Goal: Task Accomplishment & Management: Use online tool/utility

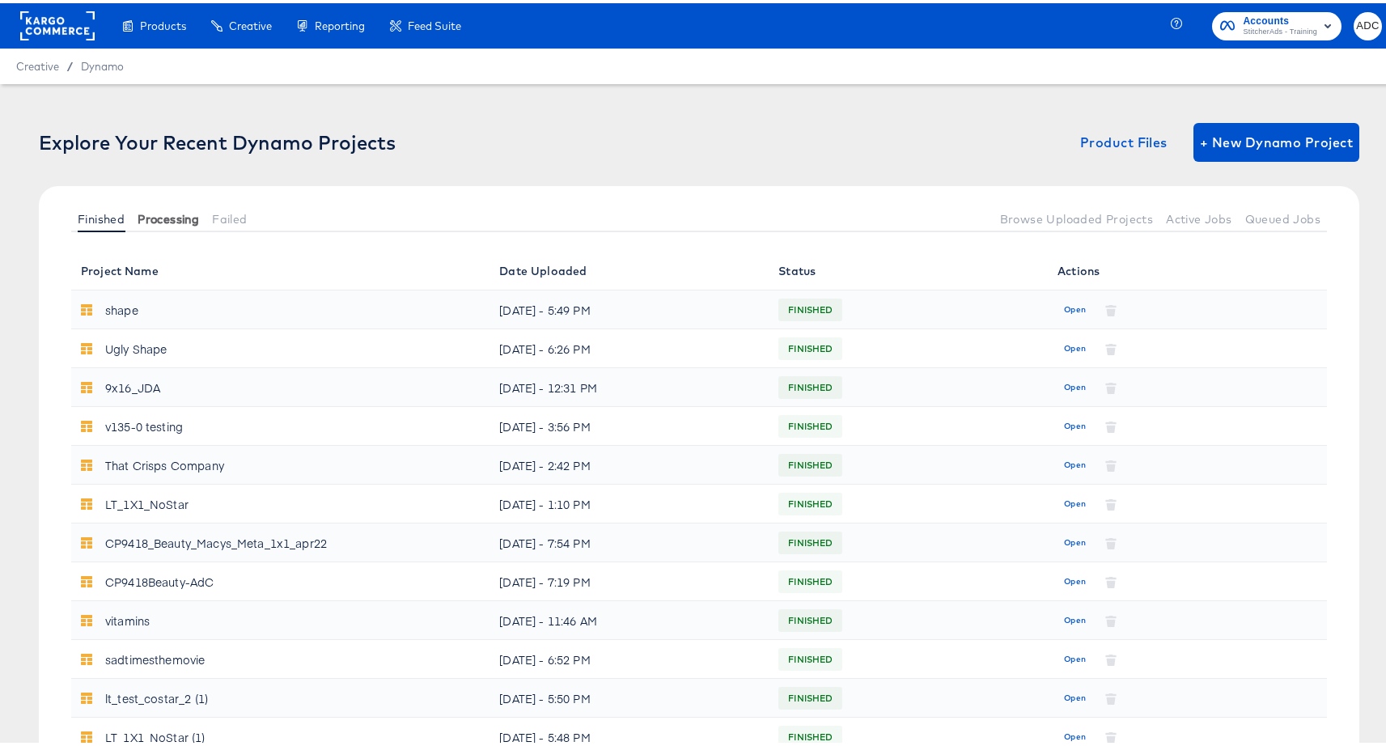
click at [157, 218] on span "Processing" at bounding box center [168, 216] width 61 height 13
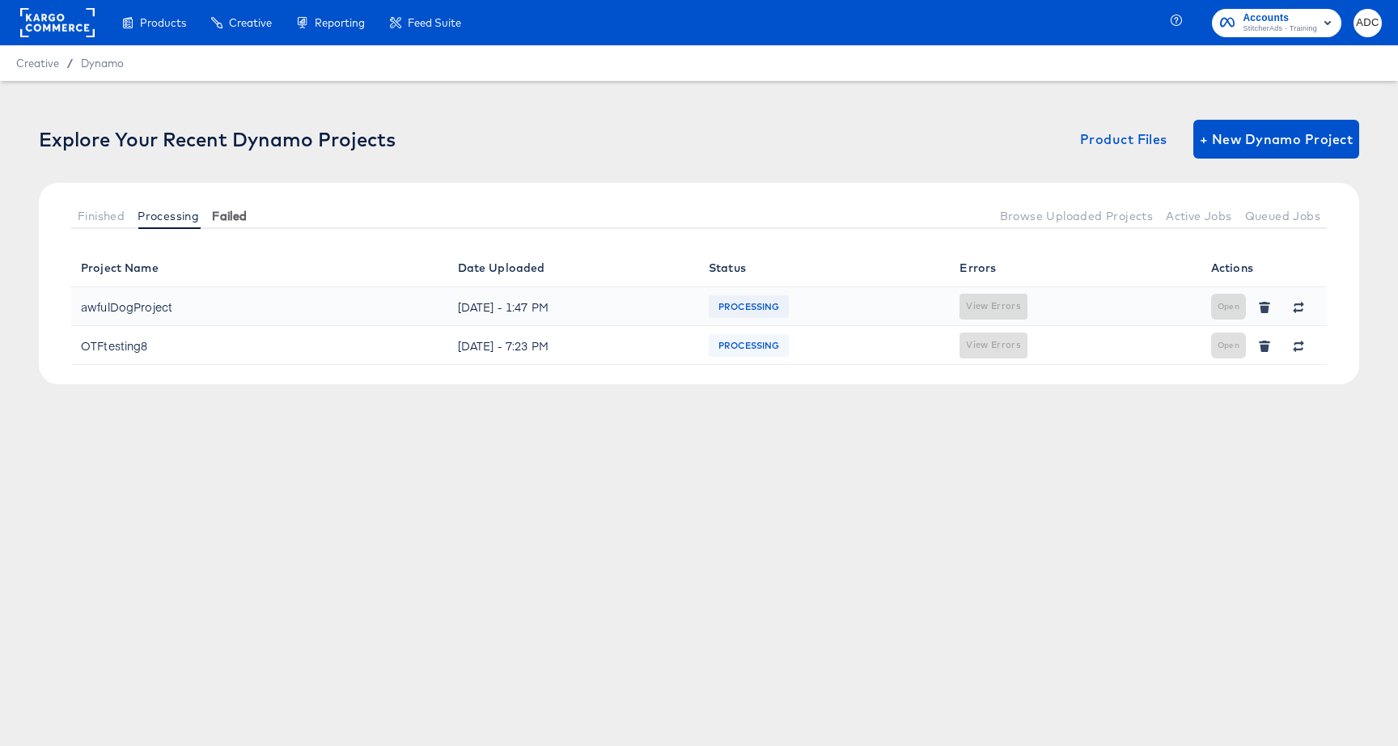
click at [244, 216] on span "Failed" at bounding box center [229, 216] width 35 height 13
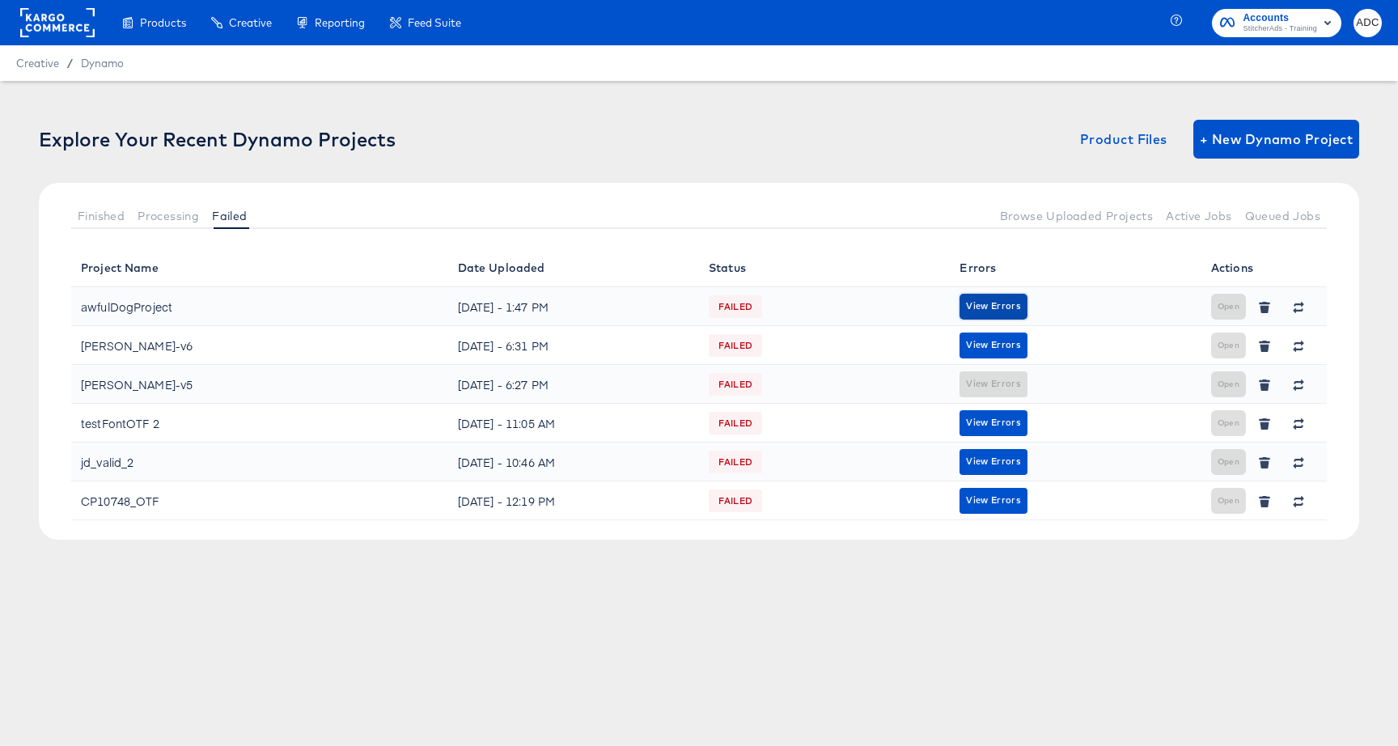
click at [989, 303] on span "View Errors" at bounding box center [993, 306] width 54 height 15
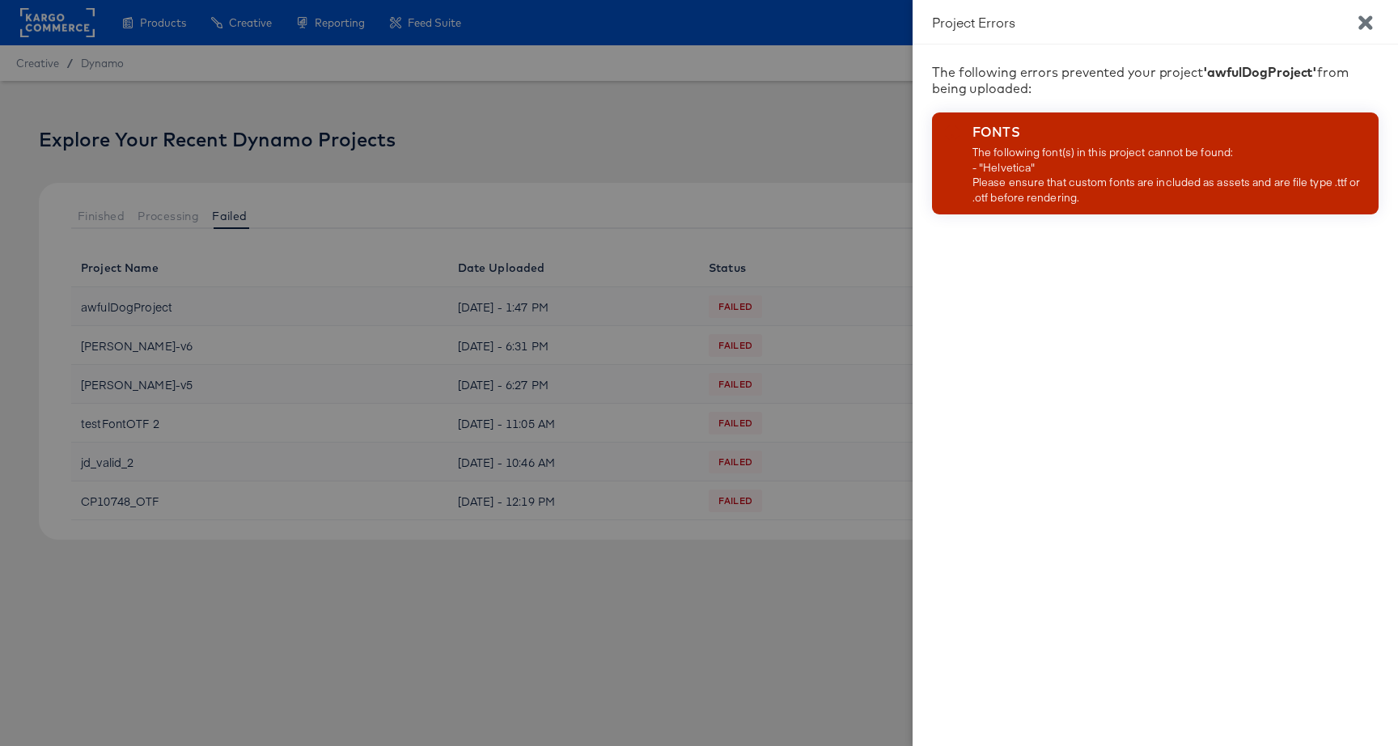
click at [1015, 167] on div "The following font(s) in this project cannot be found: - "Helvetica" Please ens…" at bounding box center [1173, 175] width 400 height 60
drag, startPoint x: 1015, startPoint y: 167, endPoint x: 1007, endPoint y: 234, distance: 67.6
click at [1015, 167] on div "The following font(s) in this project cannot be found: - "Helvetica" Please ens…" at bounding box center [1173, 175] width 400 height 60
click at [1372, 13] on icon "Close" at bounding box center [1365, 22] width 19 height 19
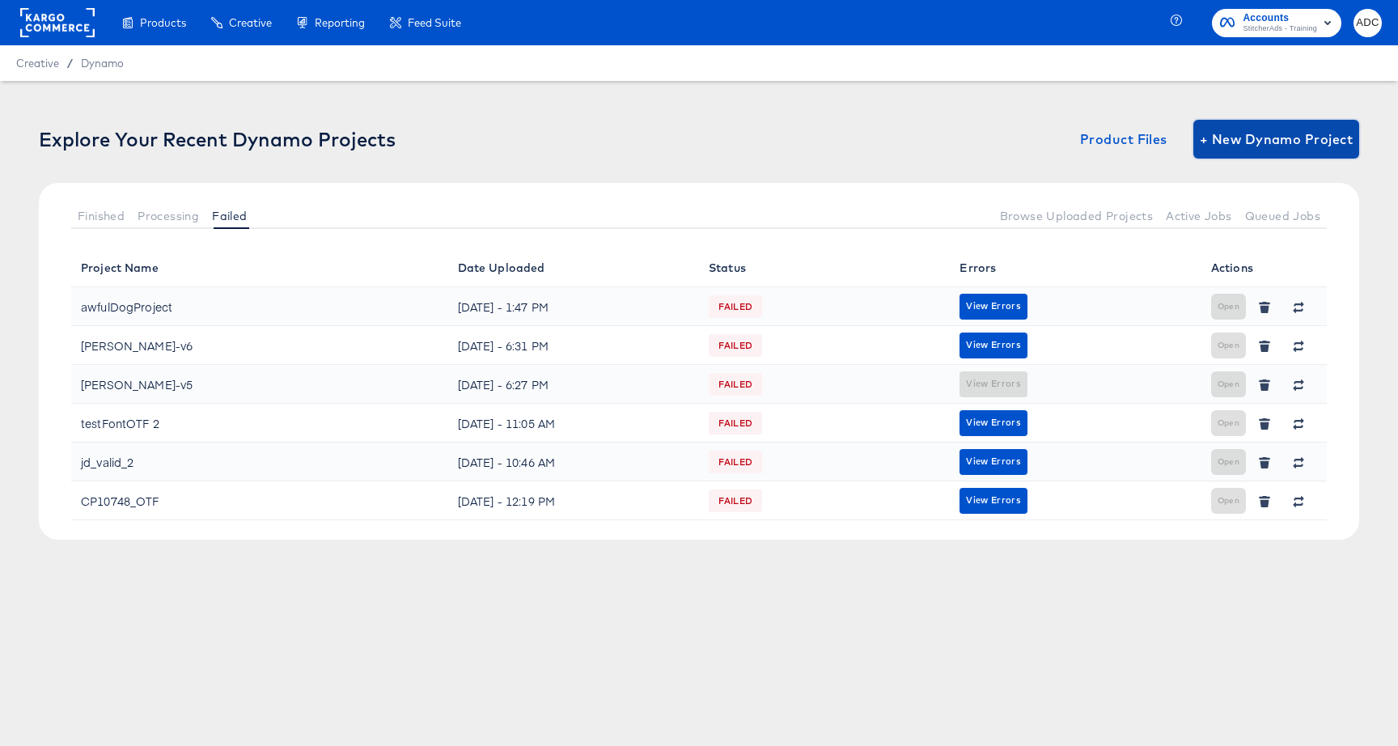
click at [1251, 137] on span "+ New Dynamo Project" at bounding box center [1276, 139] width 153 height 23
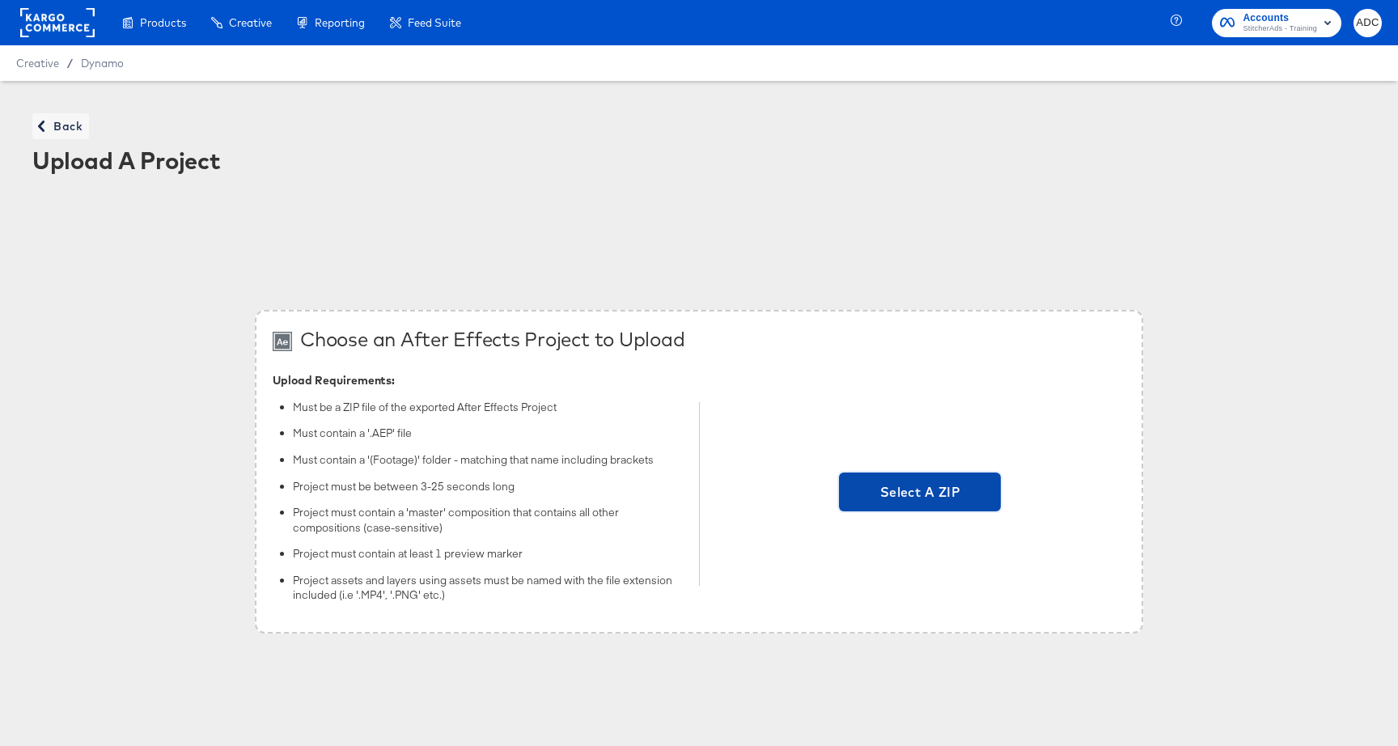
click at [912, 482] on span "Select A ZIP" at bounding box center [920, 492] width 149 height 23
click at [920, 494] on input "Select A ZIP" at bounding box center [920, 494] width 0 height 0
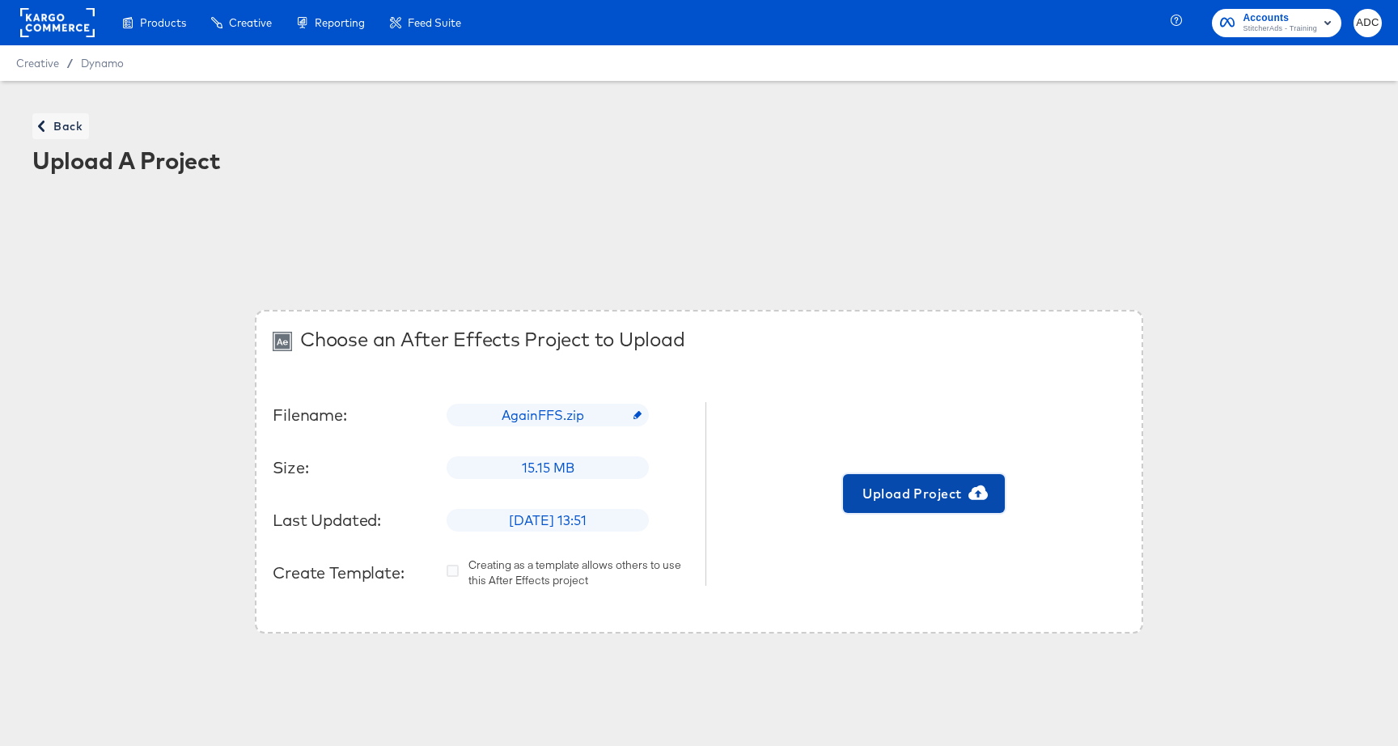
click at [910, 496] on span "Upload Project" at bounding box center [924, 493] width 149 height 23
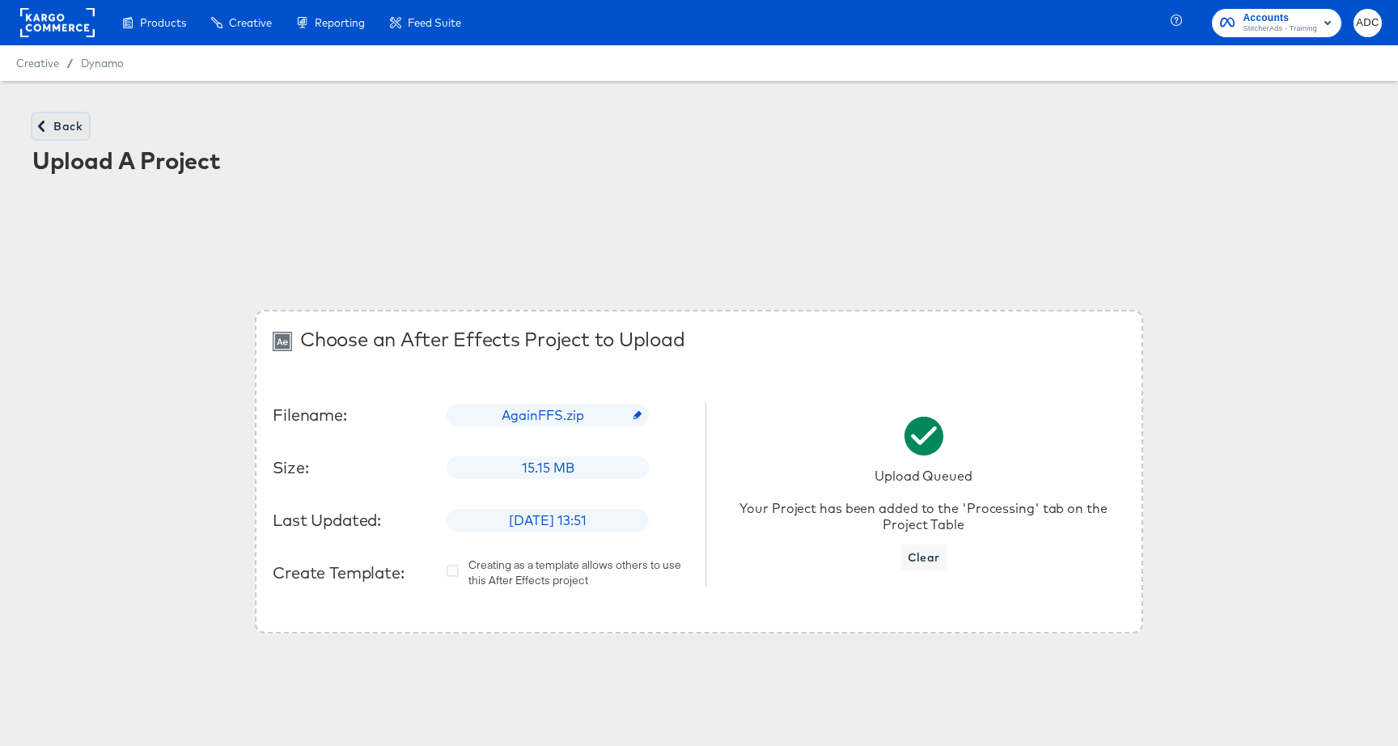
click at [57, 122] on span "Back" at bounding box center [61, 127] width 44 height 20
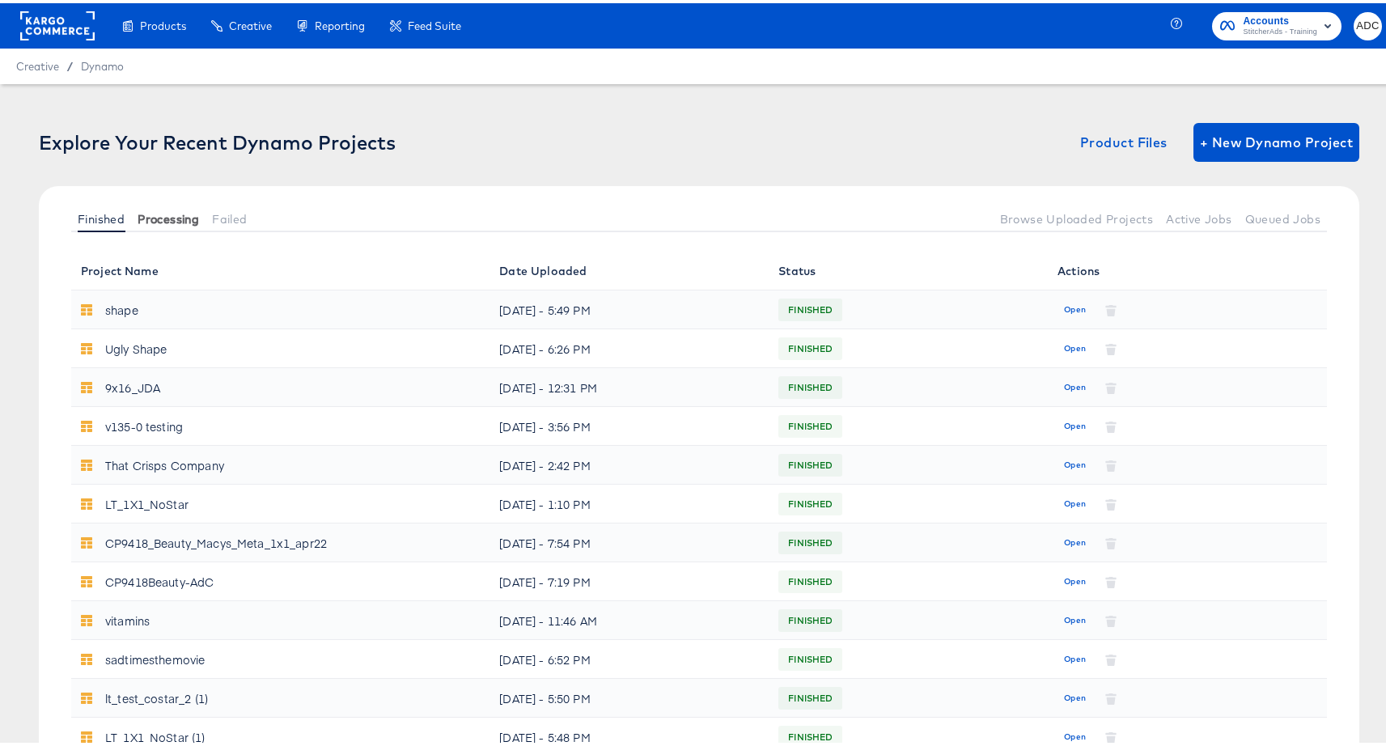
click at [164, 202] on button "Processing" at bounding box center [168, 215] width 74 height 27
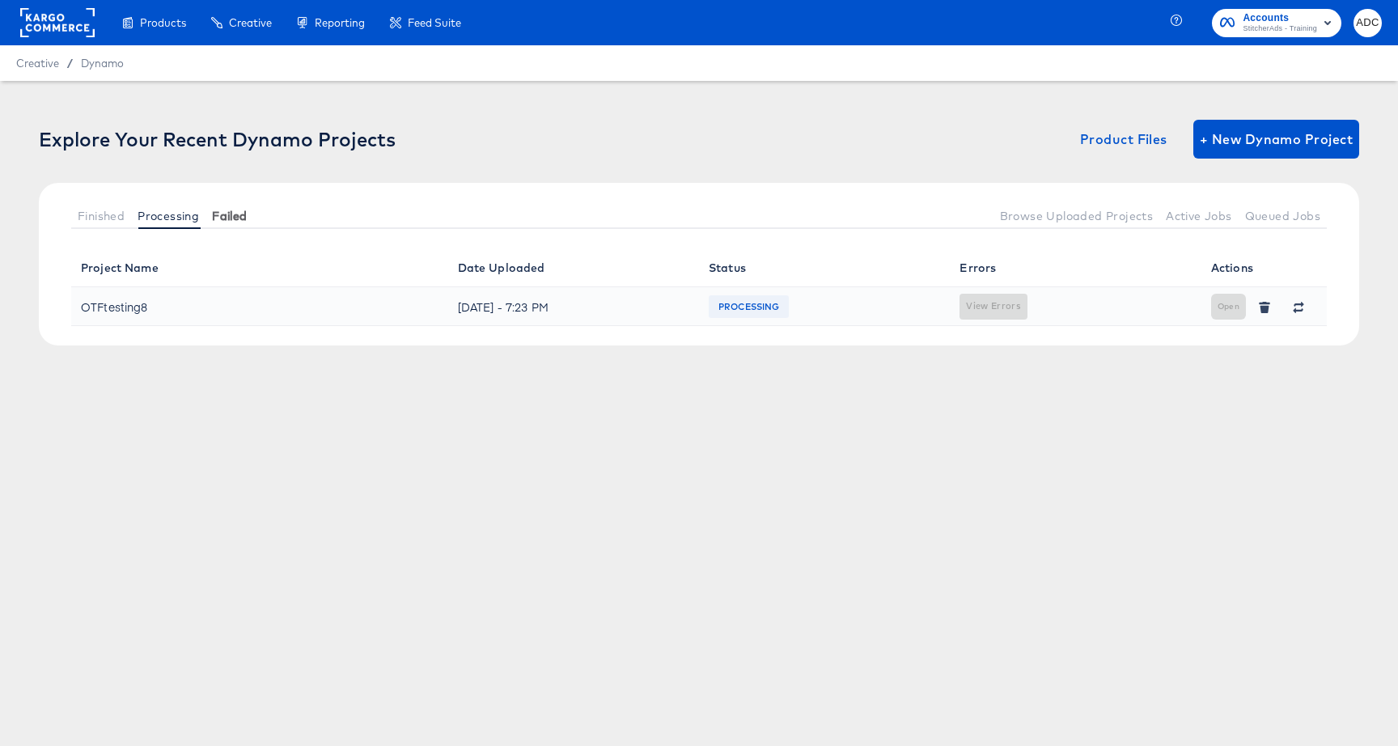
click at [227, 221] on span "Failed" at bounding box center [229, 216] width 35 height 13
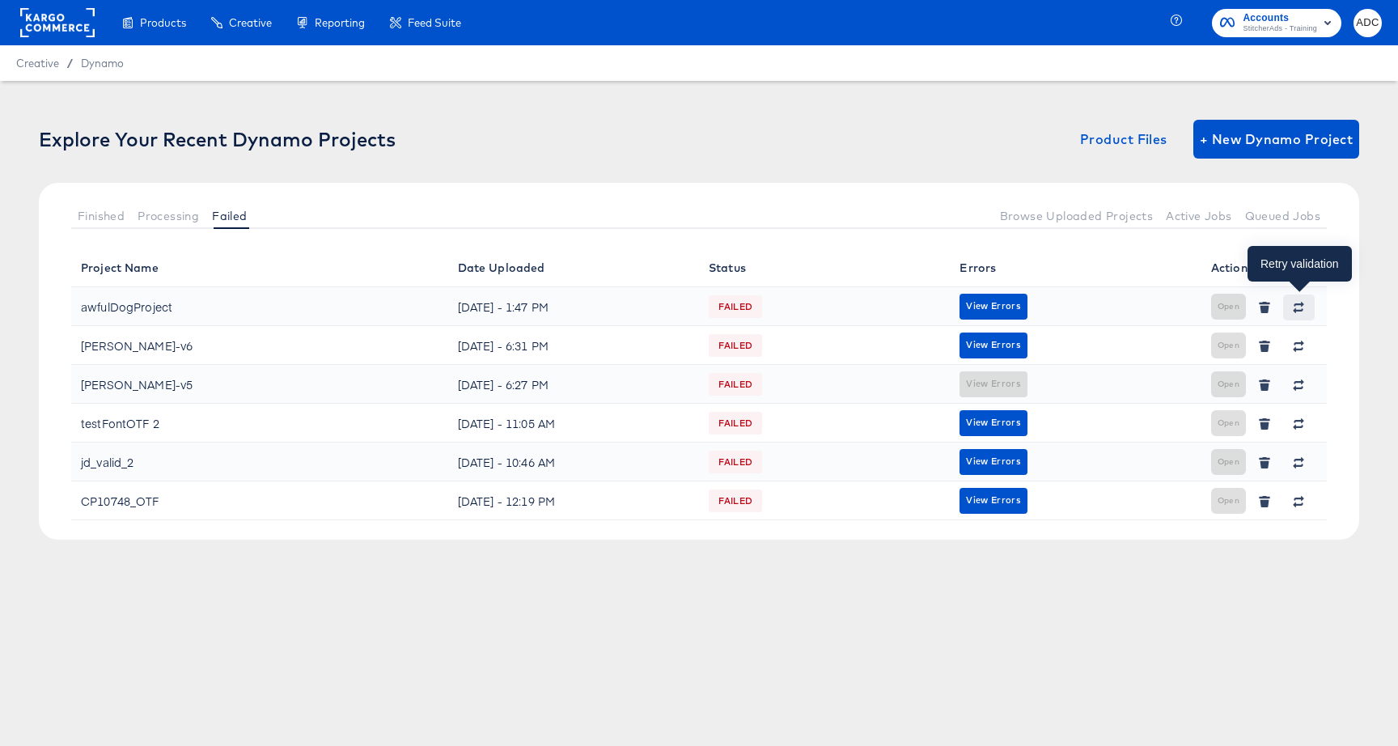
click at [1300, 303] on icon "button" at bounding box center [1300, 304] width 11 height 5
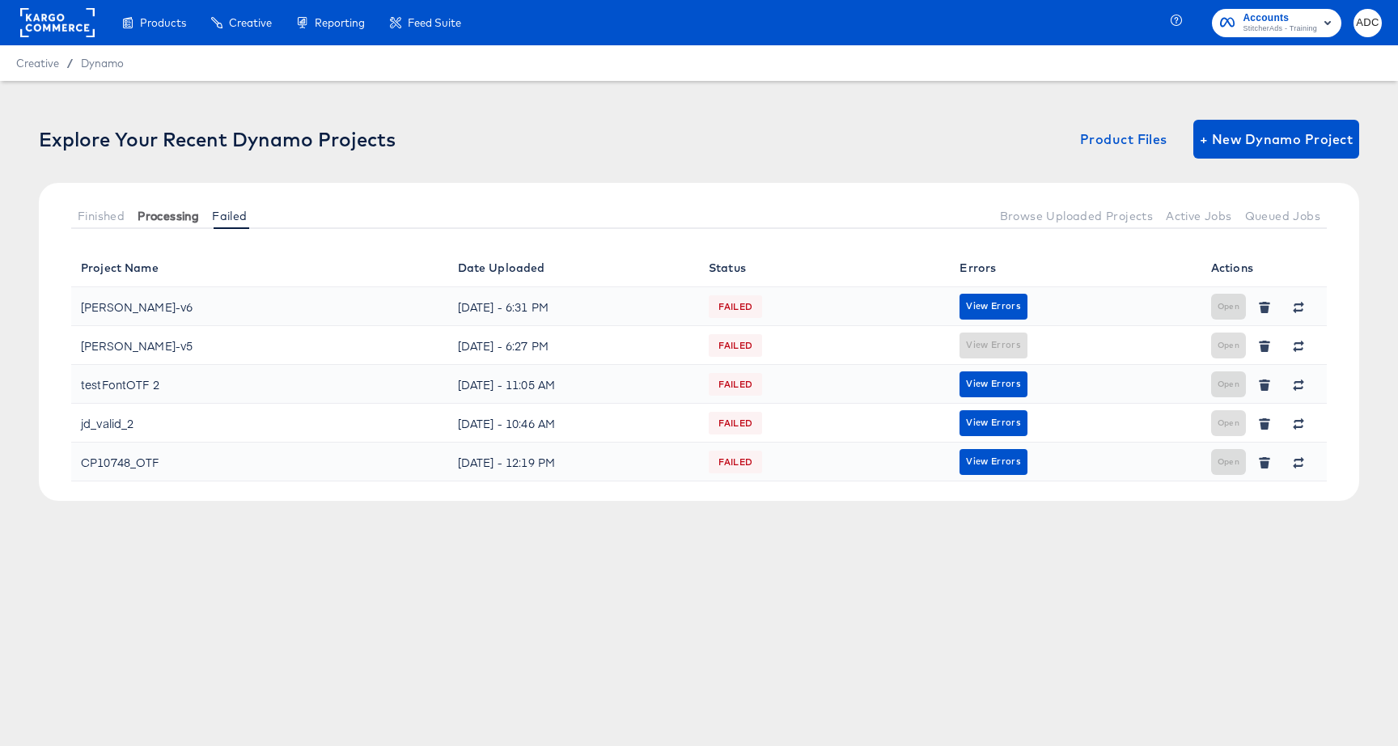
click at [184, 218] on span "Processing" at bounding box center [168, 216] width 61 height 13
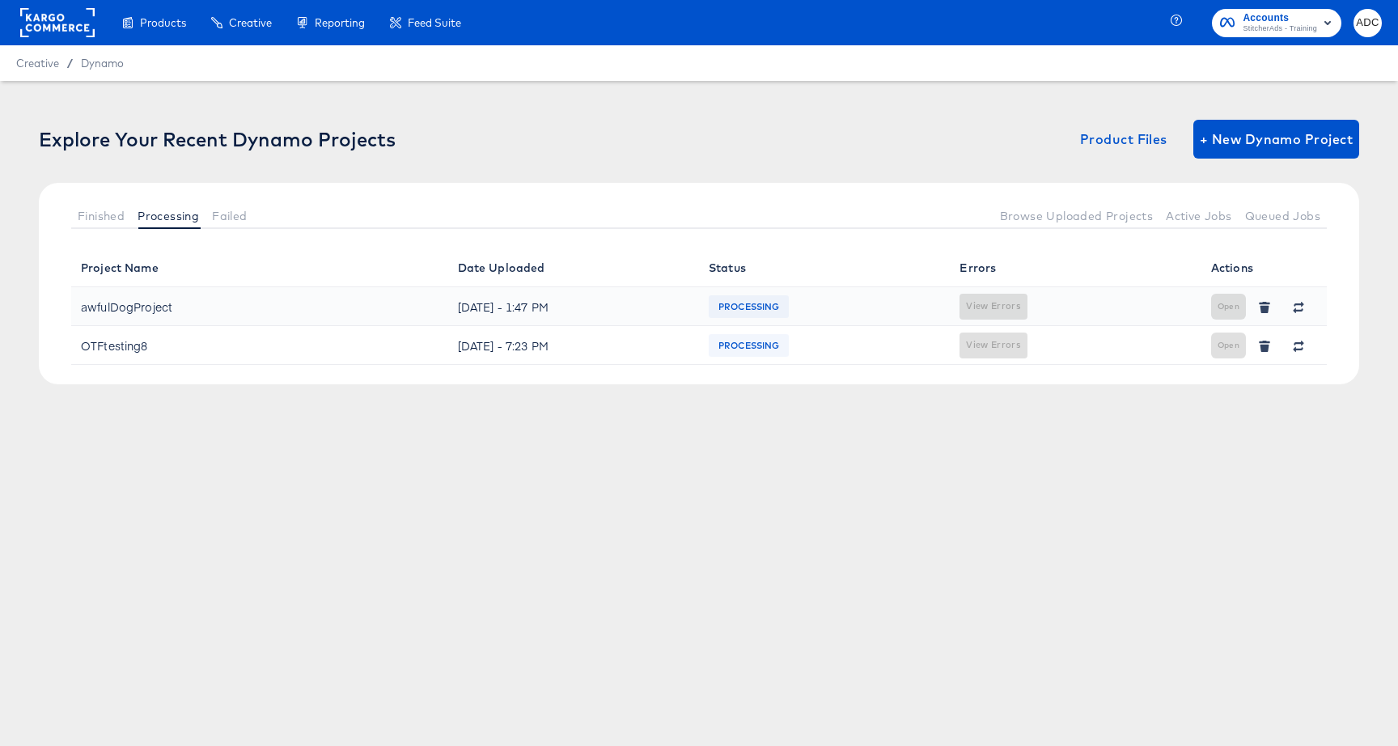
drag, startPoint x: 95, startPoint y: 218, endPoint x: 104, endPoint y: 244, distance: 28.1
click at [94, 218] on span "Finished" at bounding box center [101, 216] width 47 height 13
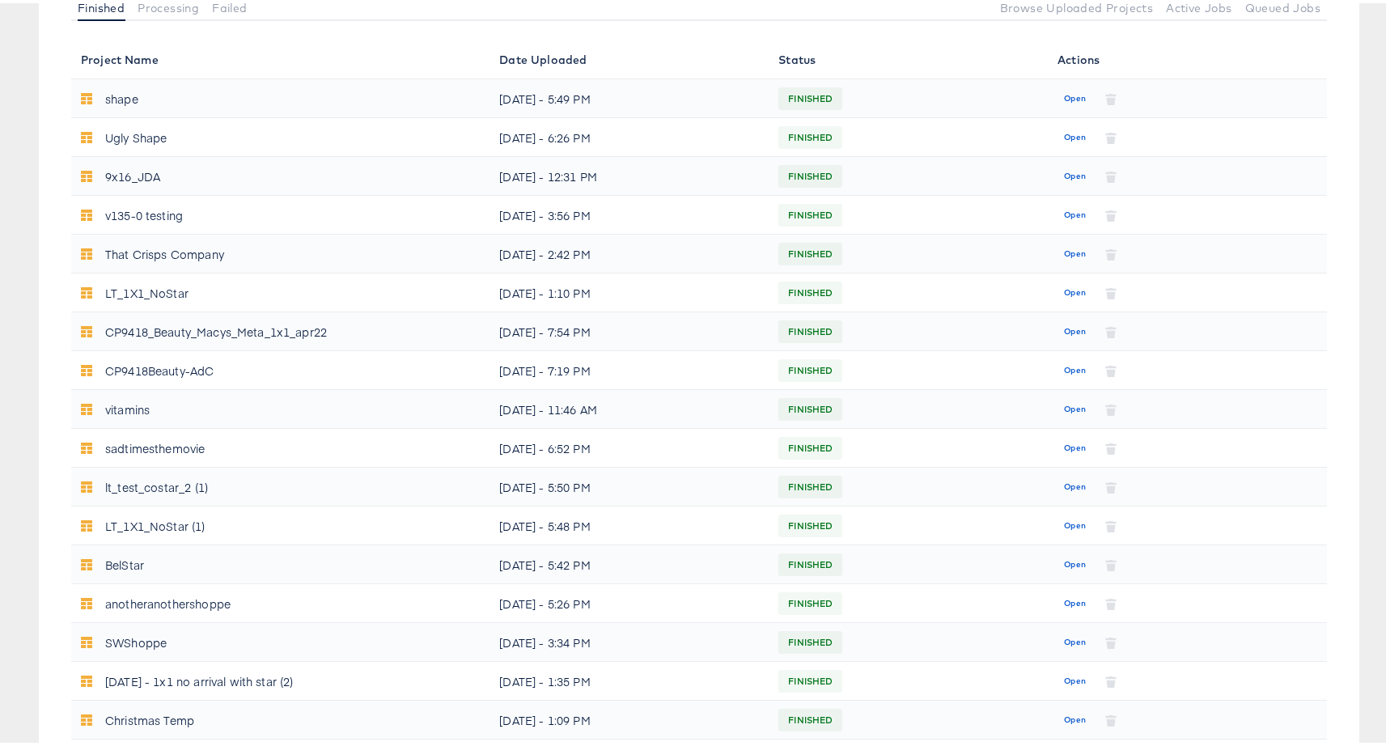
scroll to position [507, 0]
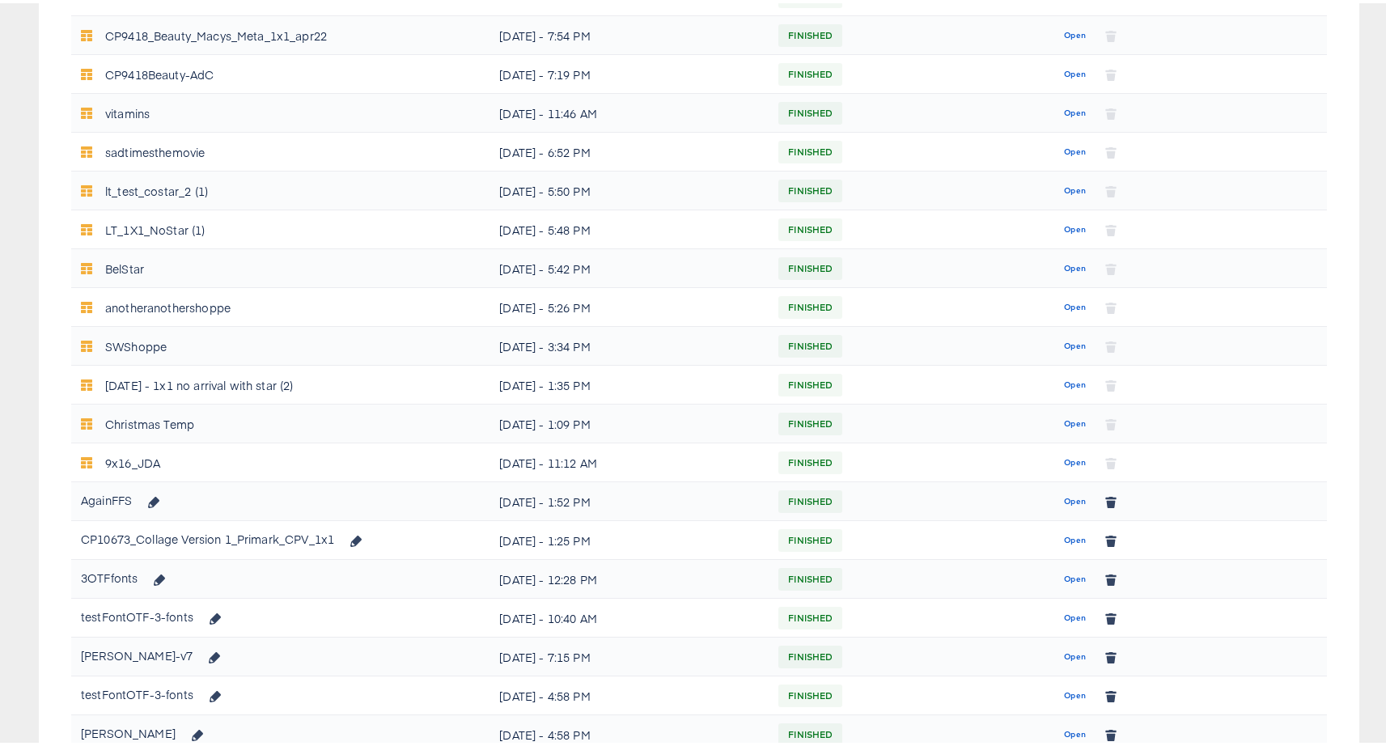
click at [1064, 497] on span "Open" at bounding box center [1075, 498] width 22 height 15
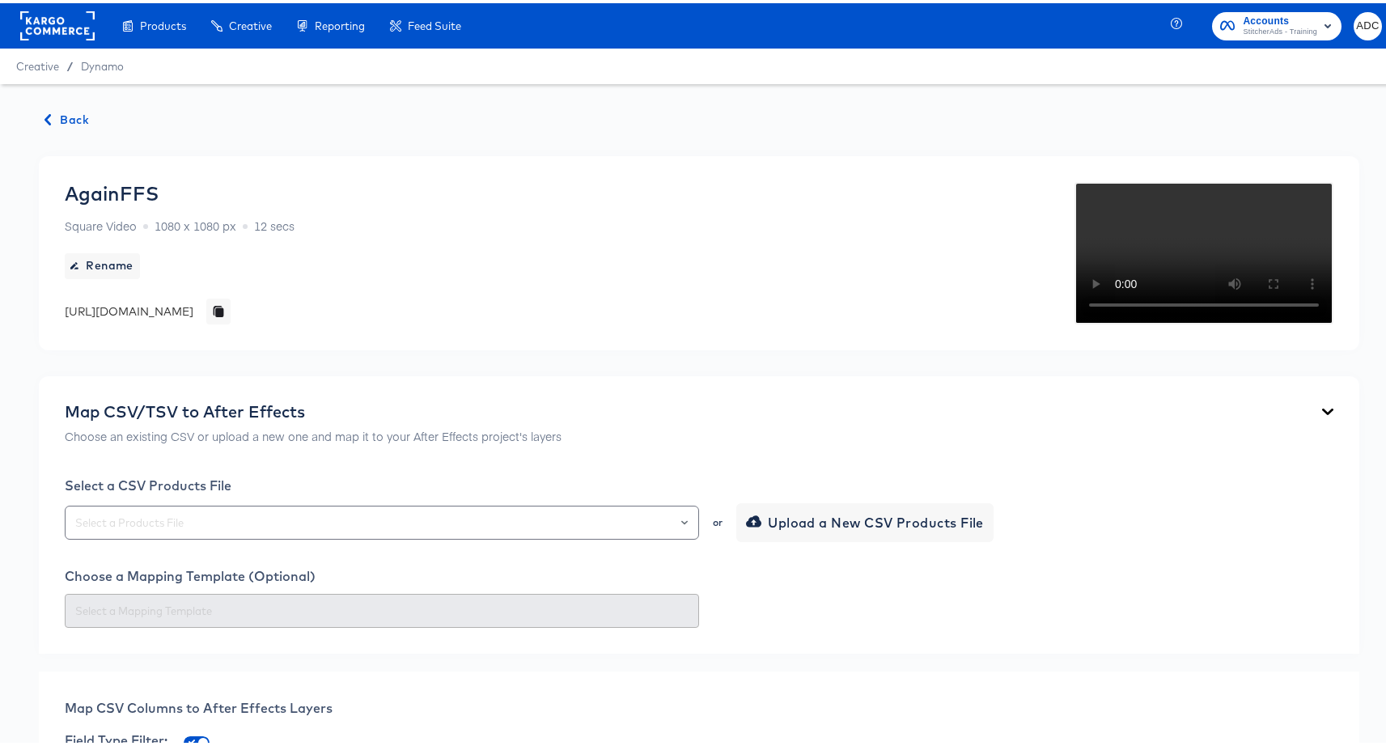
click at [203, 184] on div "AgainFFS Square Video 1080 x 1080 px 12 secs" at bounding box center [180, 205] width 230 height 52
click at [92, 123] on button "Back" at bounding box center [67, 117] width 57 height 20
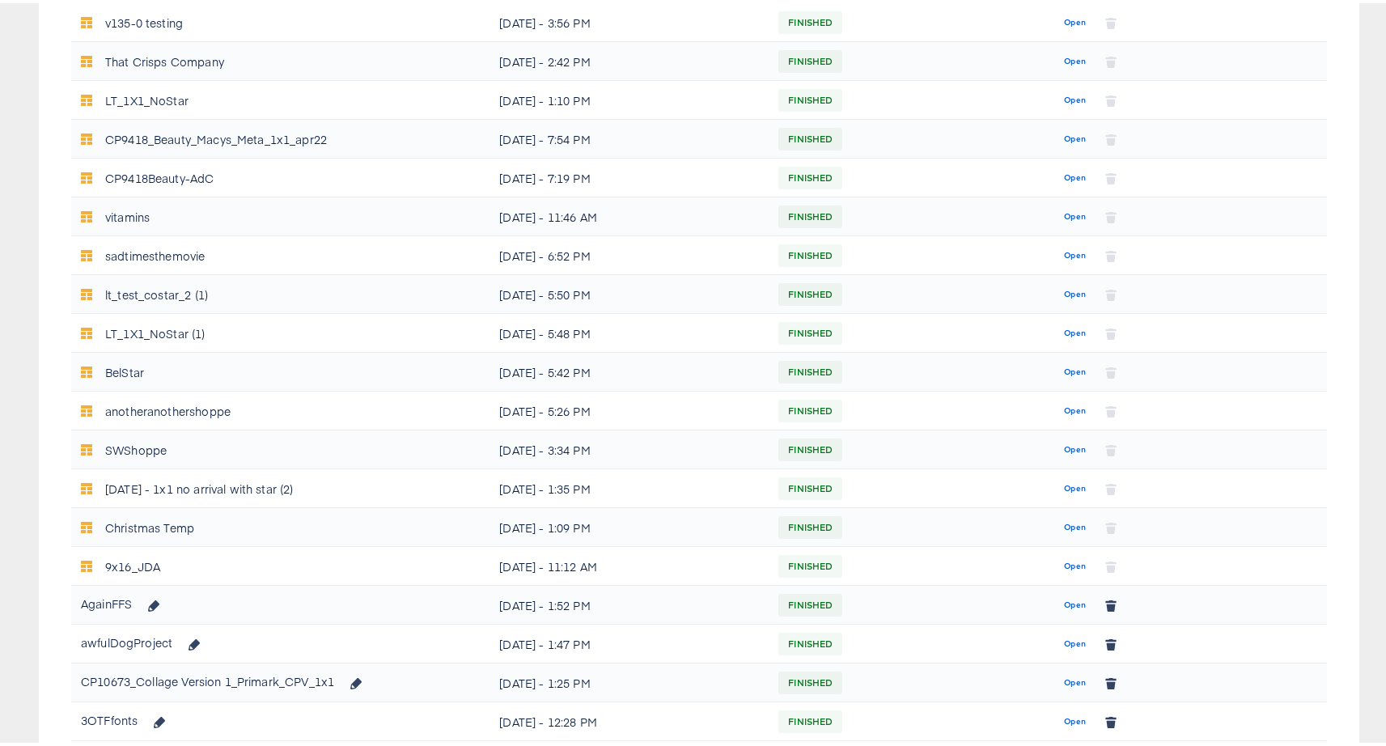
scroll to position [530, 0]
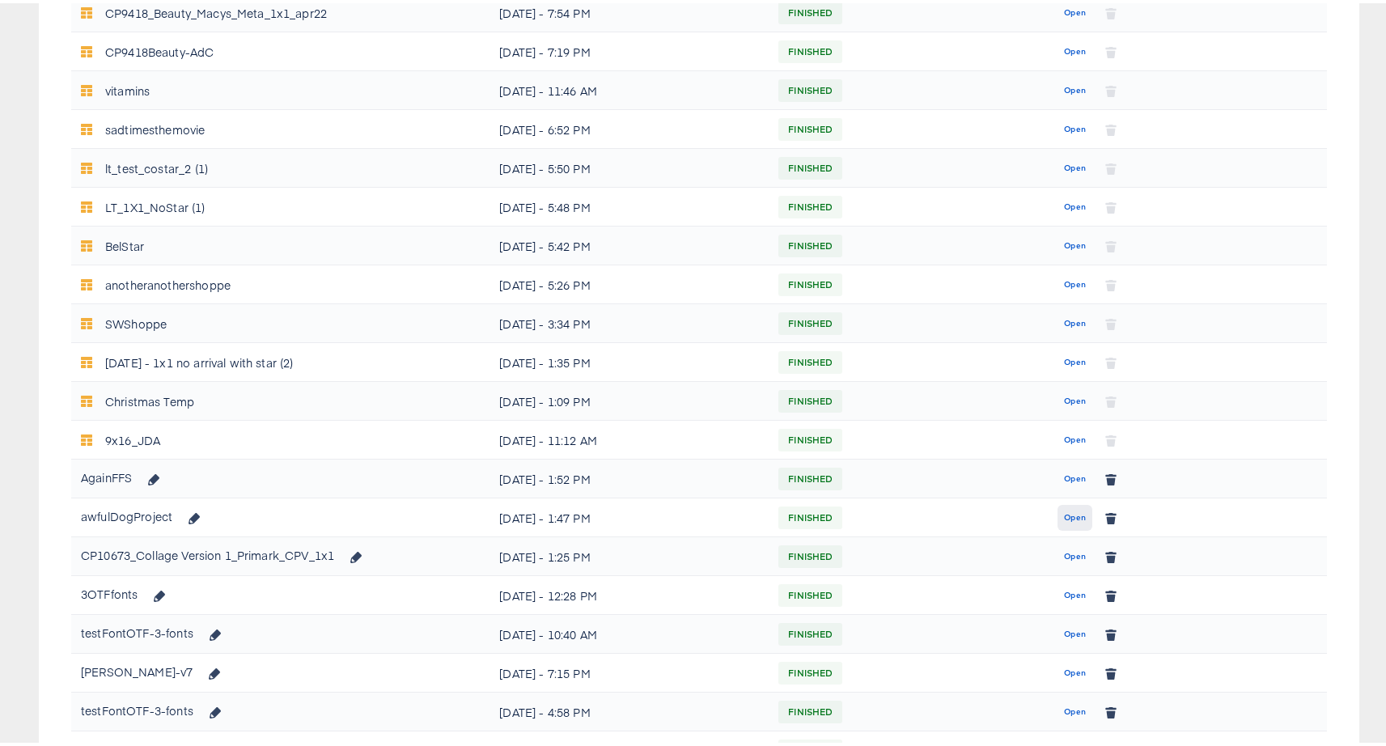
click at [1066, 514] on span "Open" at bounding box center [1075, 514] width 22 height 15
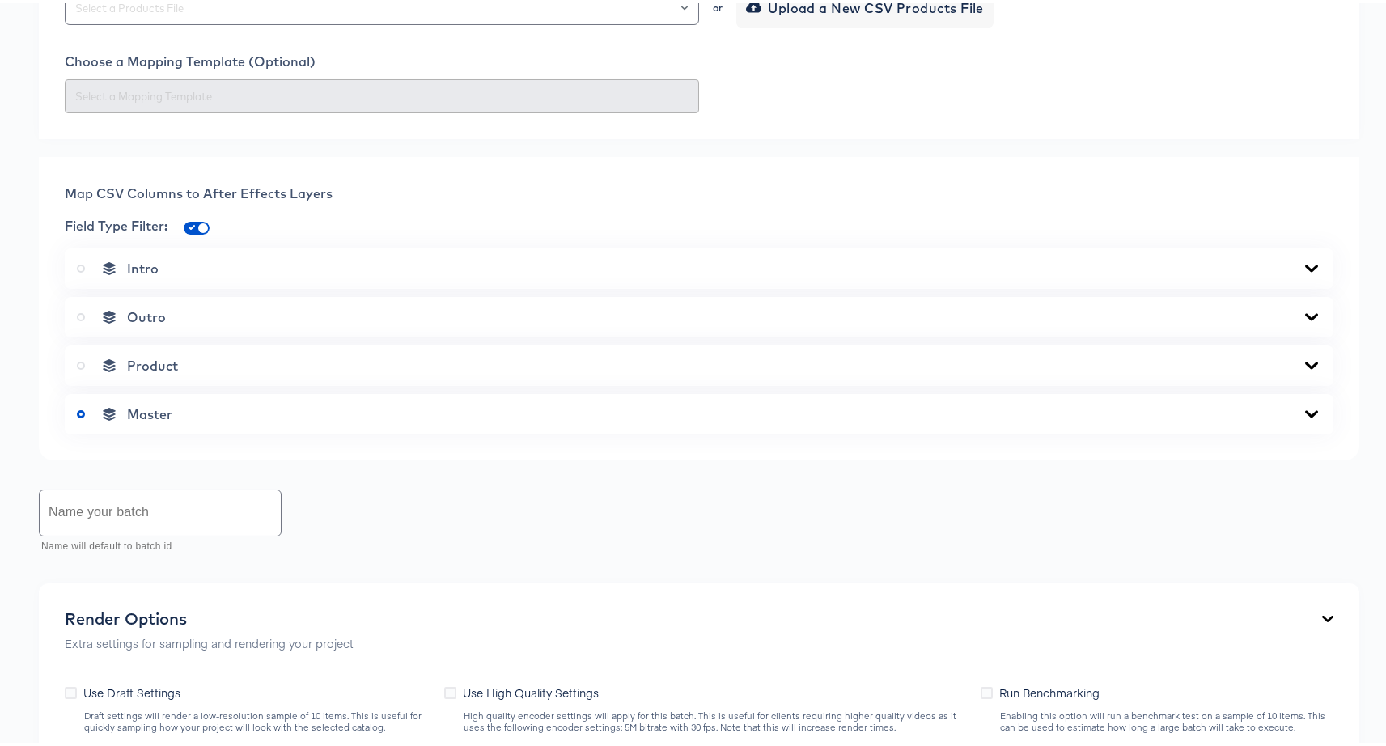
scroll to position [519, 0]
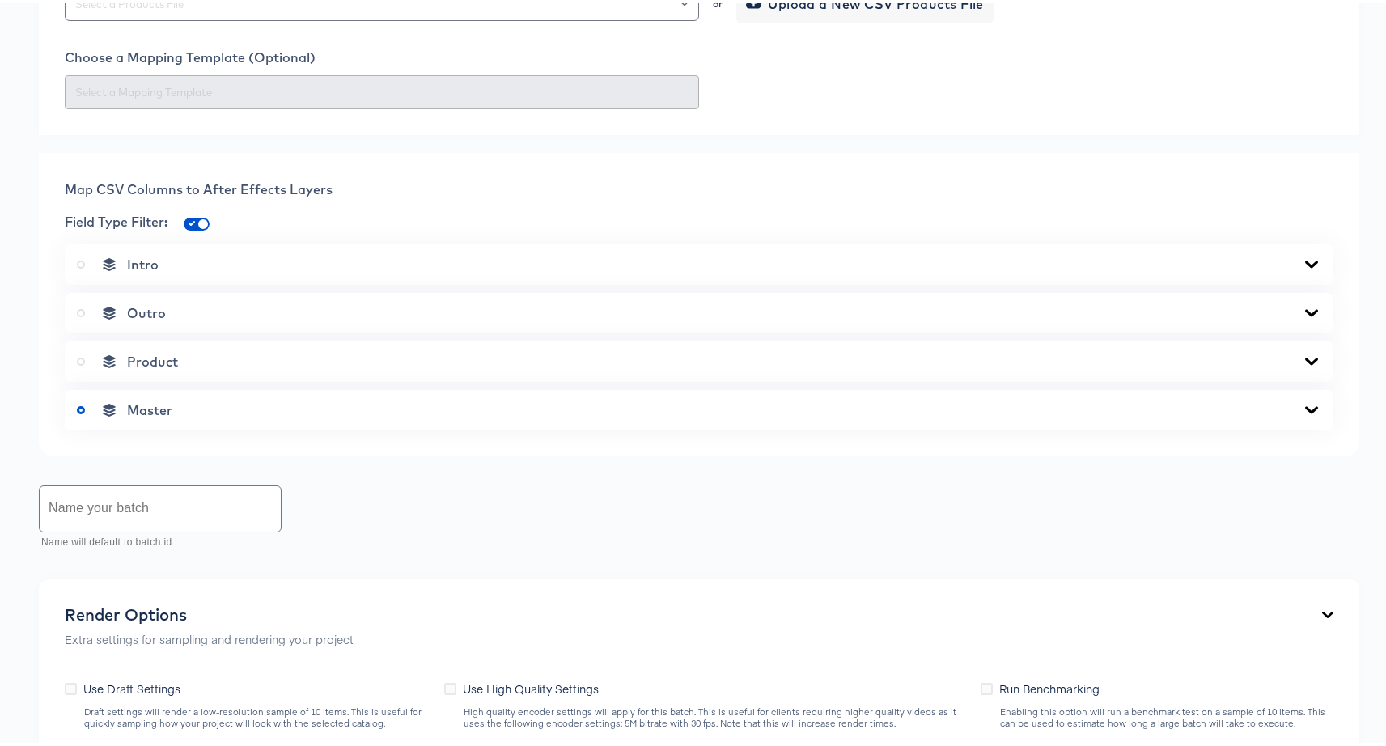
click at [147, 269] on span "Intro" at bounding box center [143, 261] width 32 height 16
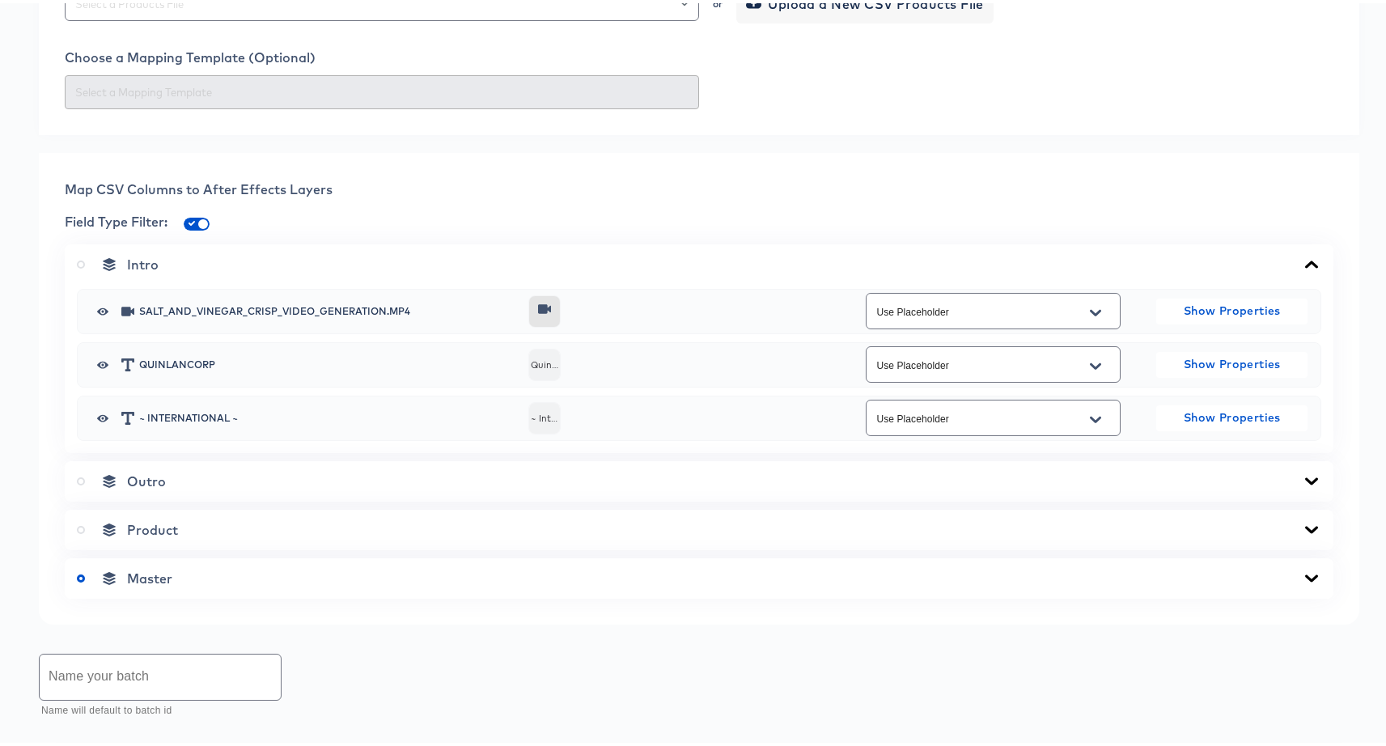
click at [147, 269] on span "Intro" at bounding box center [143, 261] width 32 height 16
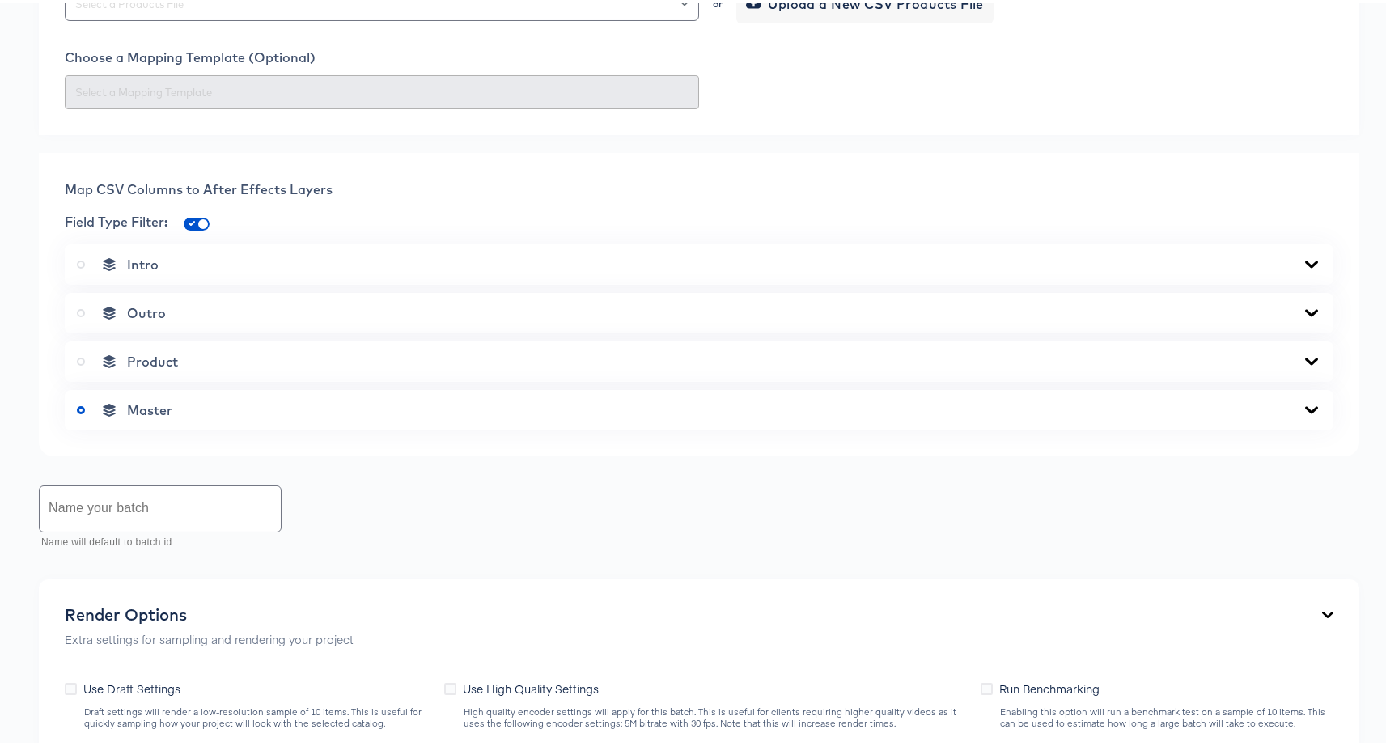
click at [164, 318] on span "Outro" at bounding box center [146, 310] width 39 height 16
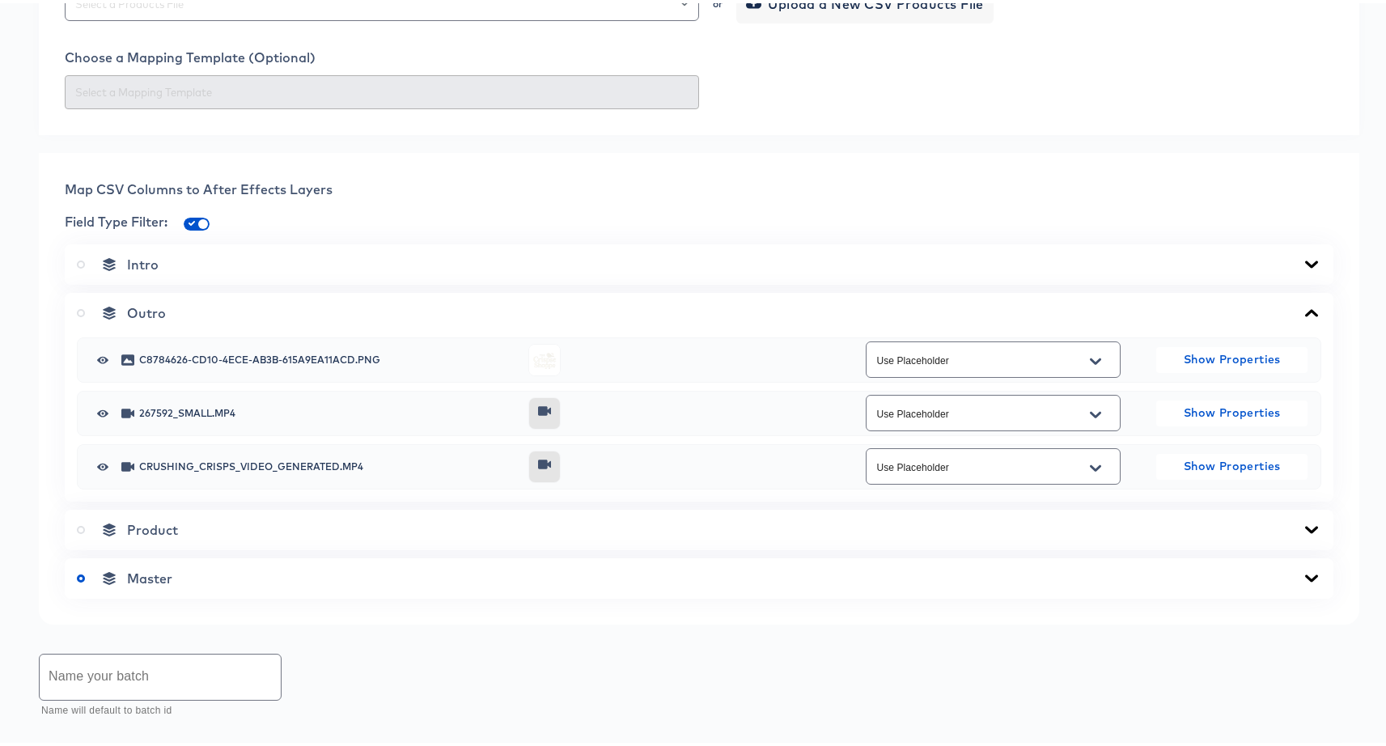
click at [163, 535] on span "Product" at bounding box center [152, 527] width 51 height 16
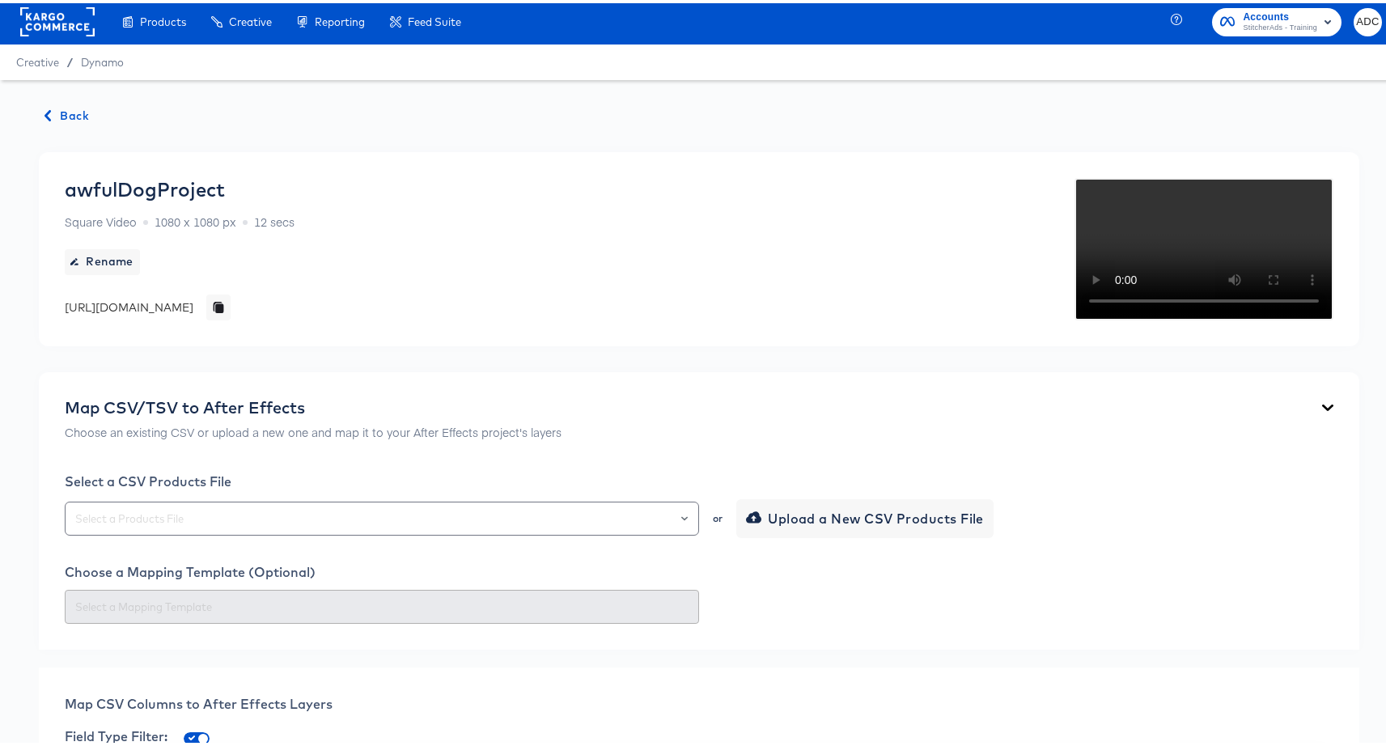
scroll to position [0, 0]
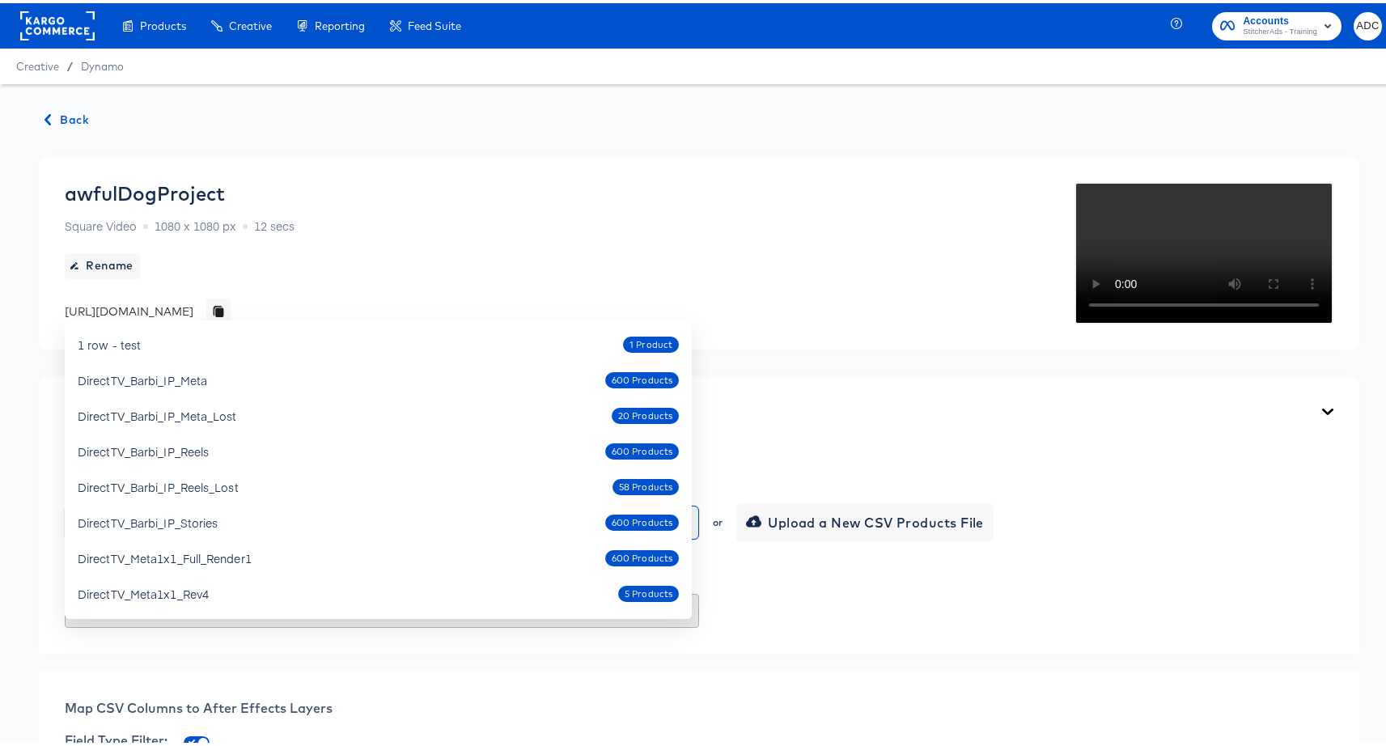
click at [189, 529] on input "text" at bounding box center [382, 520] width 620 height 19
click at [209, 578] on div "DirectTV_Meta1x1_Rev4 5 Products" at bounding box center [378, 591] width 601 height 26
type input "DirectTV_Meta1x1_Rev4"
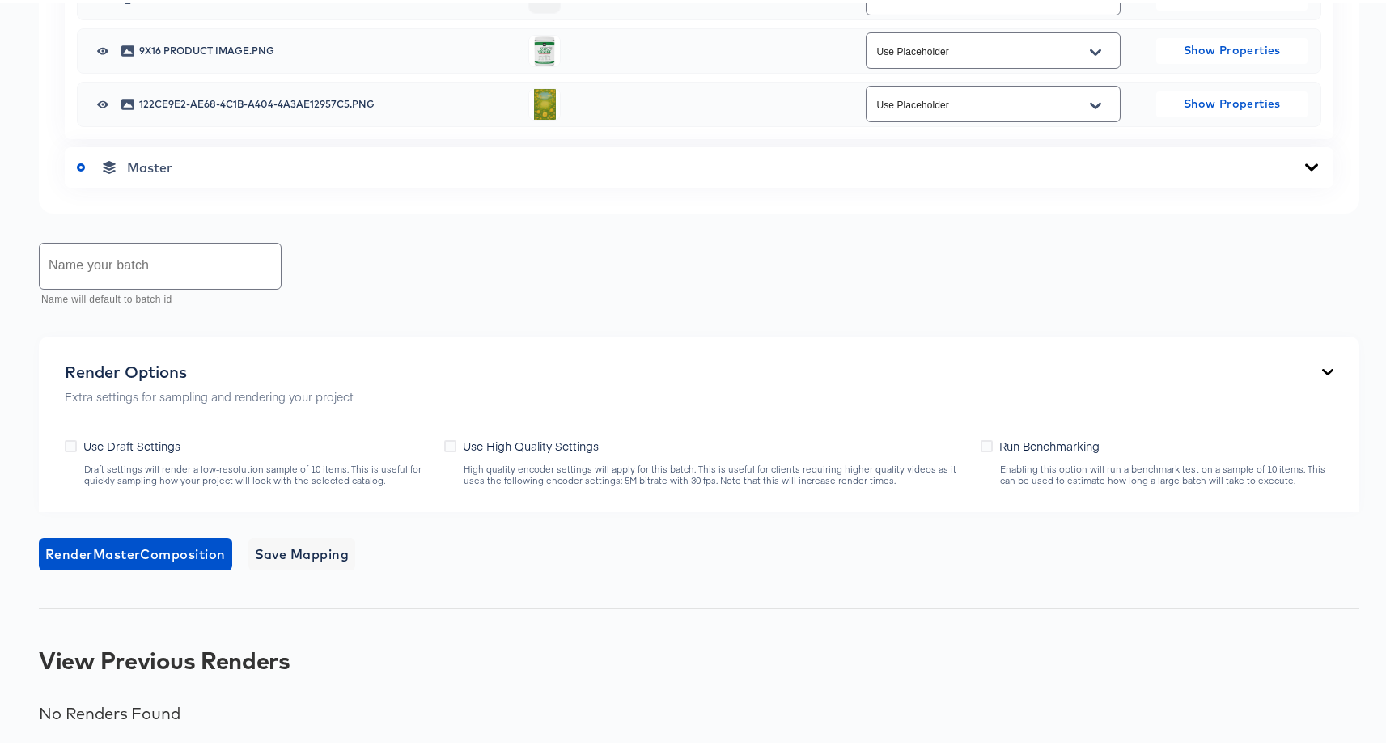
scroll to position [1331, 0]
click at [121, 562] on span "Render Master Composition" at bounding box center [135, 551] width 180 height 23
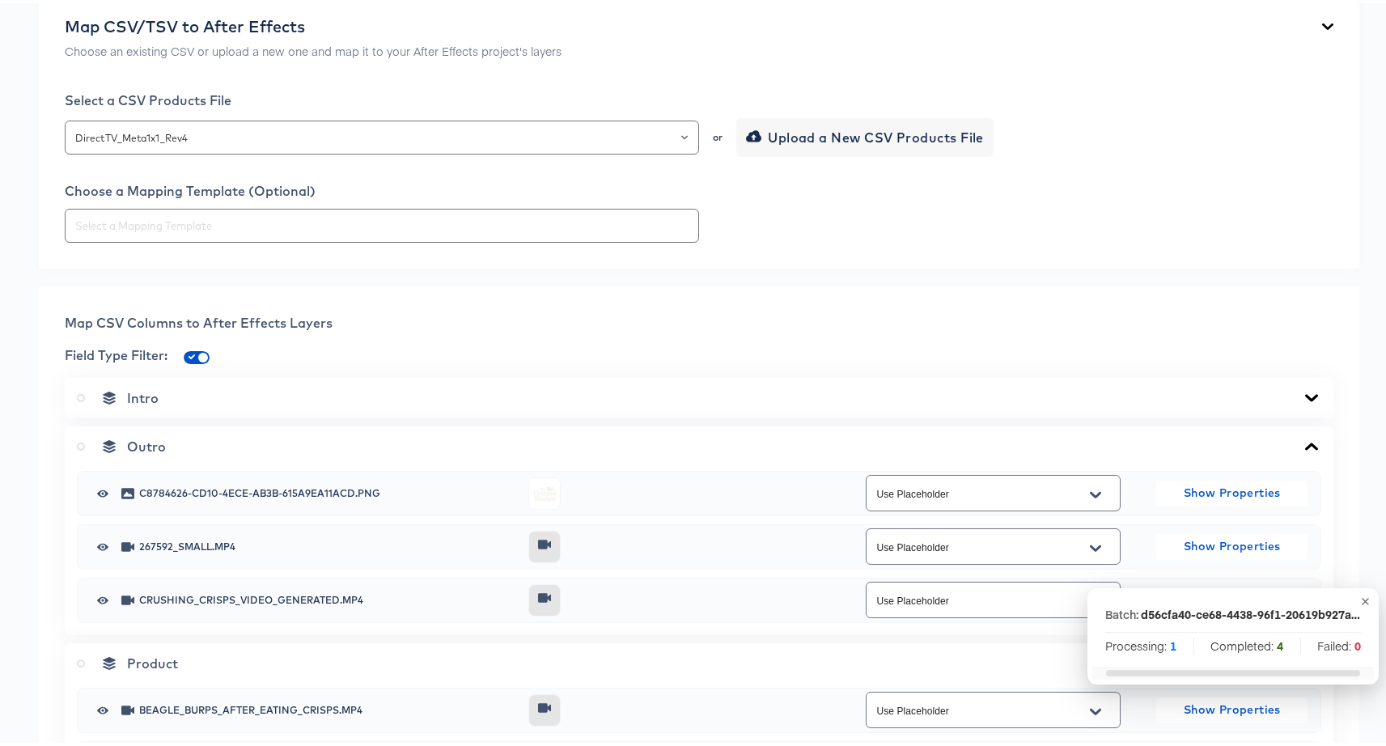
scroll to position [0, 0]
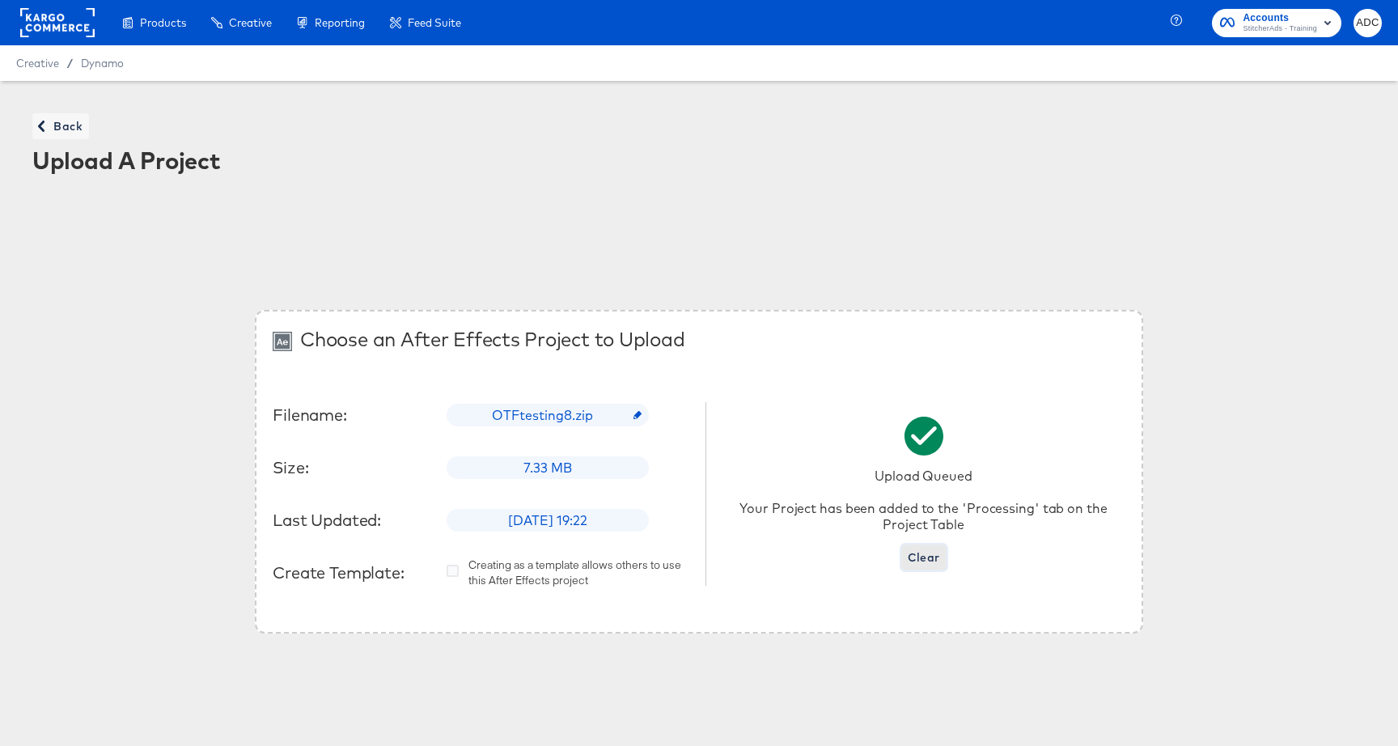
click at [914, 557] on span "Clear" at bounding box center [924, 558] width 32 height 20
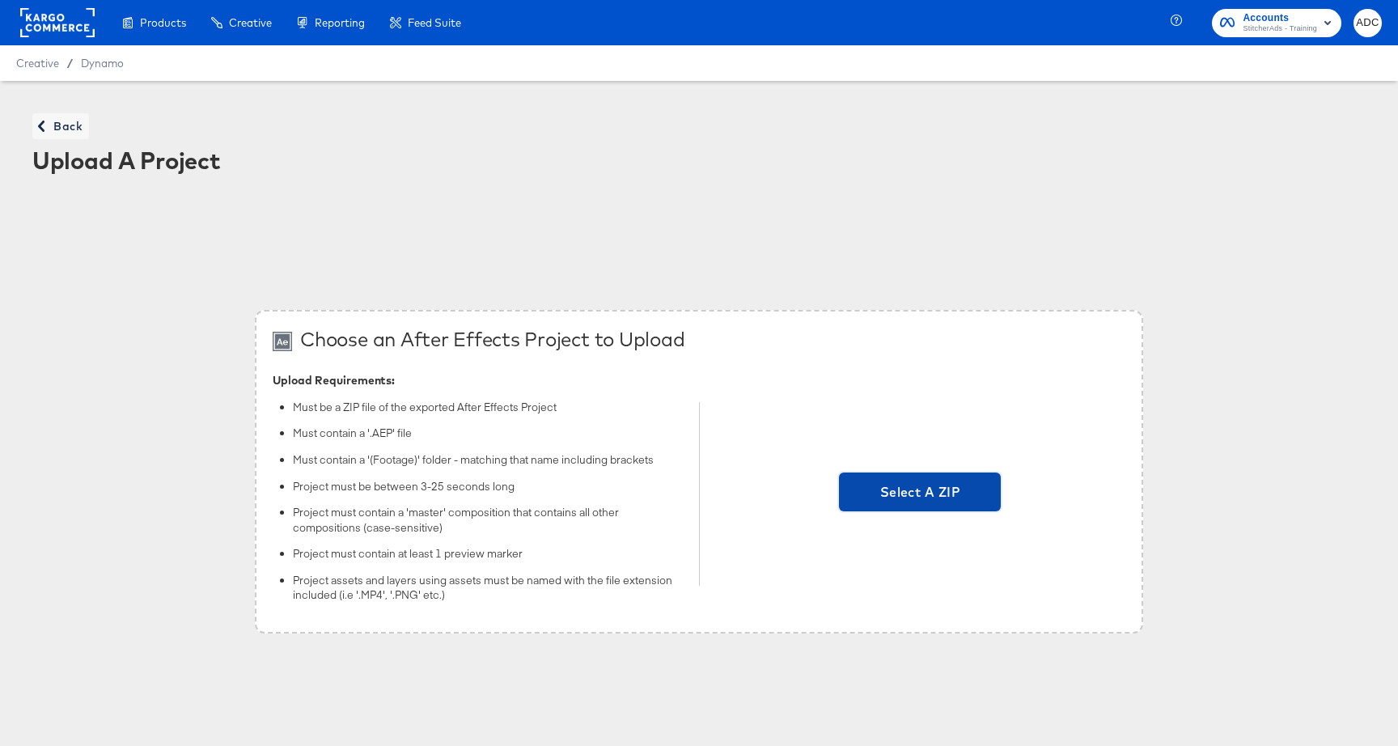
click at [905, 494] on span "Select A ZIP" at bounding box center [920, 492] width 149 height 23
click at [920, 494] on input "Select A ZIP" at bounding box center [920, 494] width 0 height 0
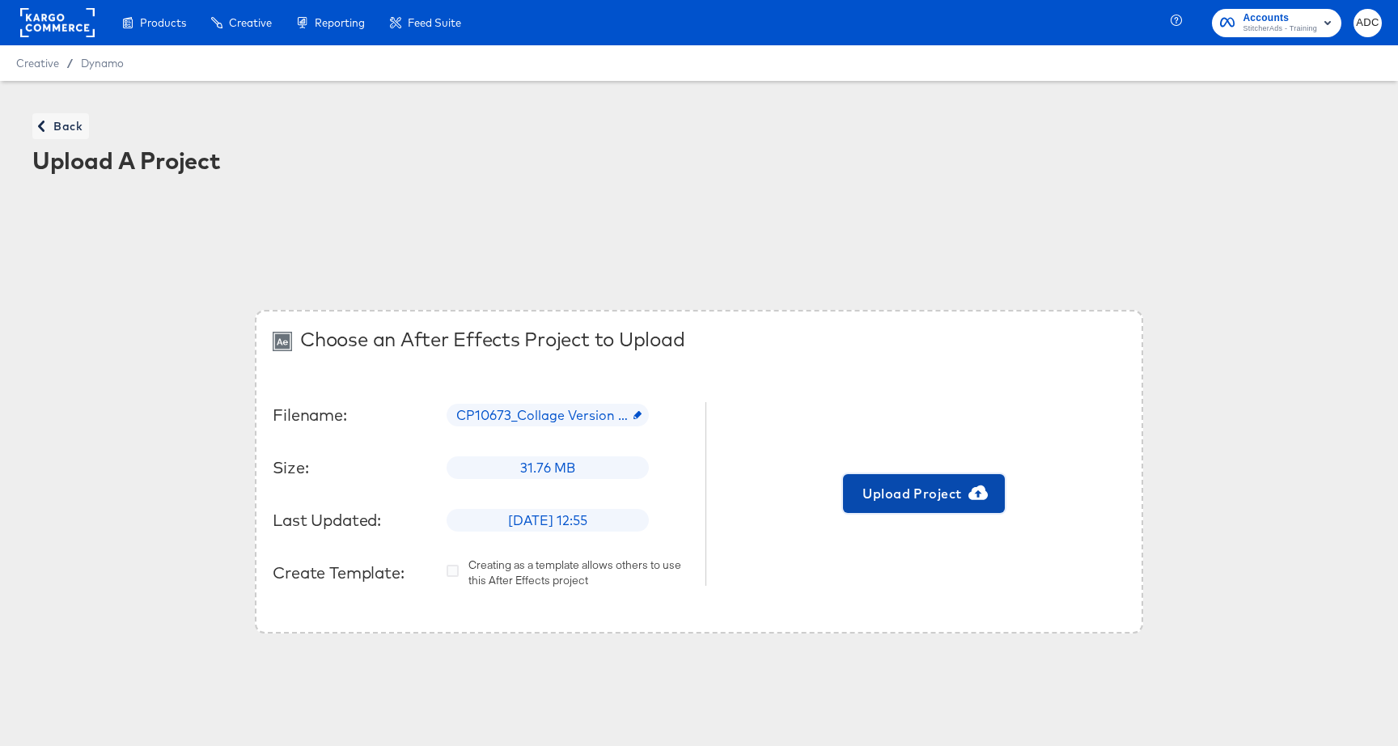
click at [942, 492] on span "Upload Project" at bounding box center [924, 493] width 149 height 23
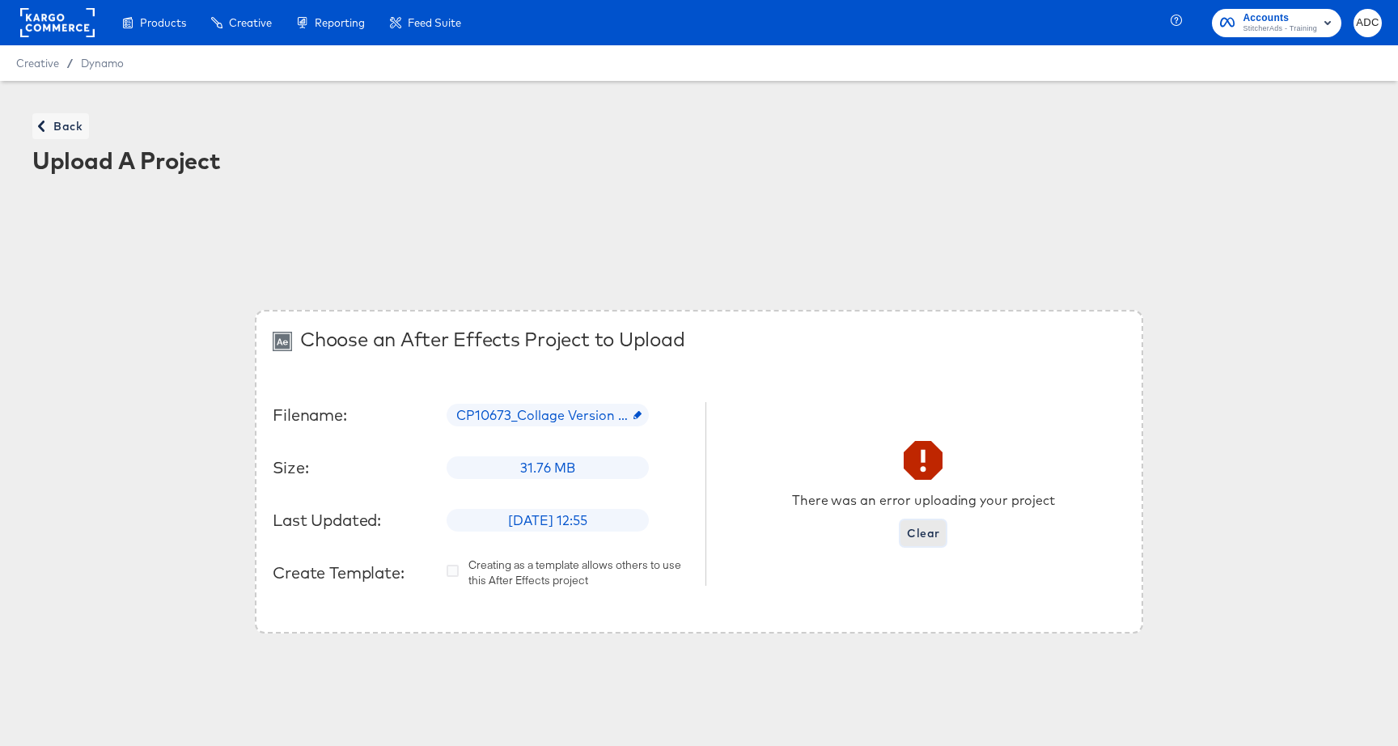
click at [928, 528] on span "Clear" at bounding box center [923, 534] width 32 height 20
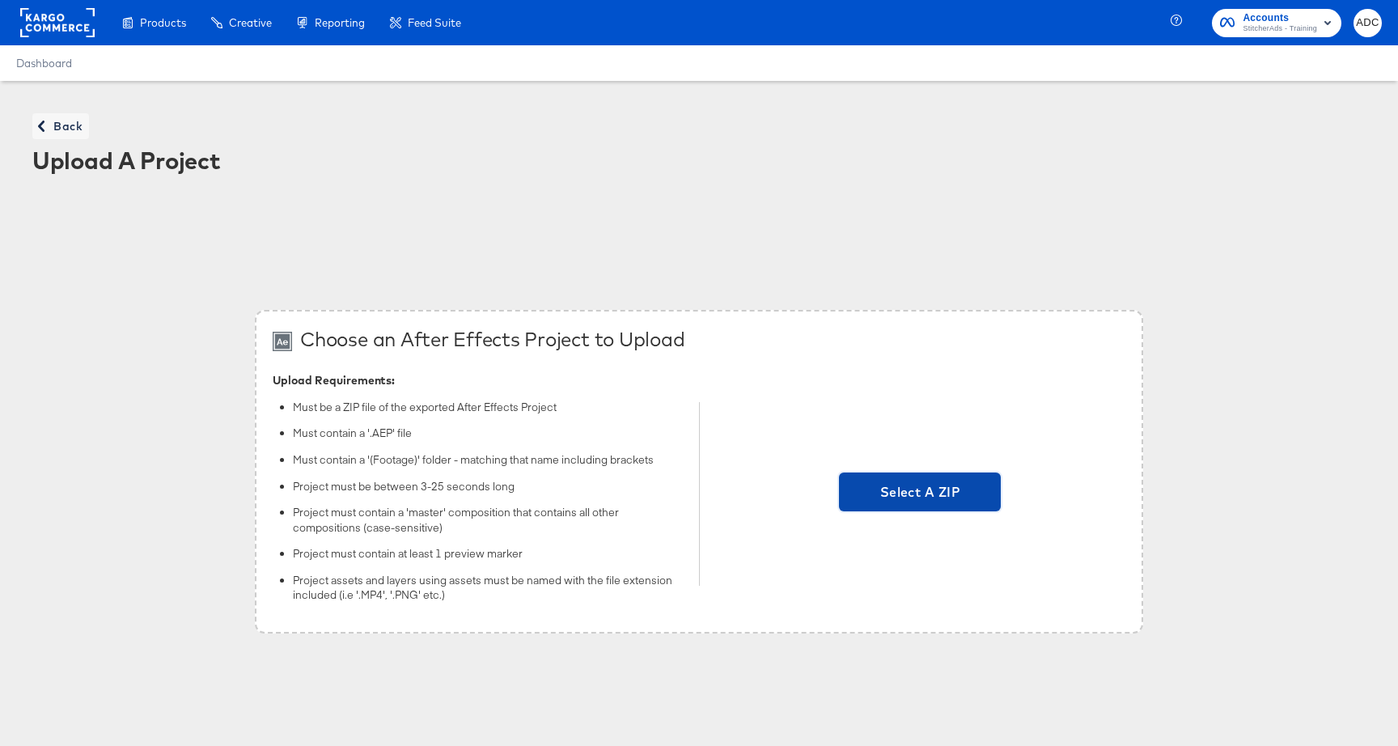
click at [880, 478] on span "Select A ZIP" at bounding box center [920, 492] width 162 height 39
click at [920, 494] on input "Select A ZIP" at bounding box center [920, 494] width 0 height 0
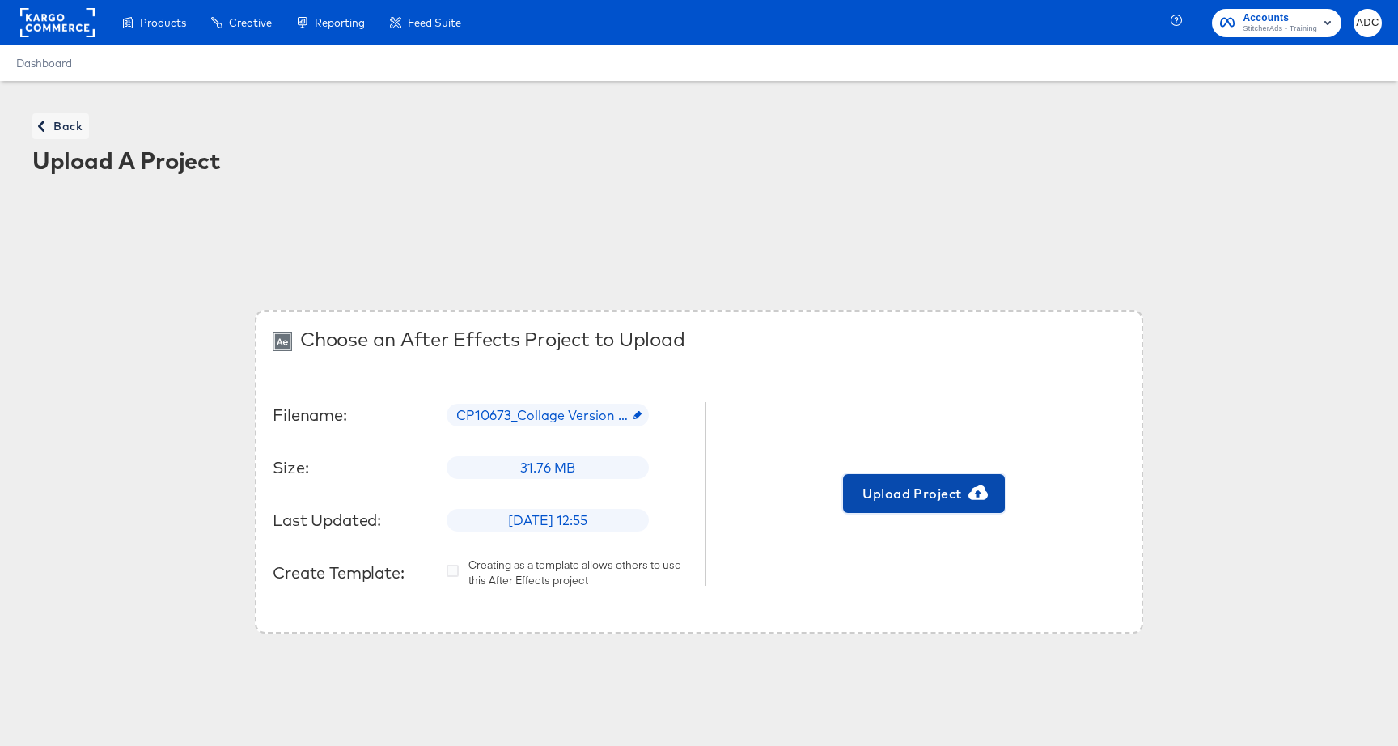
click at [912, 494] on span "Upload Project" at bounding box center [924, 493] width 149 height 23
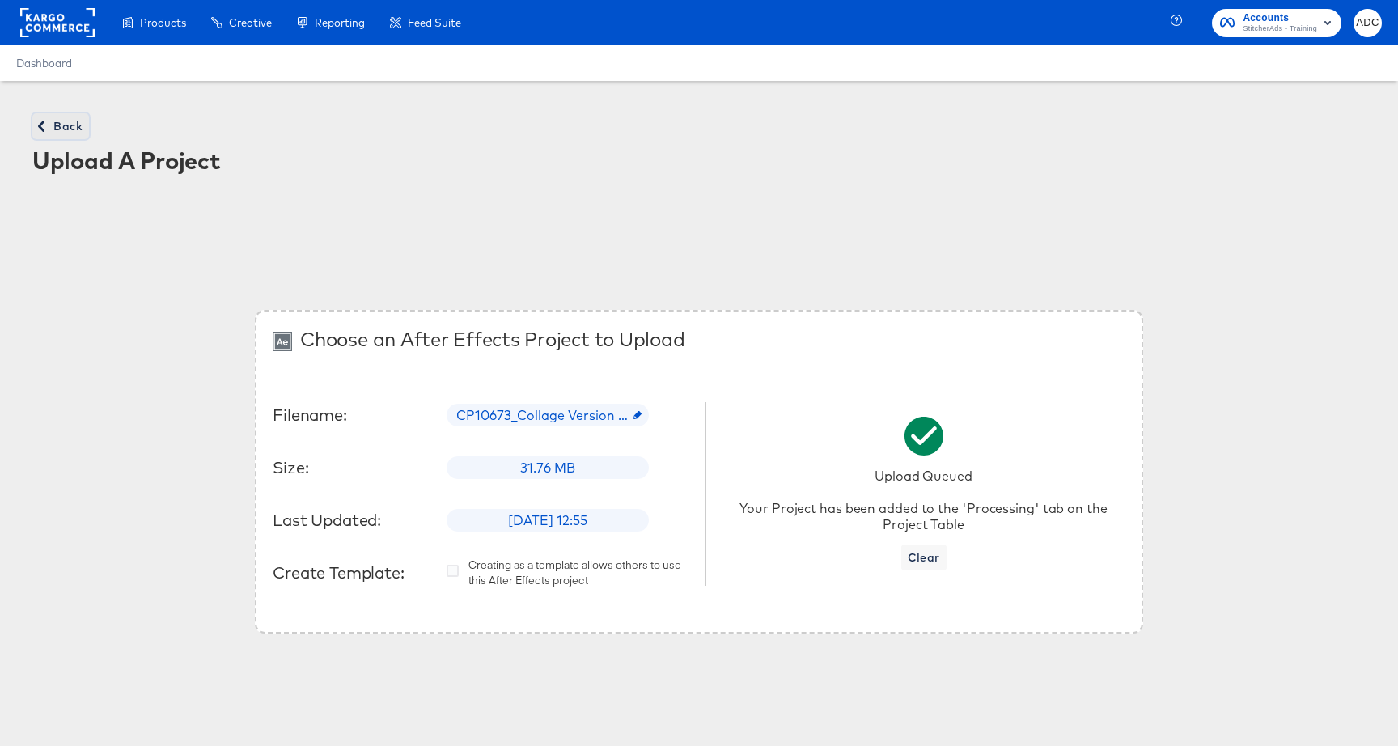
click at [59, 124] on span "Back" at bounding box center [61, 127] width 44 height 20
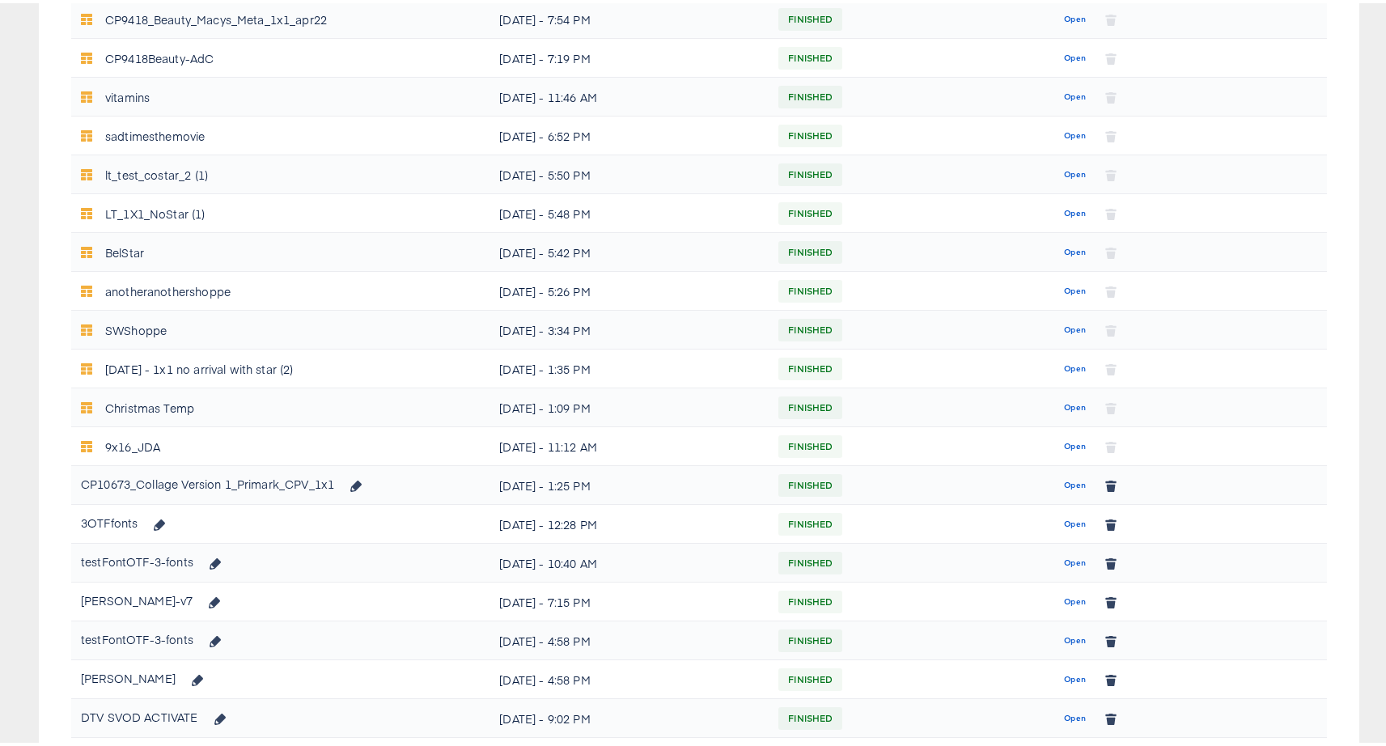
scroll to position [605, 0]
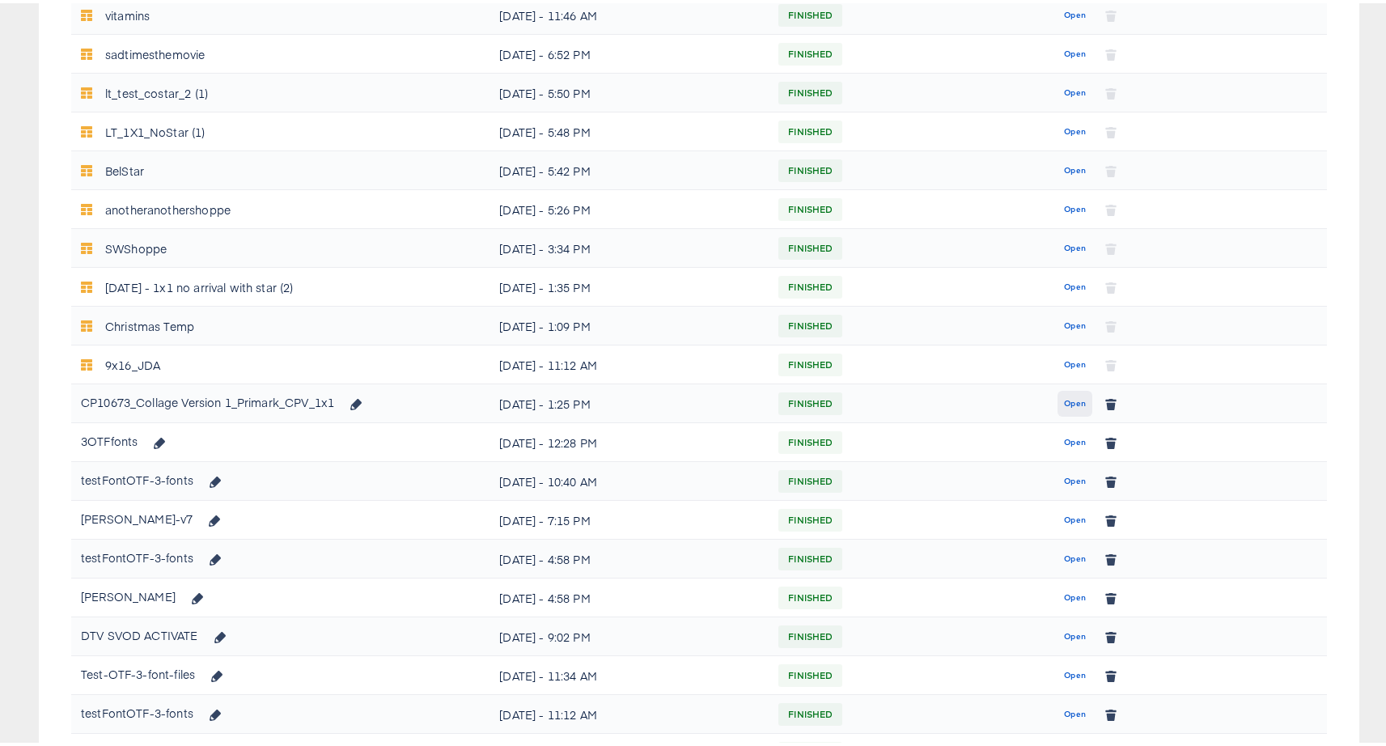
click at [1064, 396] on span "Open" at bounding box center [1075, 400] width 22 height 15
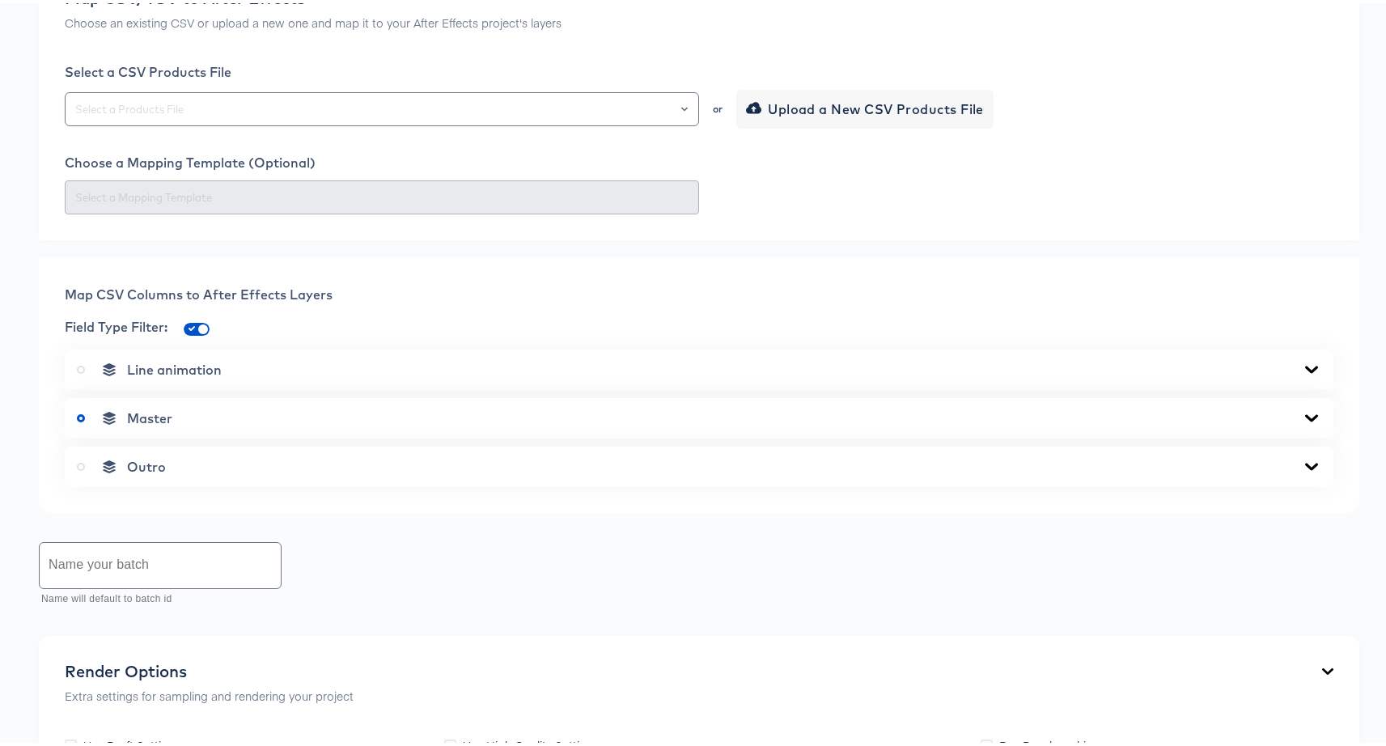
scroll to position [353, 0]
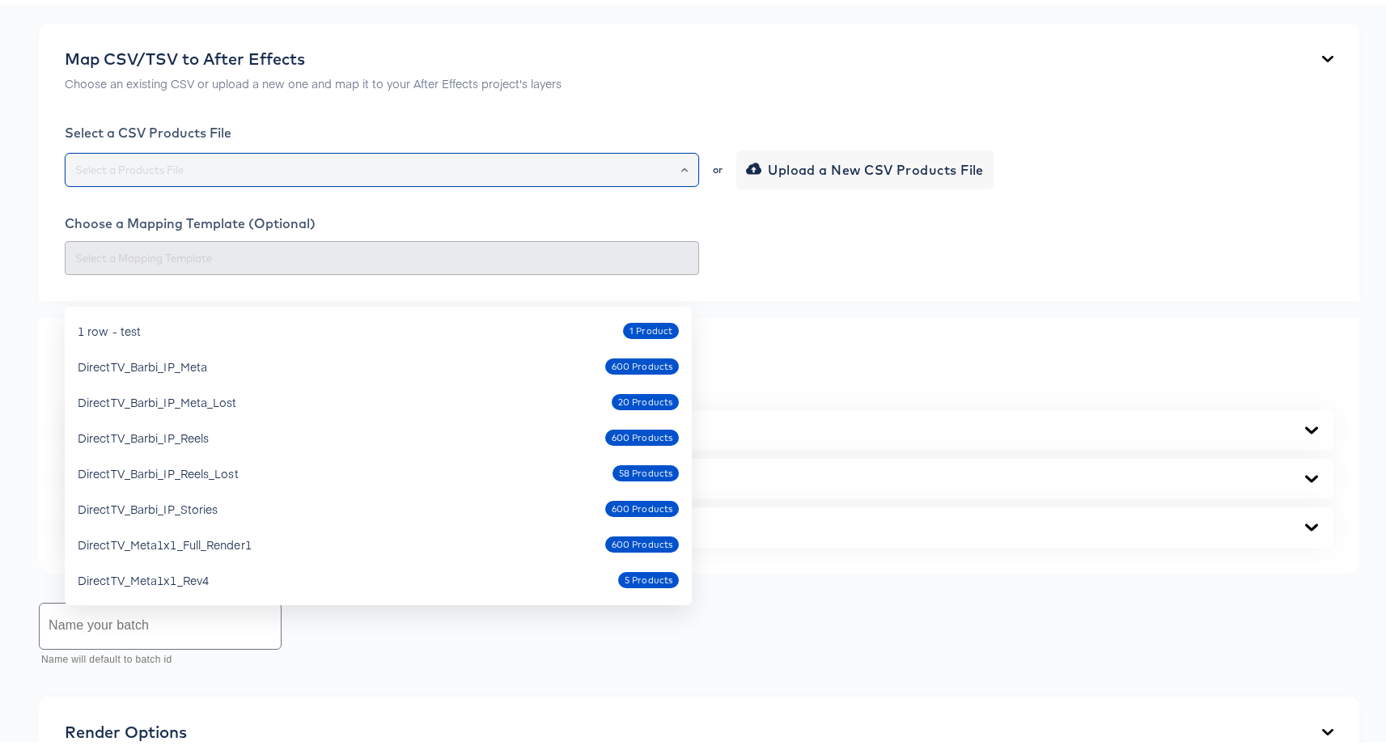
click at [184, 176] on input "text" at bounding box center [382, 167] width 620 height 19
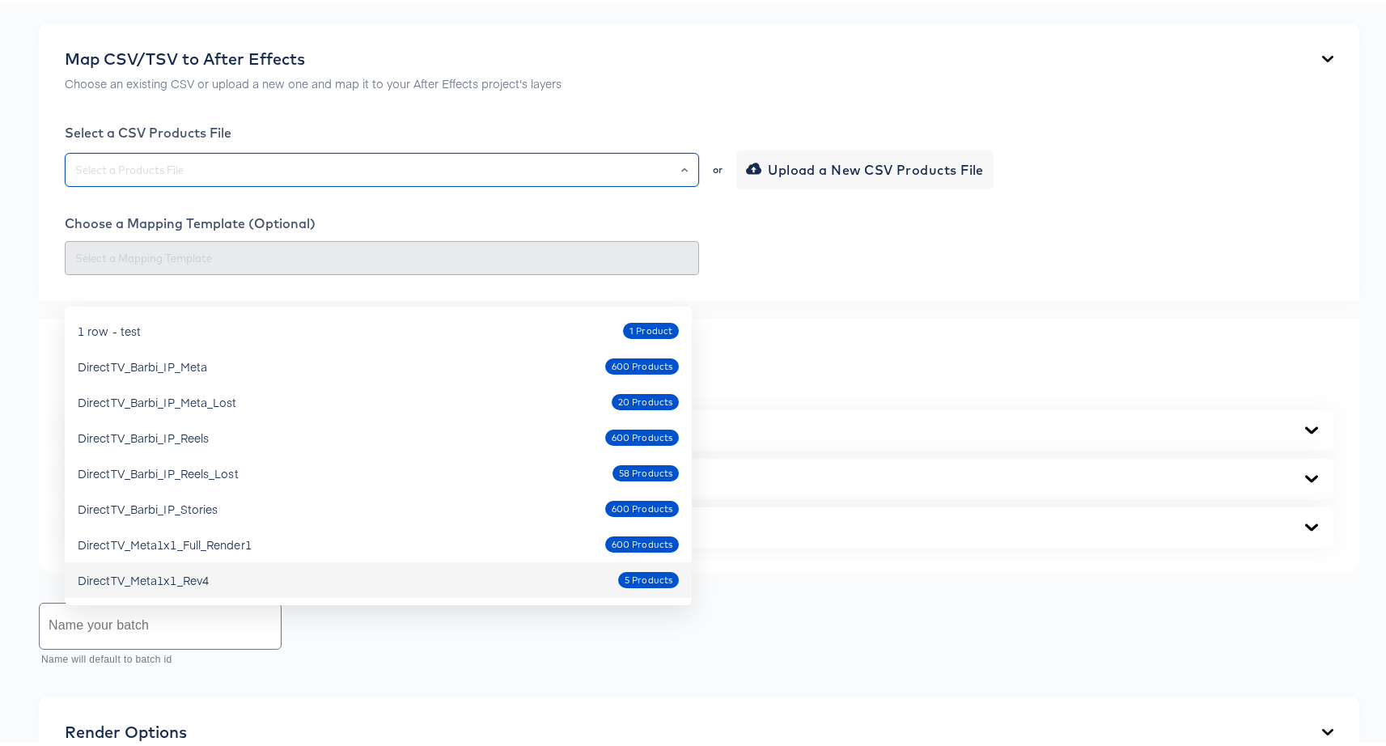
click at [196, 571] on div "DirectTV_Meta1x1_Rev4" at bounding box center [143, 577] width 131 height 16
type input "DirectTV_Meta1x1_Rev4"
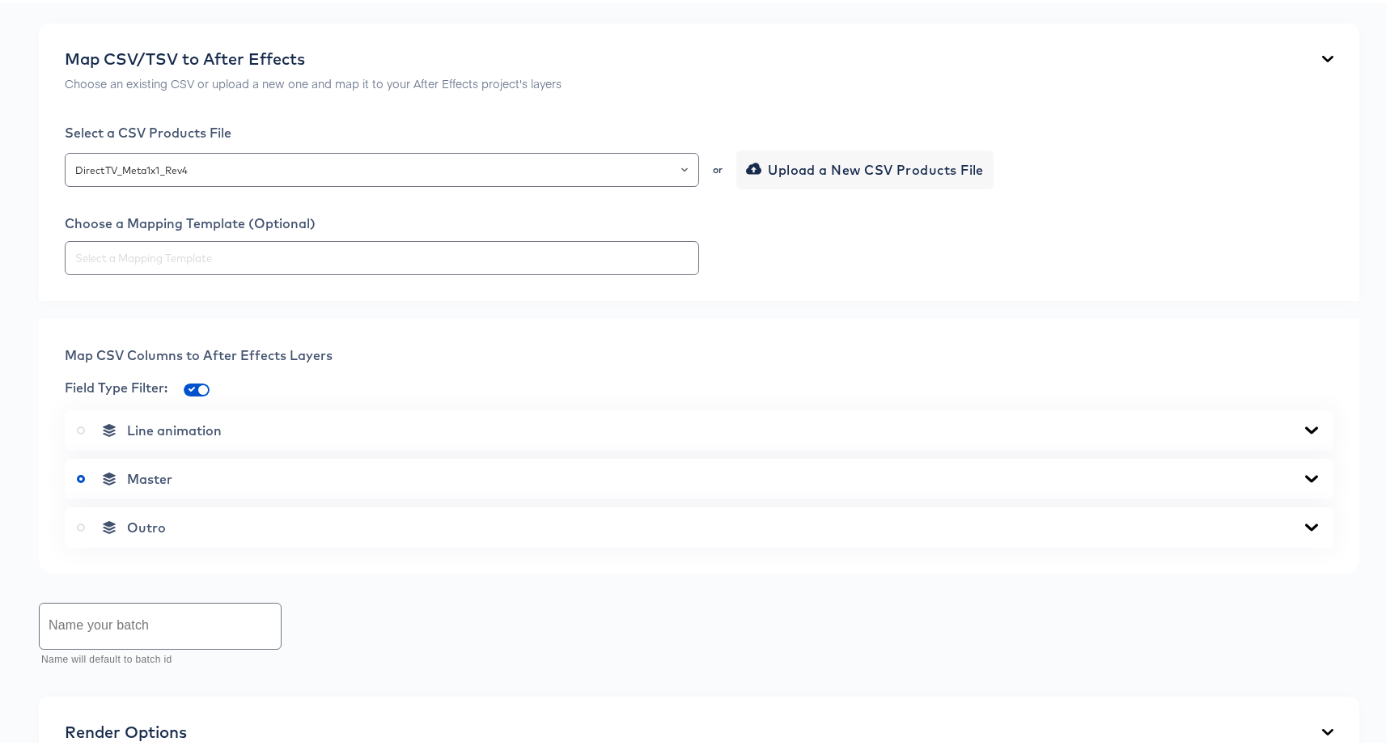
click at [29, 442] on div "Back CP10673_Collage Version 1_Primark_CPV_1x1 Square Video 1080 x 1080 px 8 se…" at bounding box center [699, 417] width 1398 height 1378
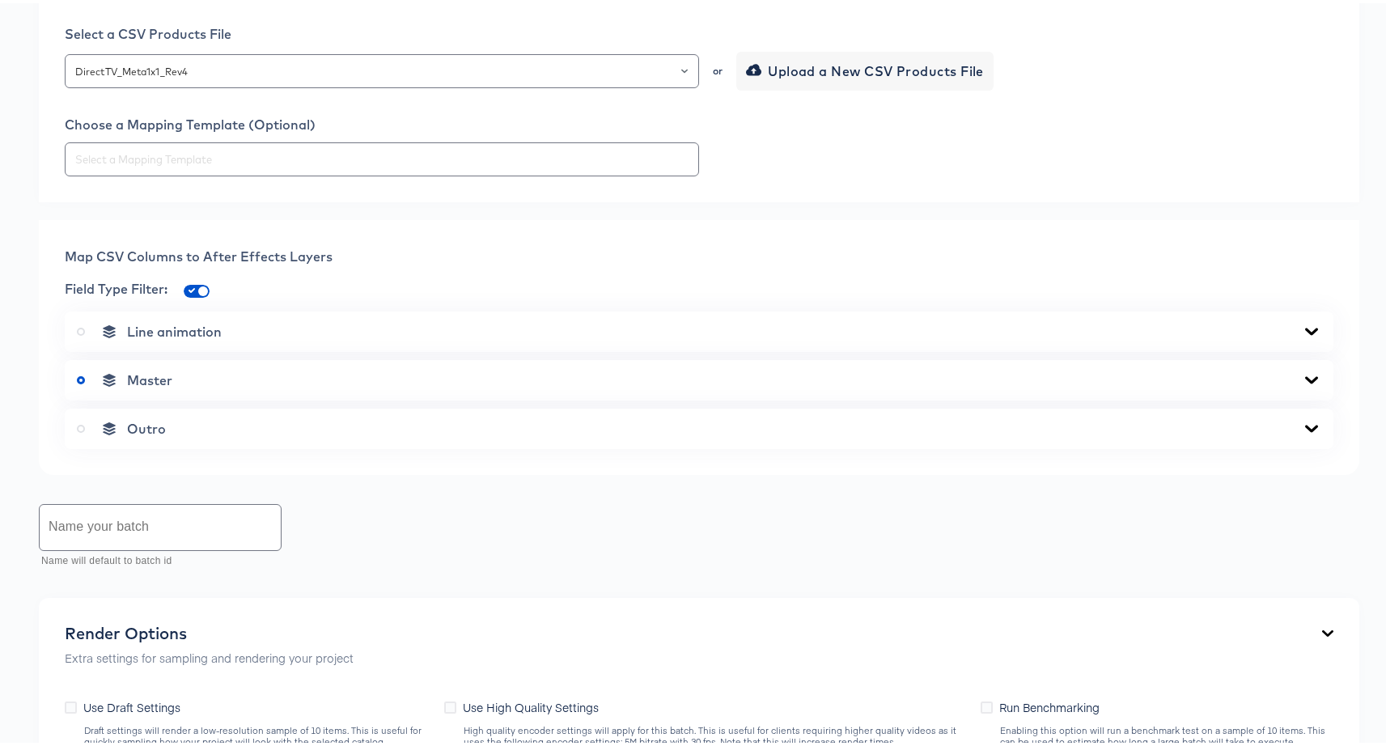
scroll to position [829, 0]
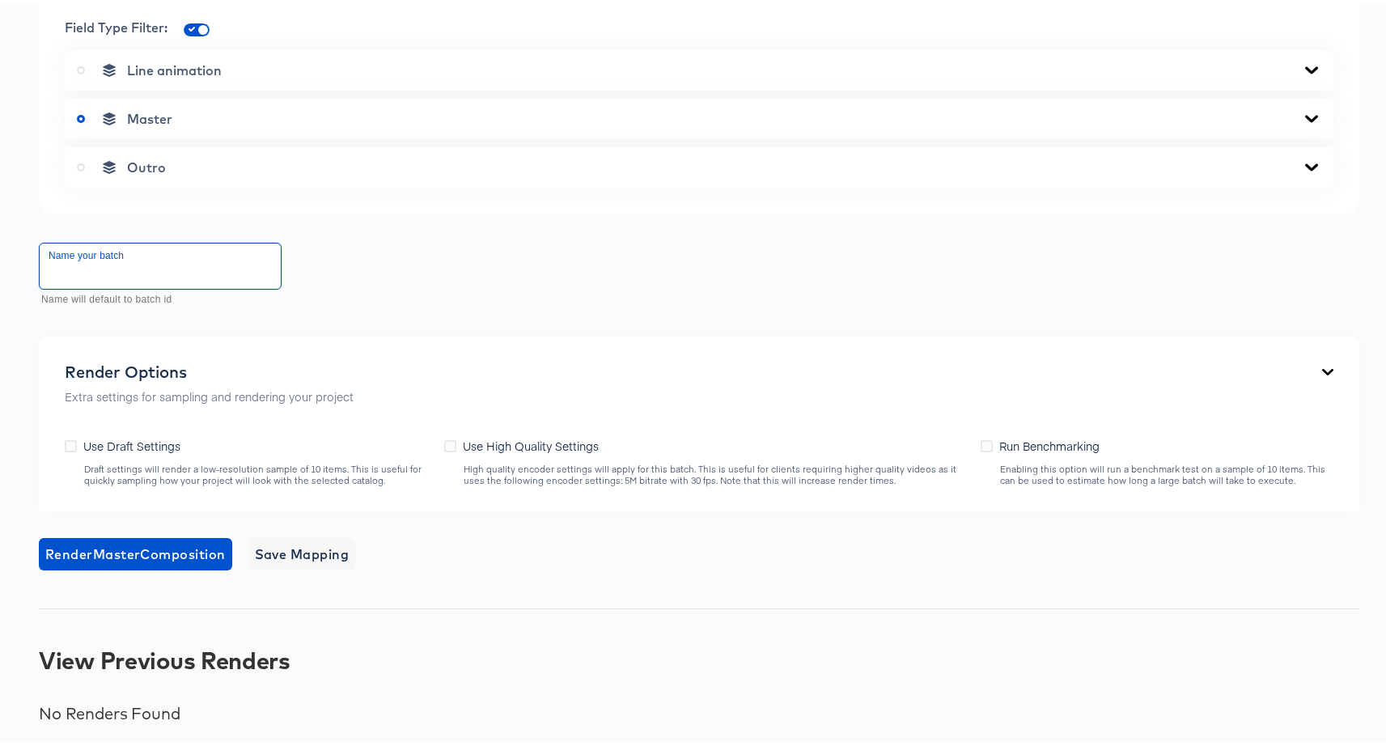
click at [86, 270] on input "text" at bounding box center [160, 262] width 241 height 45
type input "fully fresh"
click at [150, 519] on div "Back CP10673_Collage Version 1_Primark_CPV_1x1 Square Video 1080 x 1080 px 8 se…" at bounding box center [699, 57] width 1398 height 1378
click at [172, 554] on span "Render Master Composition" at bounding box center [135, 551] width 180 height 23
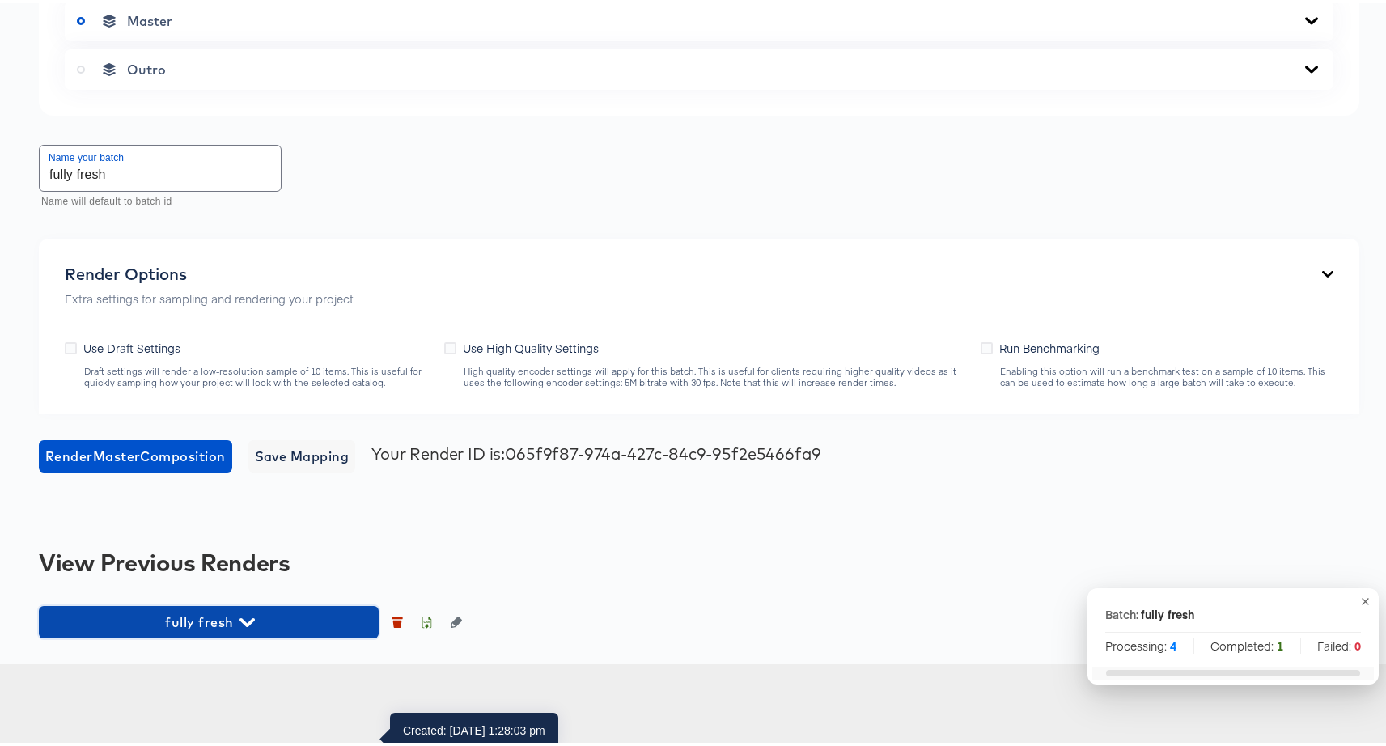
click at [214, 630] on span "fully fresh" at bounding box center [209, 619] width 324 height 23
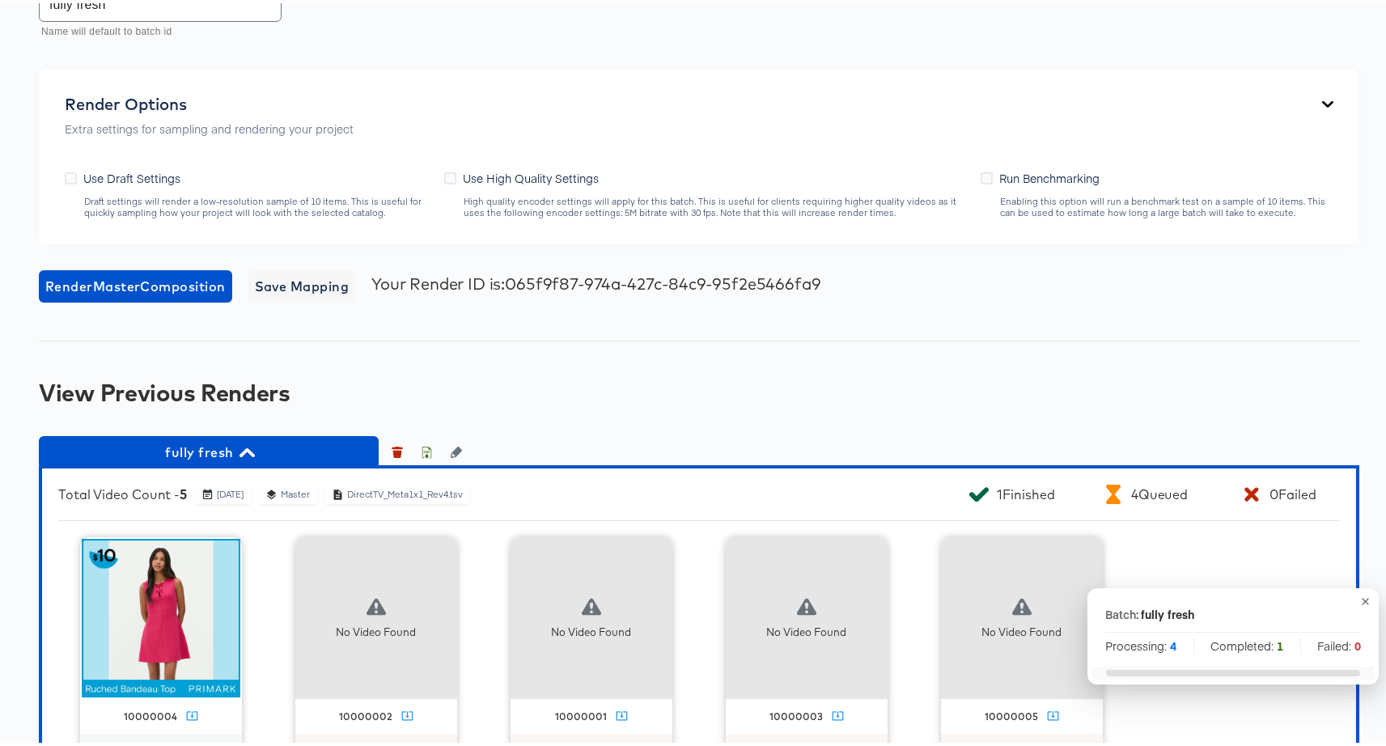
scroll to position [1157, 0]
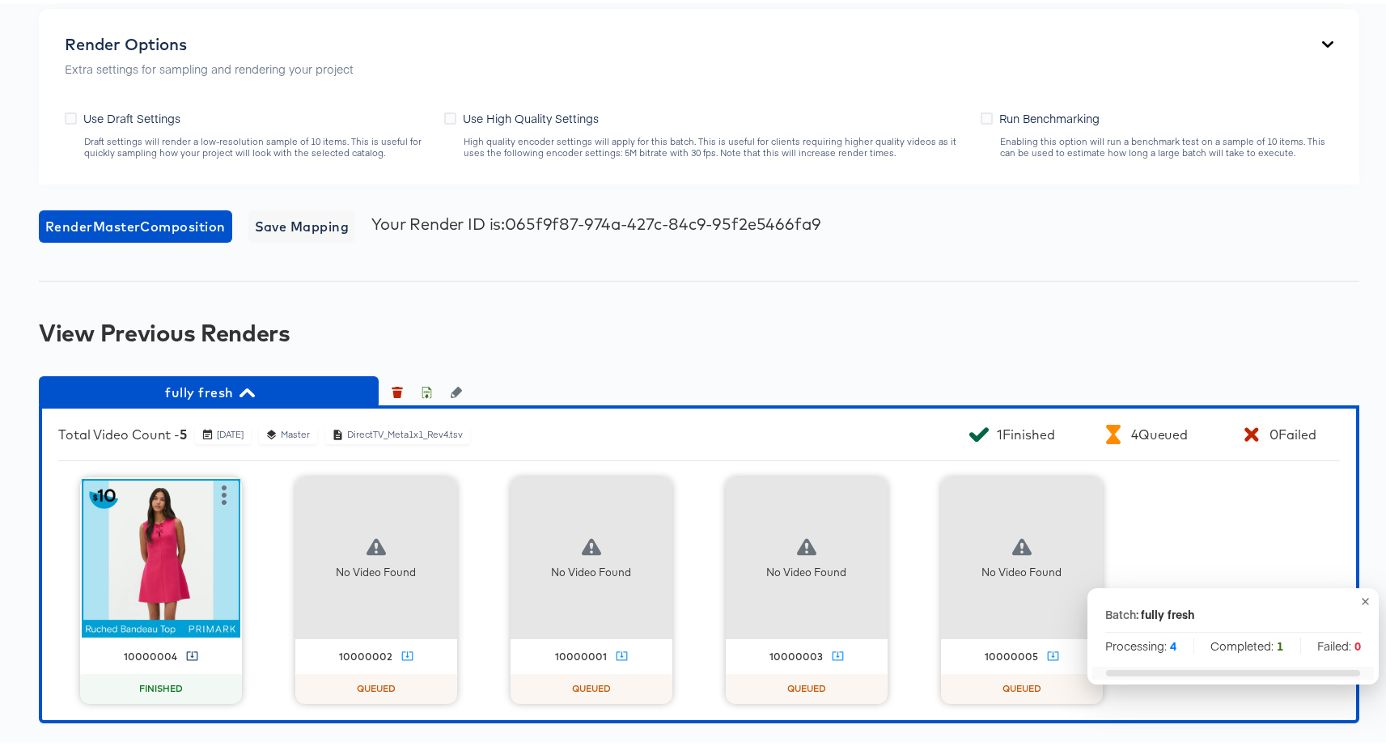
click at [186, 652] on icon at bounding box center [192, 652] width 12 height 12
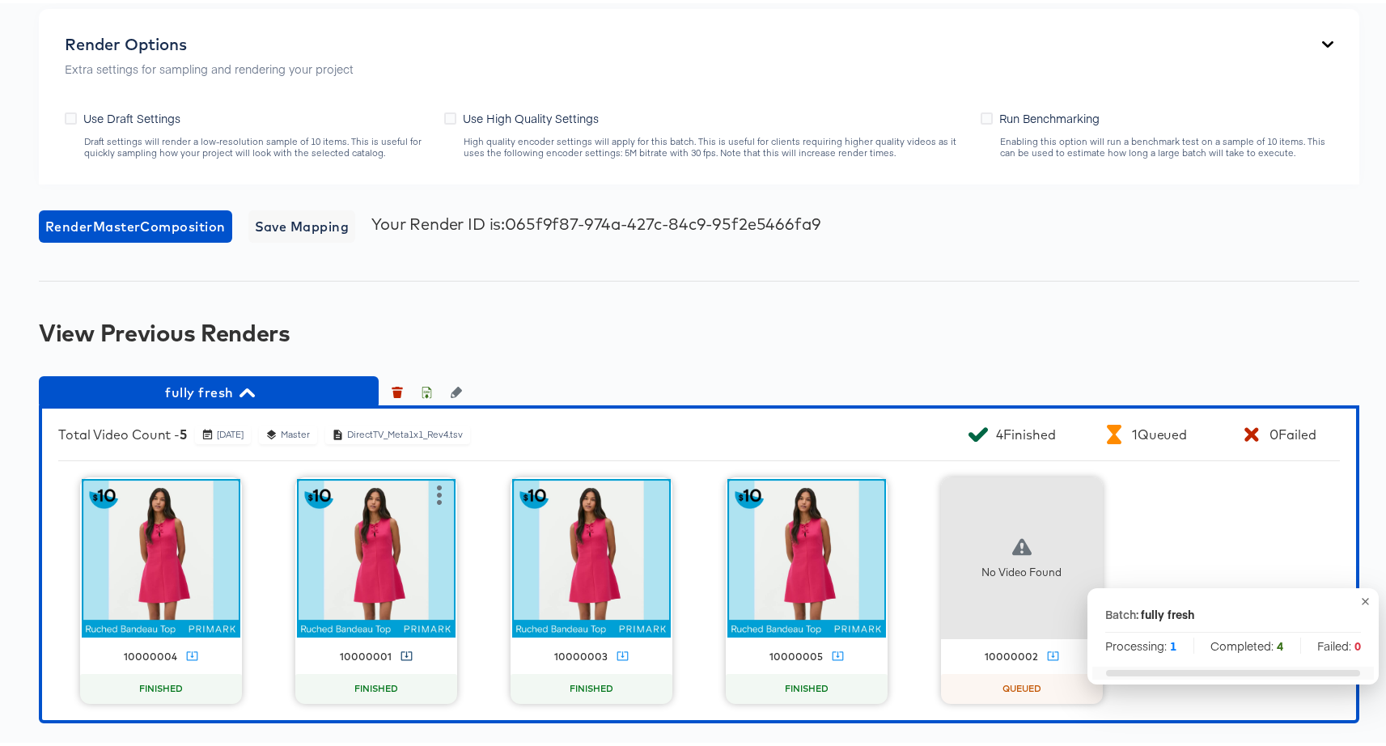
click at [401, 655] on icon at bounding box center [407, 652] width 12 height 12
click at [617, 652] on icon at bounding box center [623, 652] width 12 height 12
click at [832, 653] on icon at bounding box center [838, 652] width 12 height 12
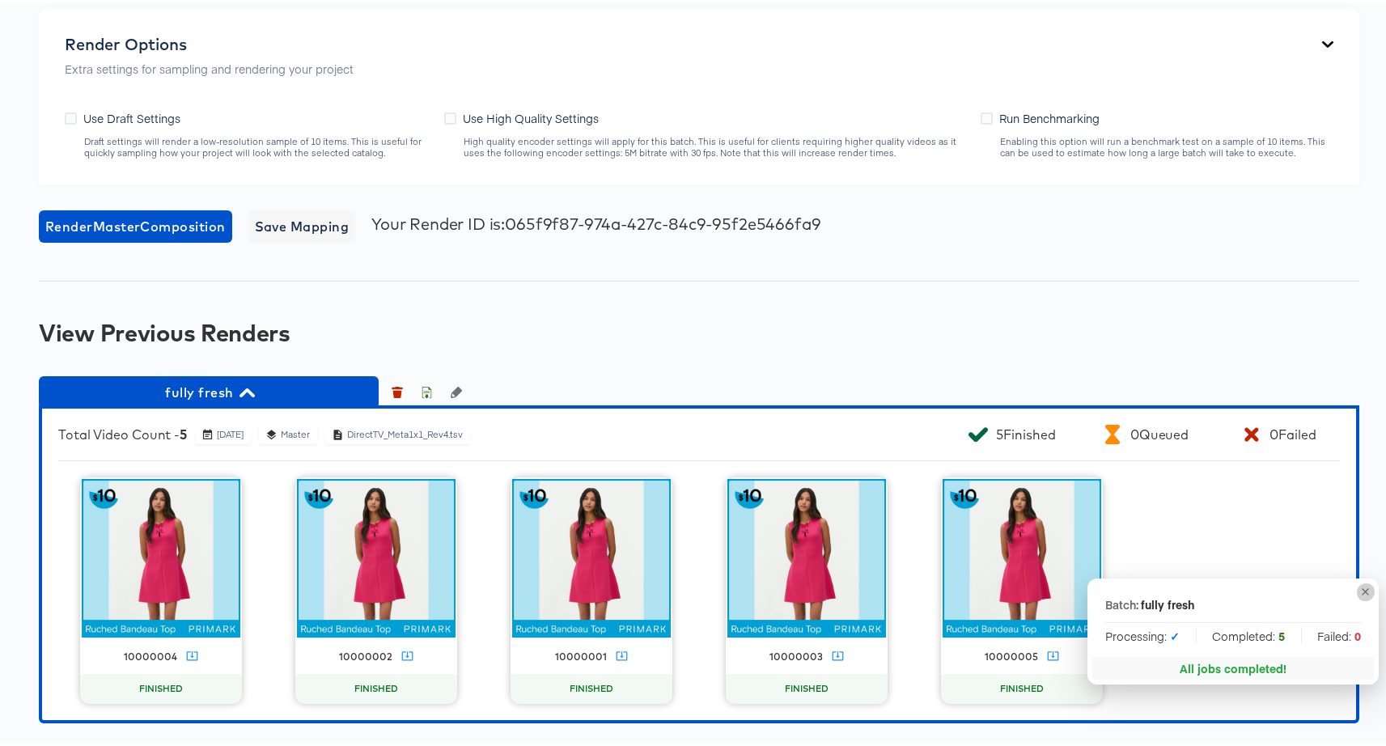
click at [1362, 587] on icon "button" at bounding box center [1365, 588] width 7 height 7
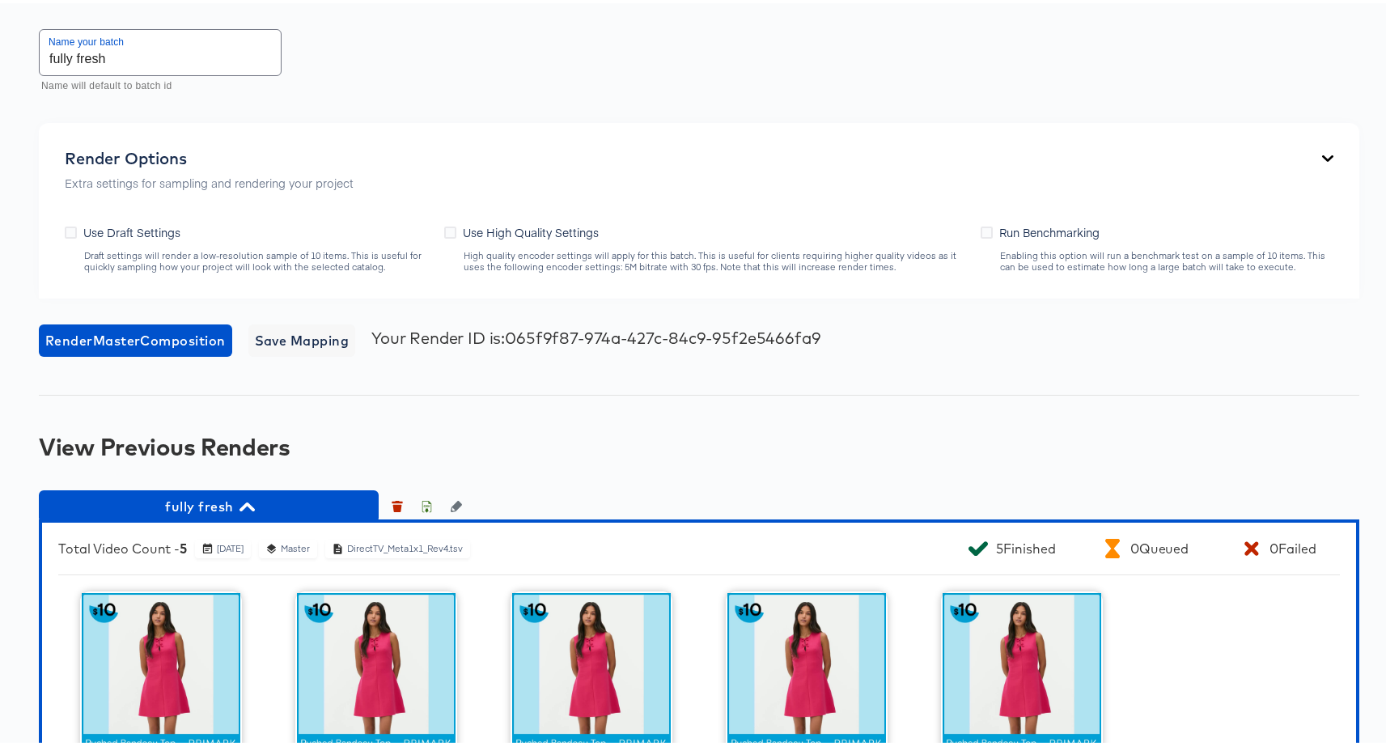
scroll to position [525, 0]
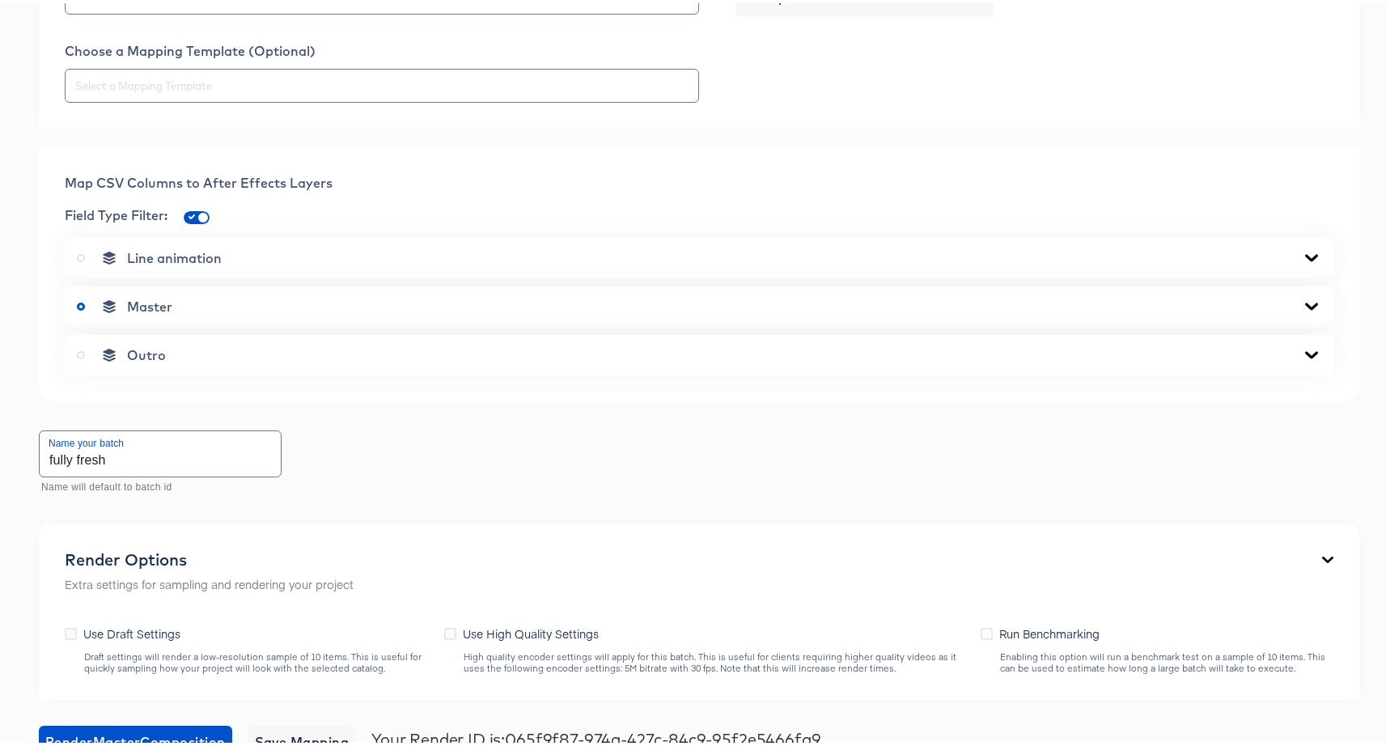
click at [286, 324] on div "Master" at bounding box center [699, 303] width 1269 height 40
click at [283, 312] on div "Master" at bounding box center [699, 303] width 1244 height 16
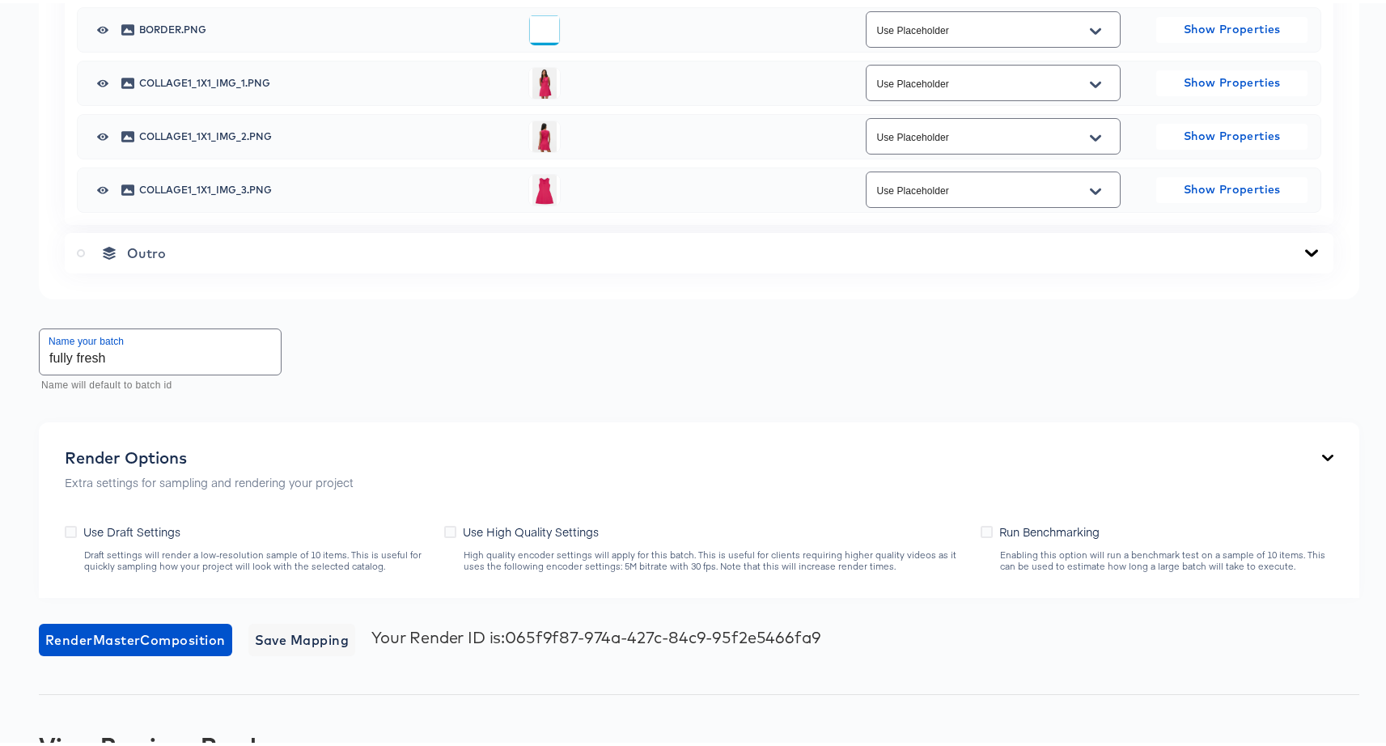
scroll to position [1010, 0]
click at [218, 269] on div "Outro" at bounding box center [699, 249] width 1269 height 40
click at [220, 257] on div "Outro" at bounding box center [699, 249] width 1244 height 16
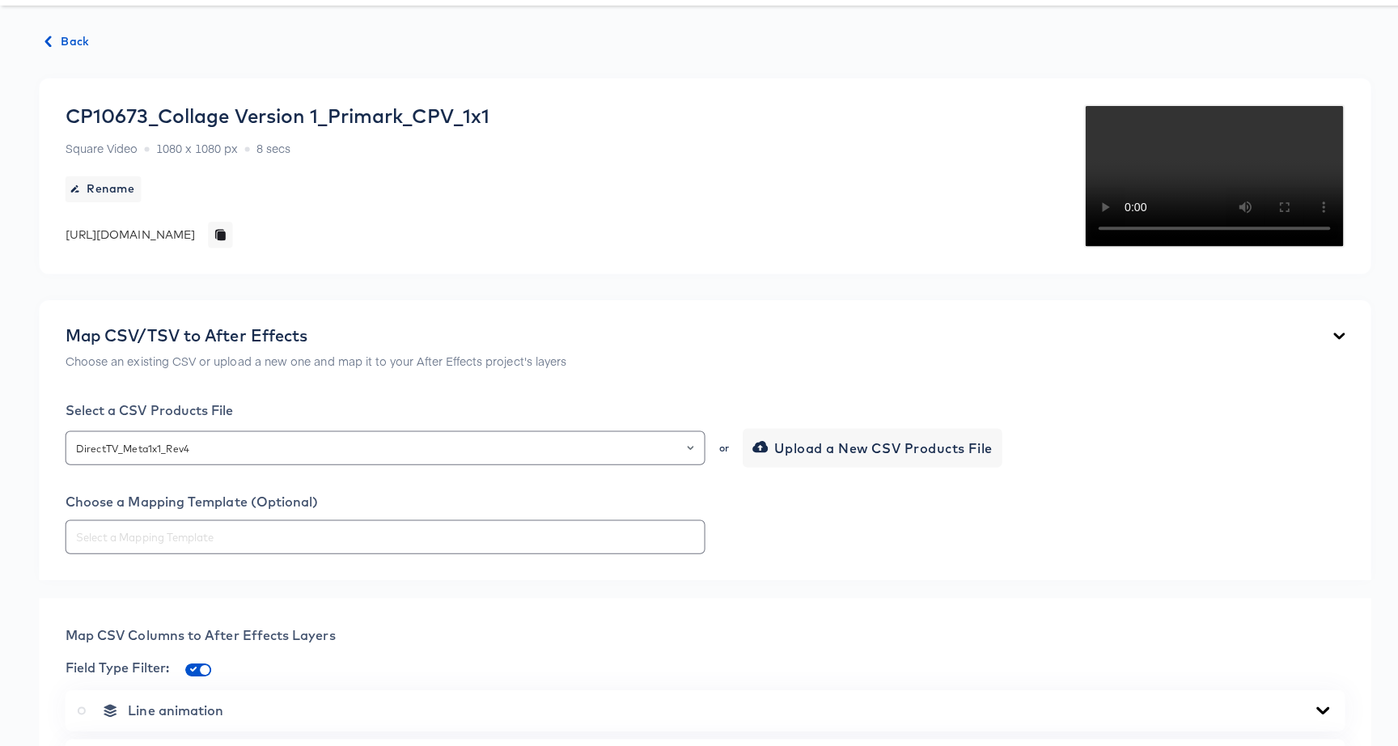
scroll to position [0, 0]
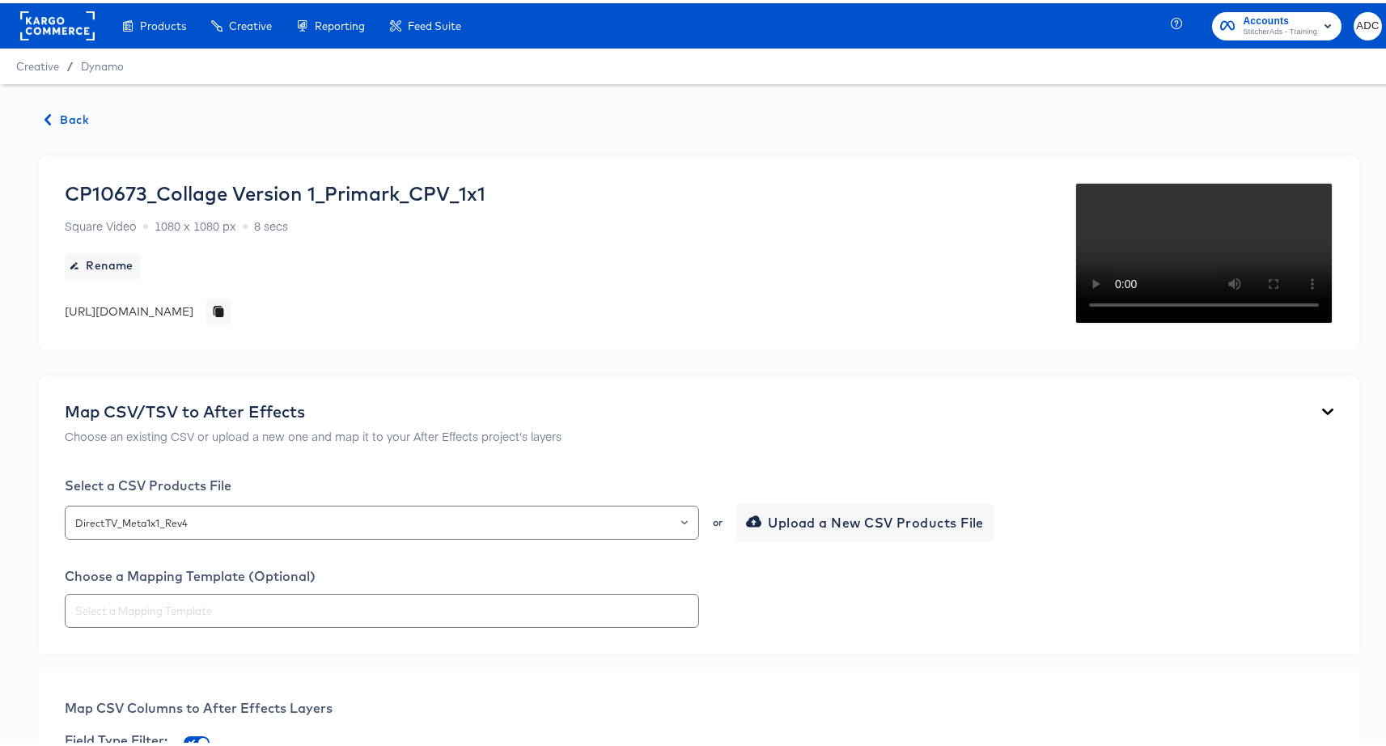
click at [77, 112] on span "Back" at bounding box center [67, 117] width 44 height 20
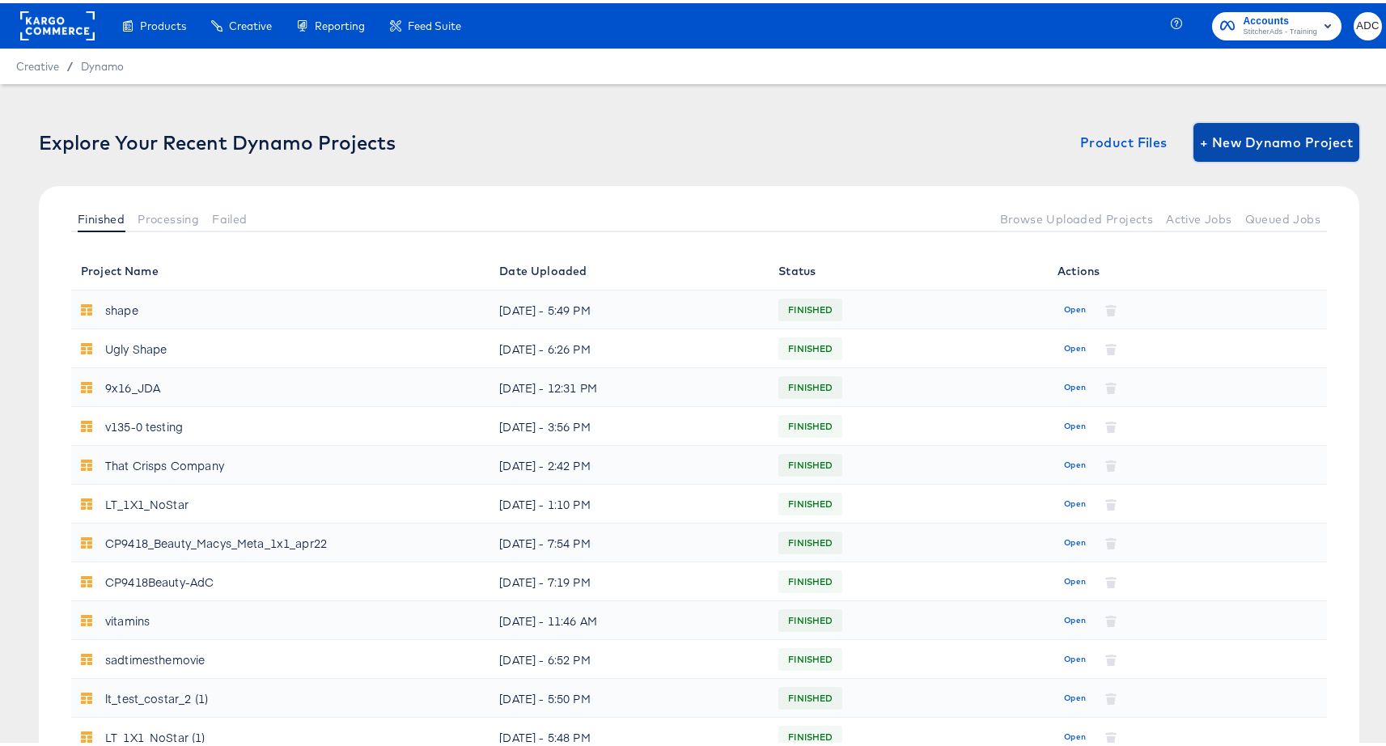
click at [1239, 138] on span "+ New Dynamo Project" at bounding box center [1276, 139] width 153 height 23
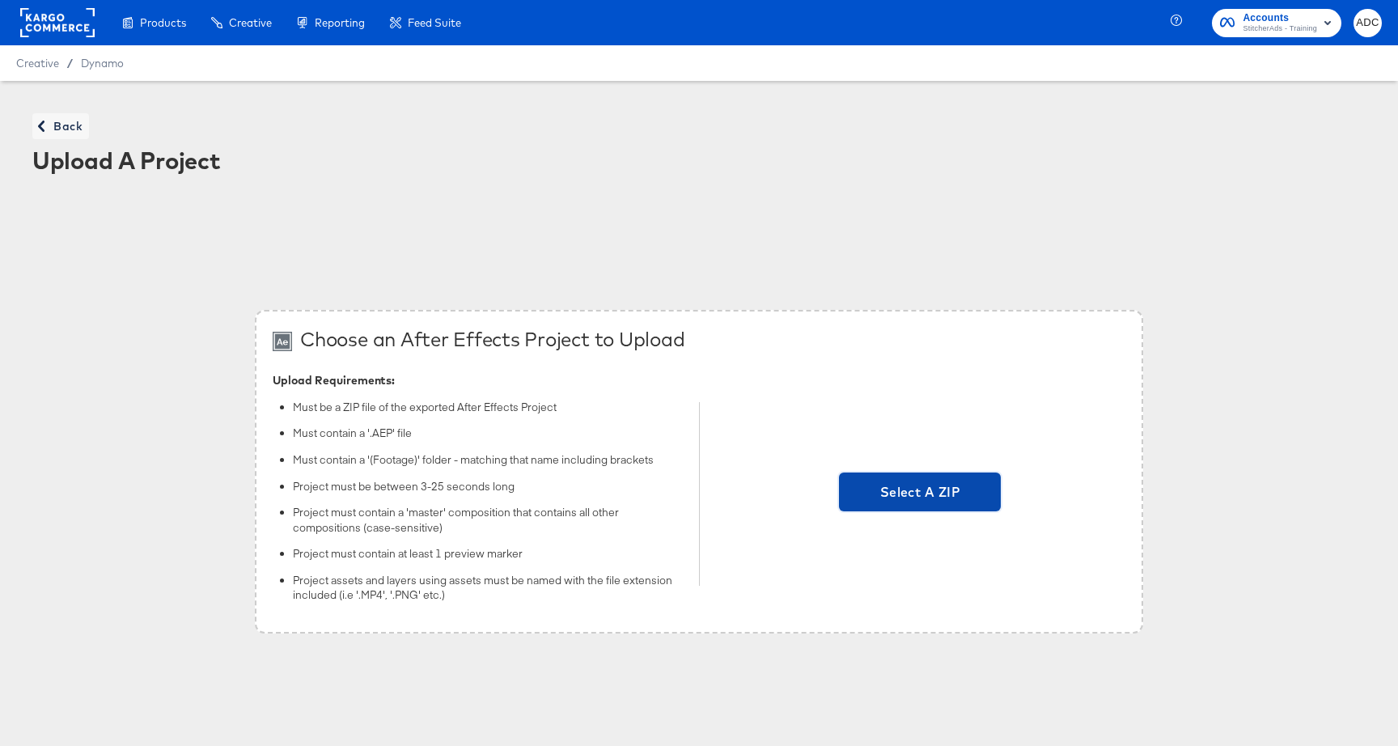
click at [916, 509] on span "Select A ZIP" at bounding box center [920, 492] width 162 height 39
click at [920, 494] on input "Select A ZIP" at bounding box center [920, 494] width 0 height 0
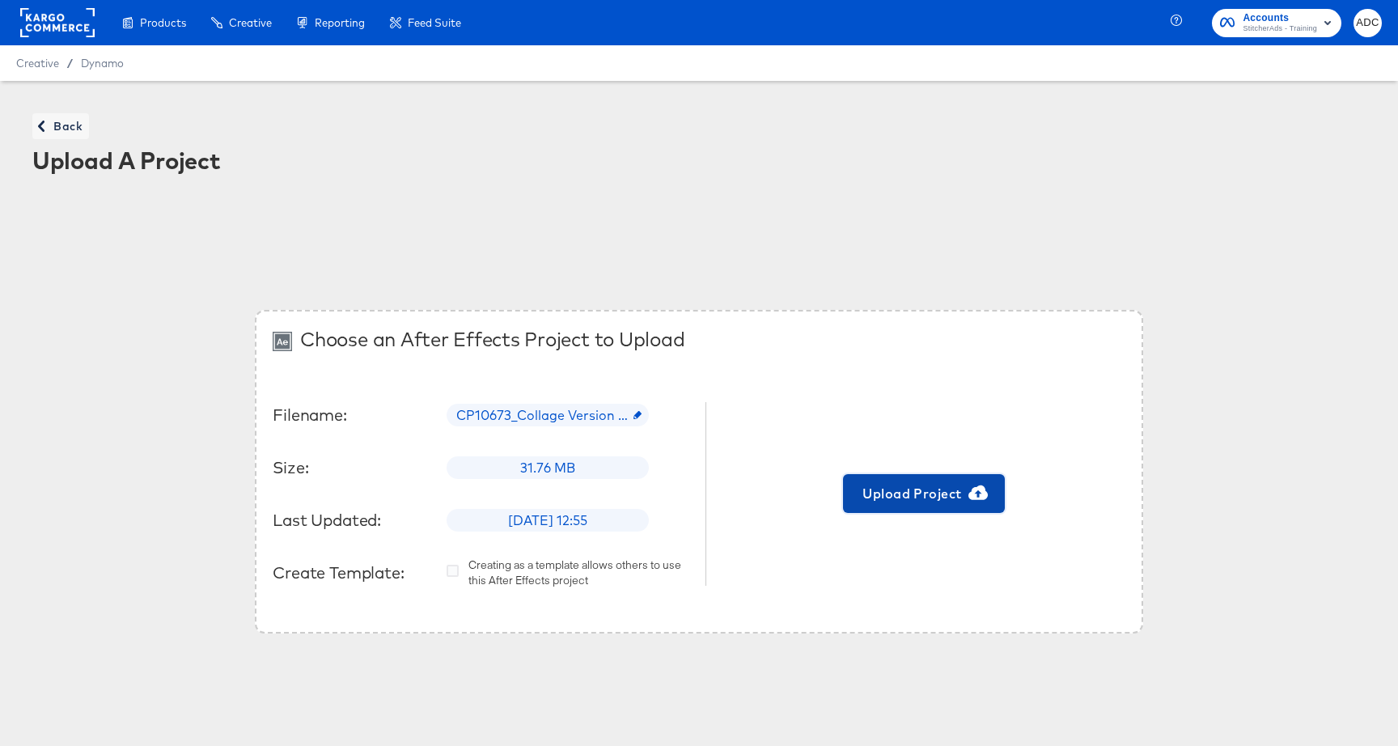
click at [892, 492] on span "Upload Project" at bounding box center [924, 493] width 149 height 23
click at [863, 493] on div "Preparing for Upload..." at bounding box center [924, 494] width 404 height 244
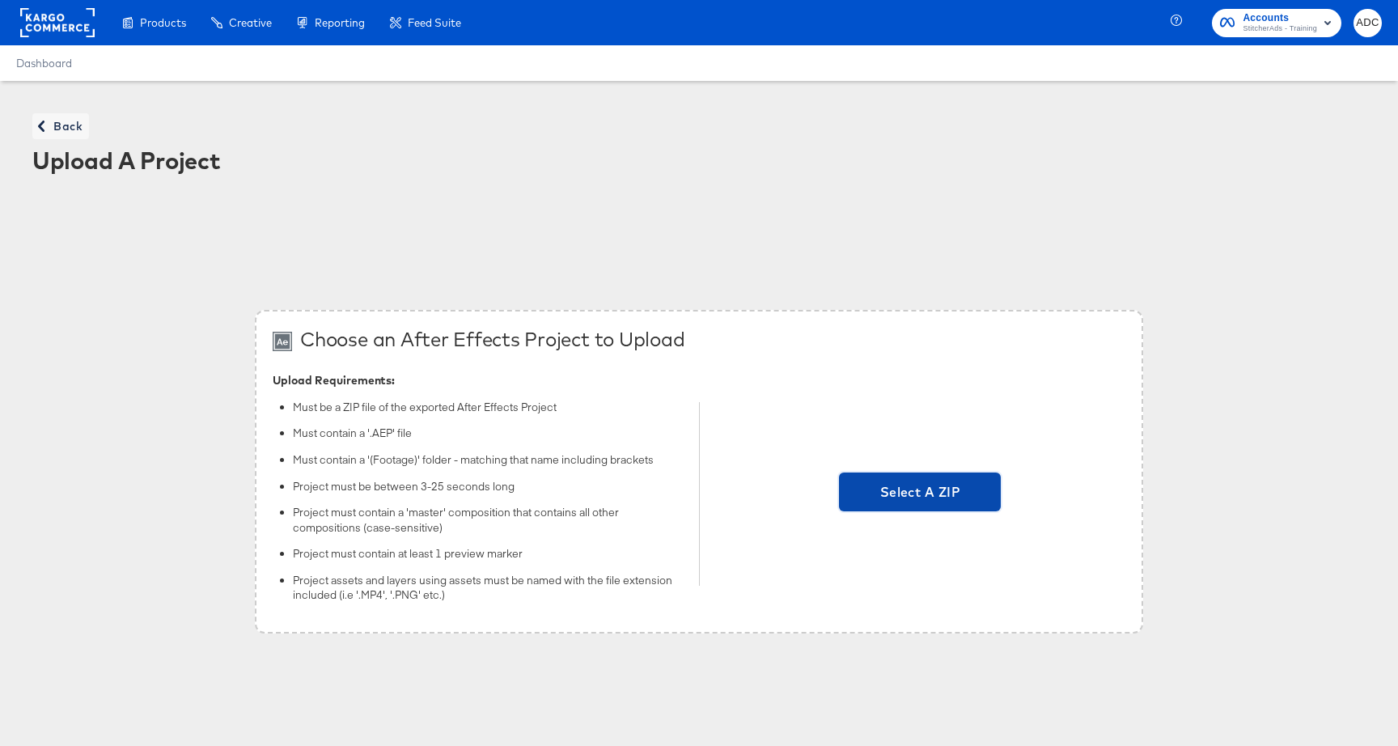
click at [870, 473] on span "Select A ZIP" at bounding box center [920, 492] width 162 height 39
click at [920, 494] on input "Select A ZIP" at bounding box center [920, 494] width 0 height 0
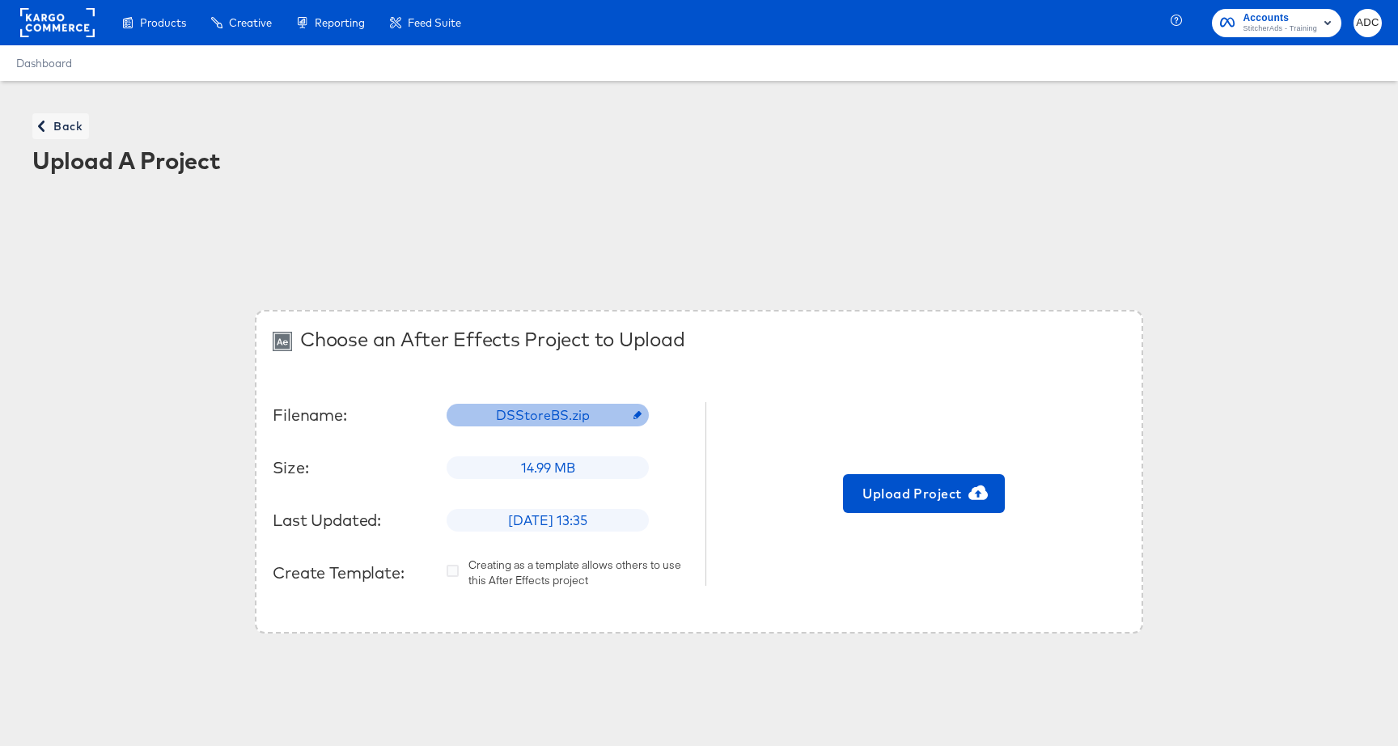
click at [542, 416] on span "DSStoreBS.zip" at bounding box center [548, 415] width 124 height 19
click at [542, 416] on input "text" at bounding box center [575, 408] width 257 height 45
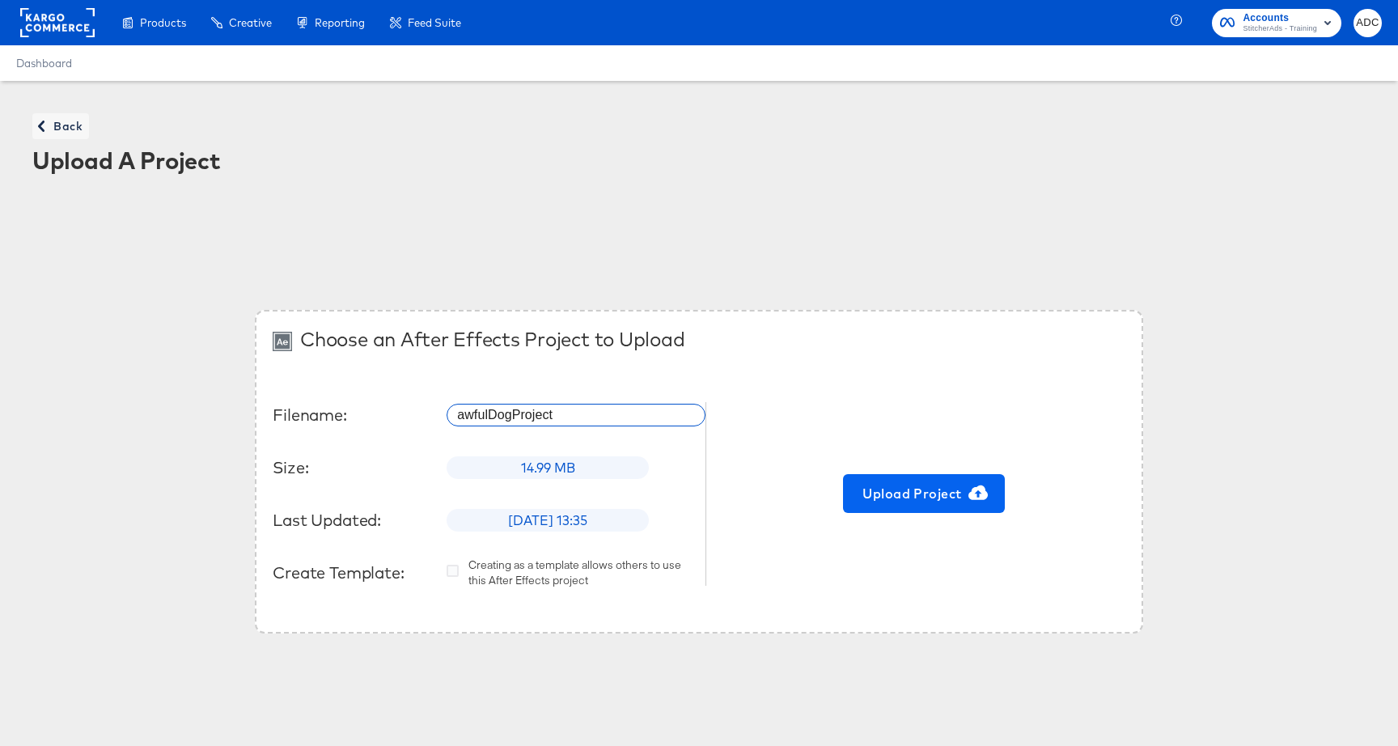
type input "awfulDogProject"
click at [931, 491] on span "Upload Project" at bounding box center [924, 493] width 149 height 23
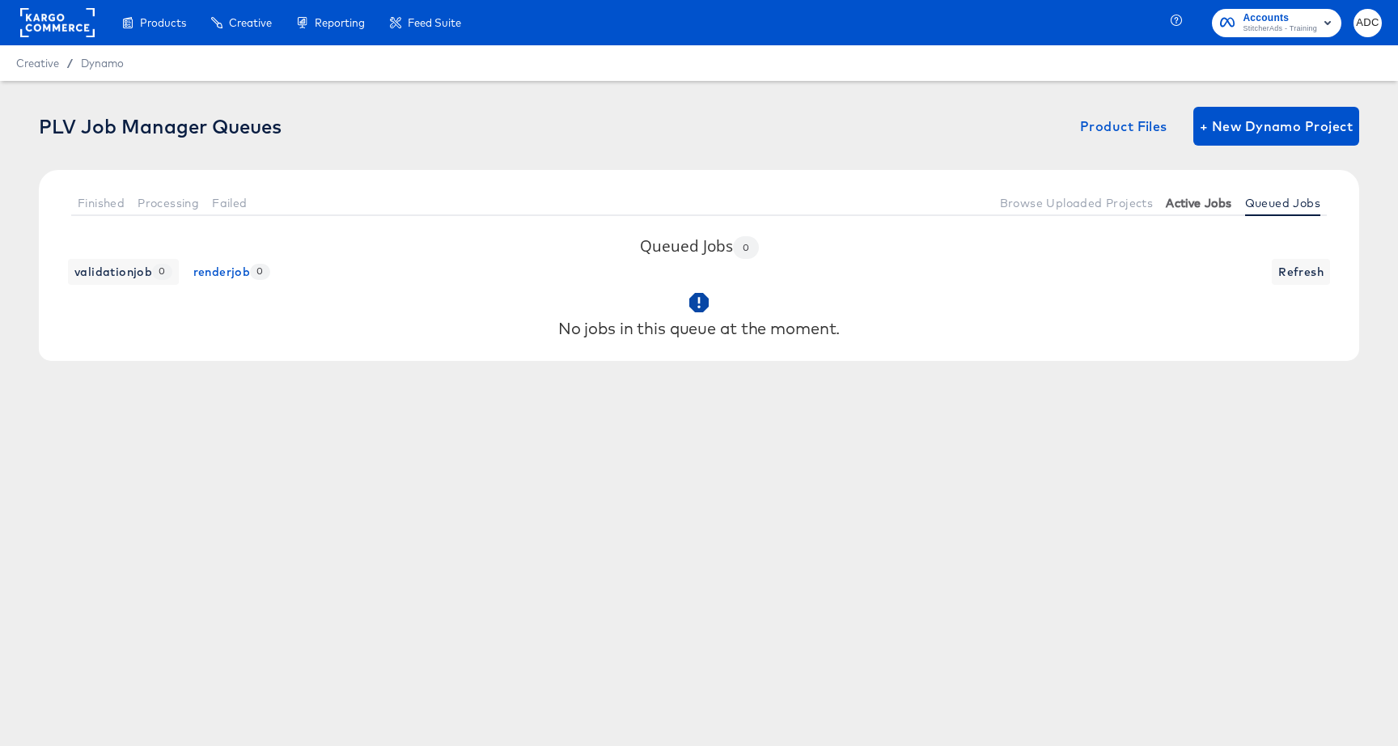
click at [1206, 201] on span "Active Jobs" at bounding box center [1199, 203] width 66 height 13
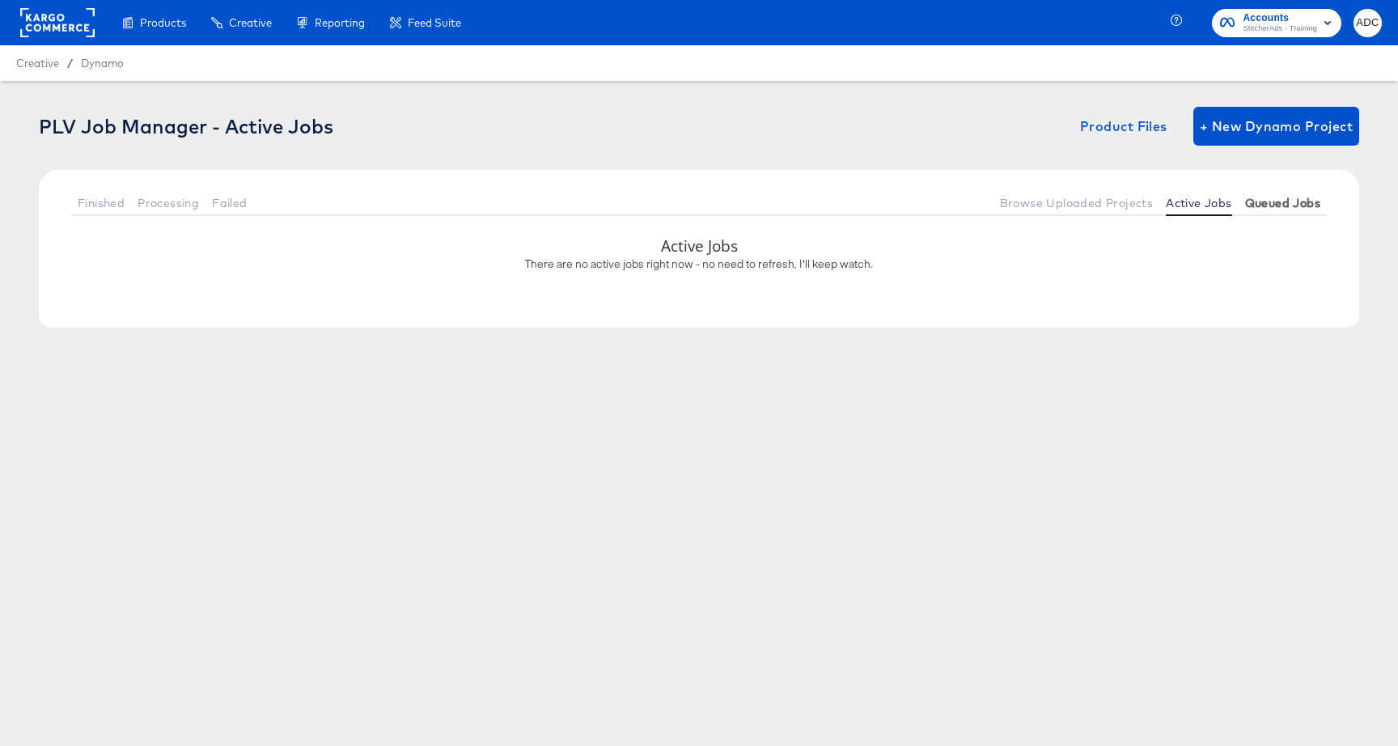
click at [1257, 202] on span "Queued Jobs" at bounding box center [1282, 203] width 75 height 13
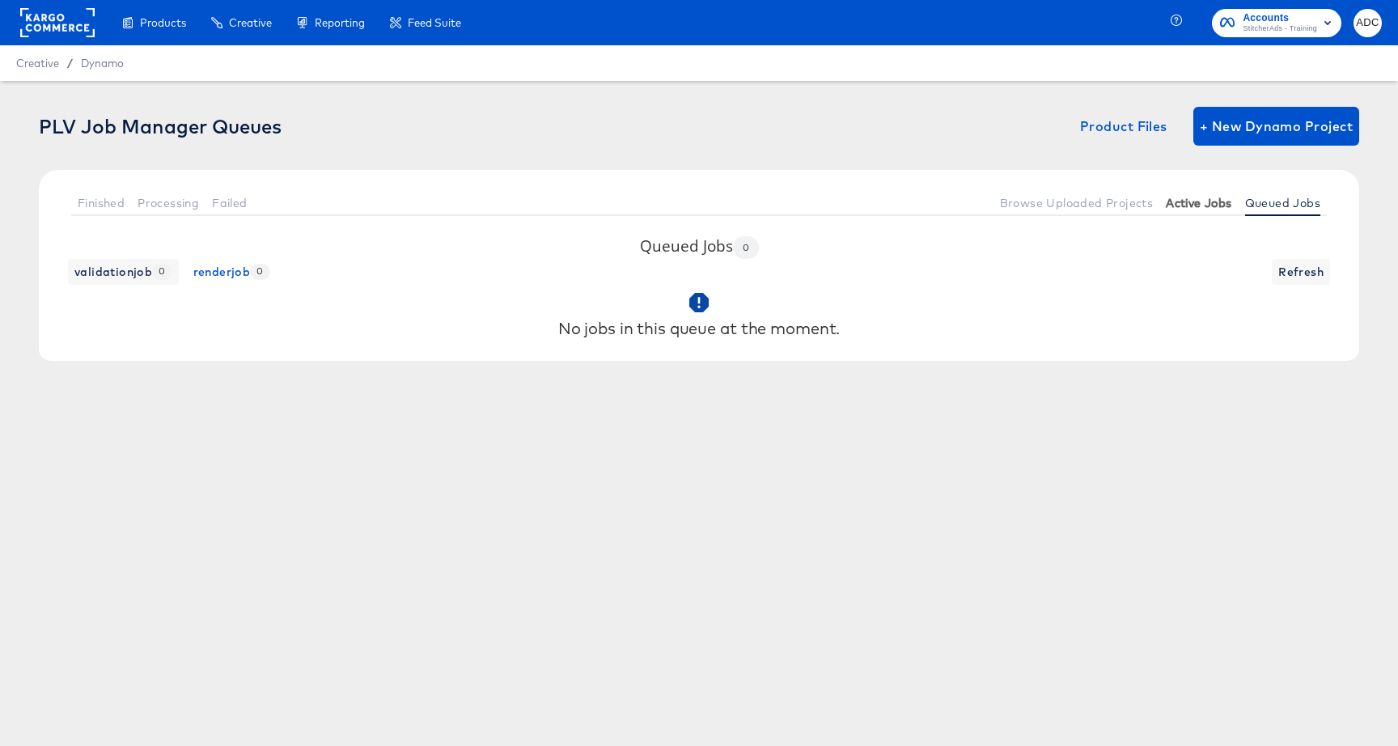
click at [1168, 205] on span "Active Jobs" at bounding box center [1199, 203] width 66 height 13
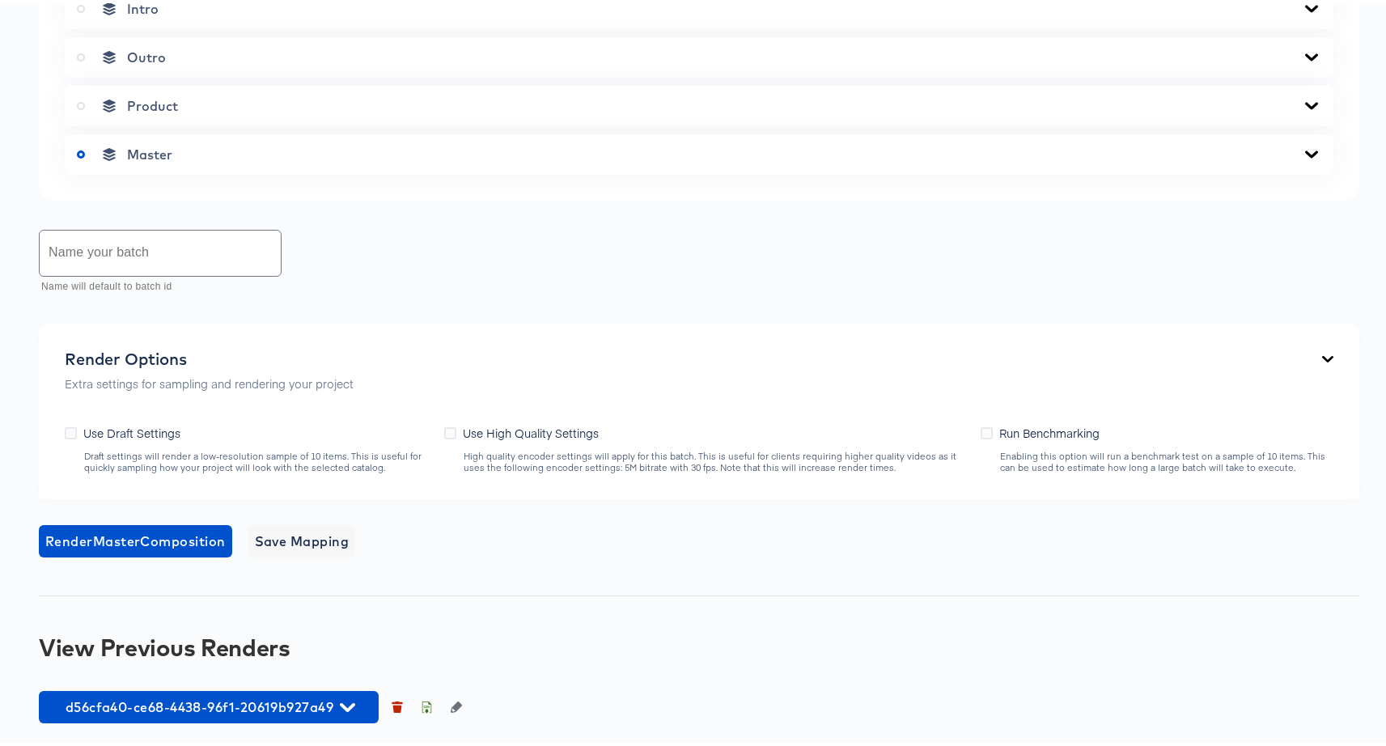
scroll to position [886, 0]
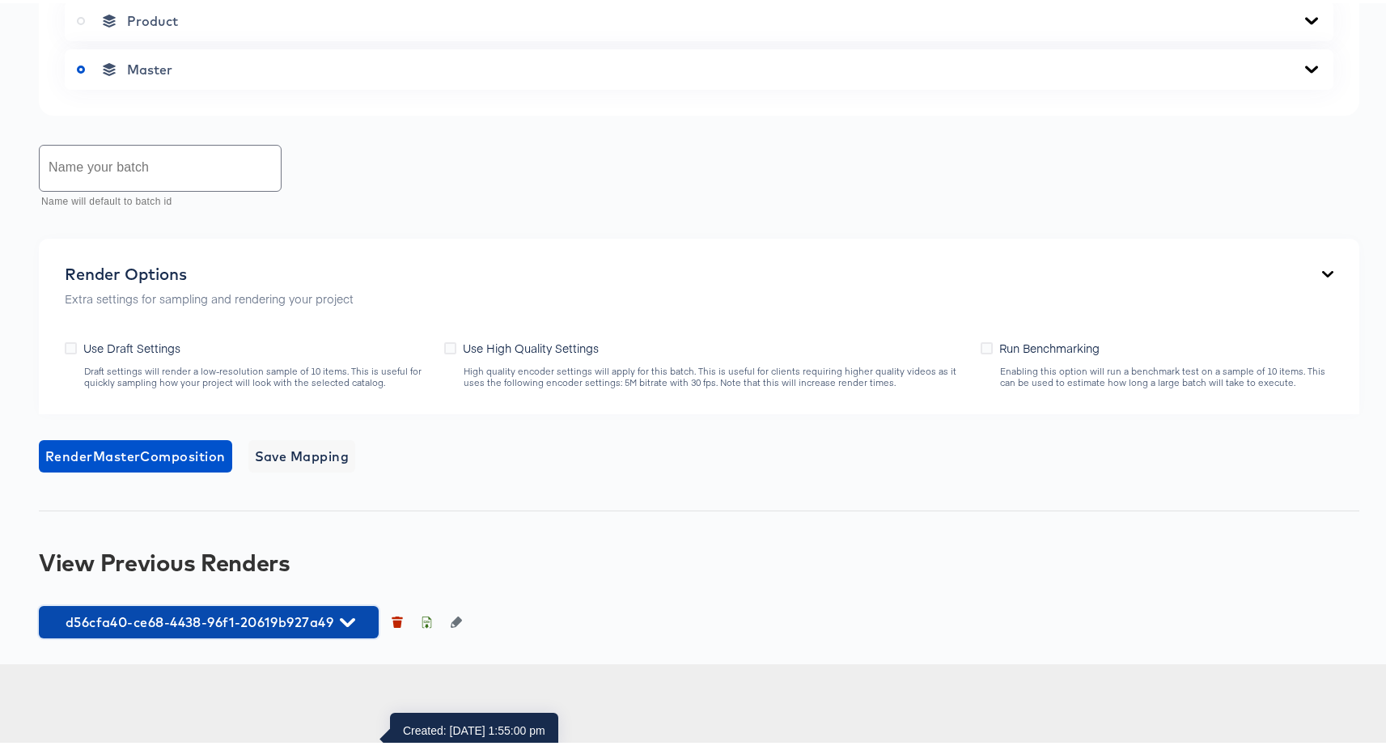
click at [244, 635] on button "d56cfa40-ce68-4438-96f1-20619b927a49" at bounding box center [209, 619] width 340 height 32
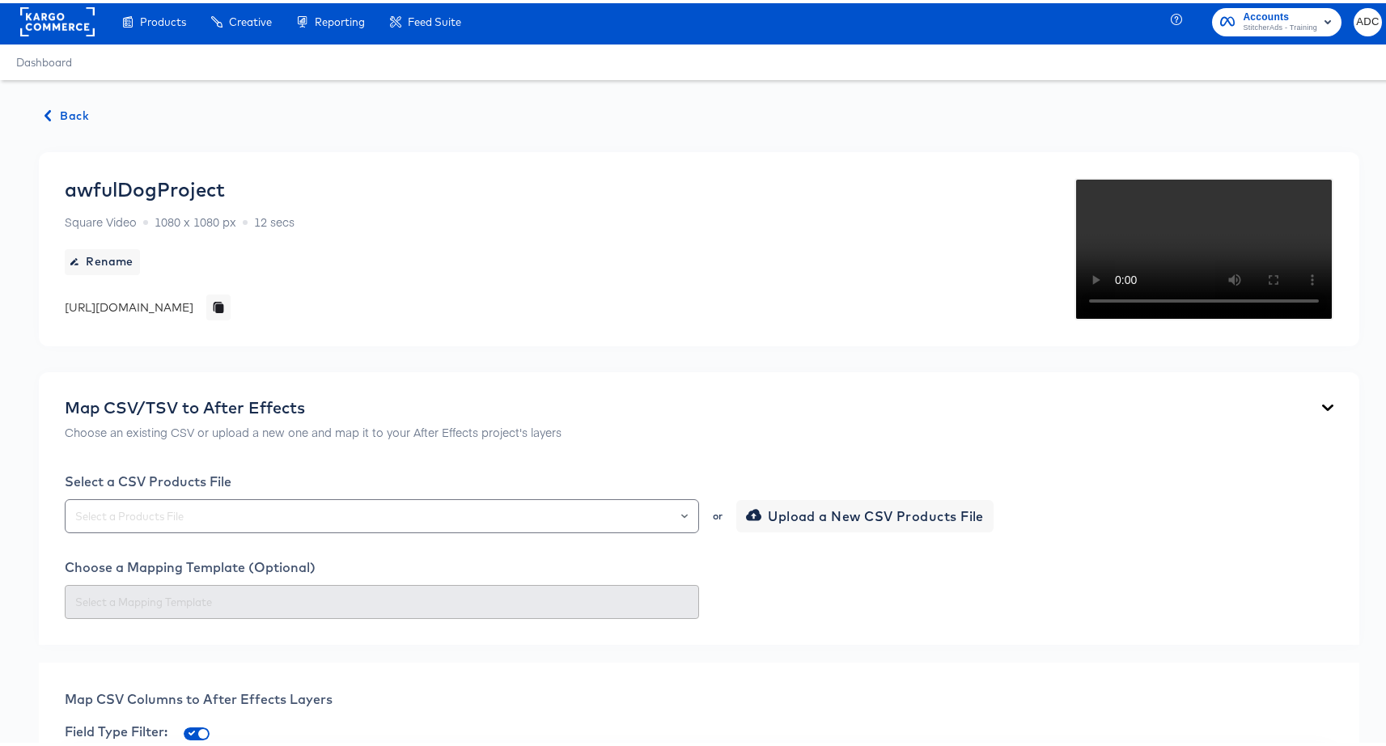
scroll to position [0, 0]
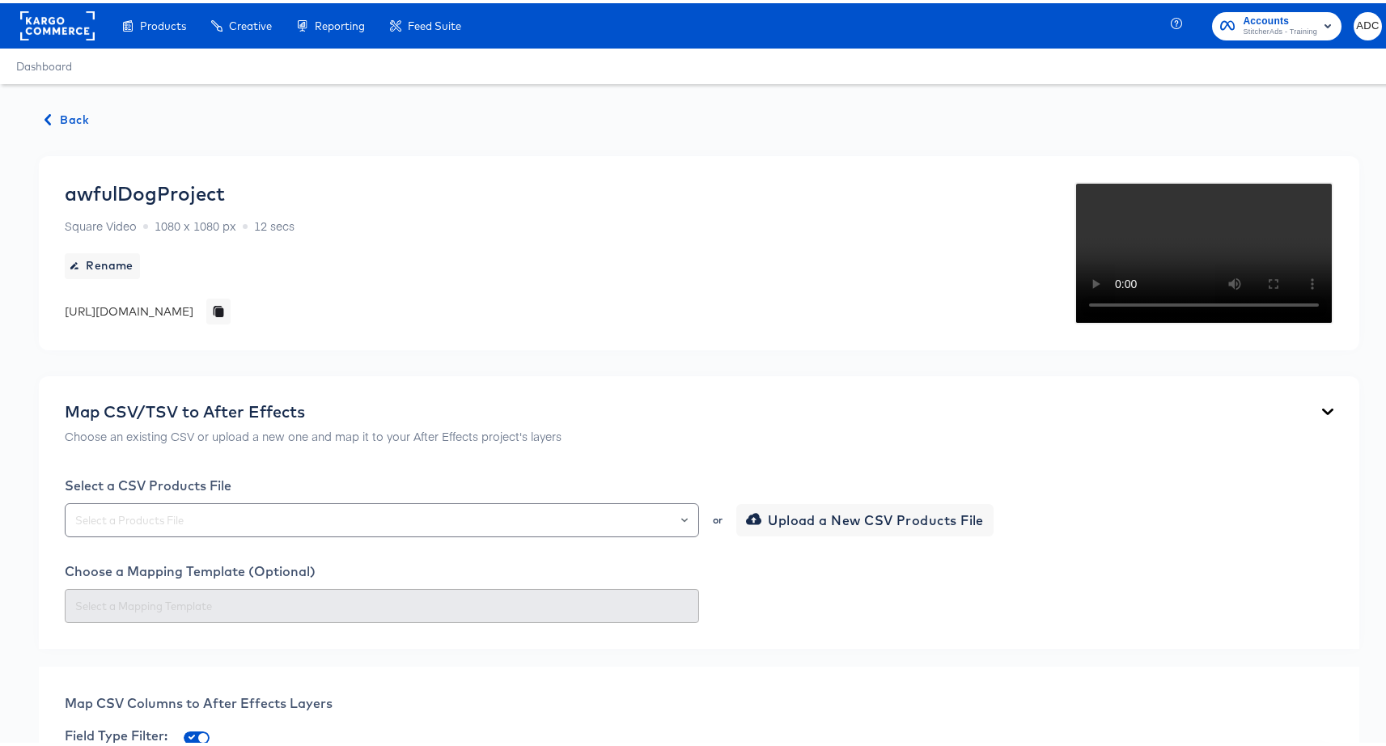
click at [77, 113] on span "Back" at bounding box center [67, 117] width 44 height 20
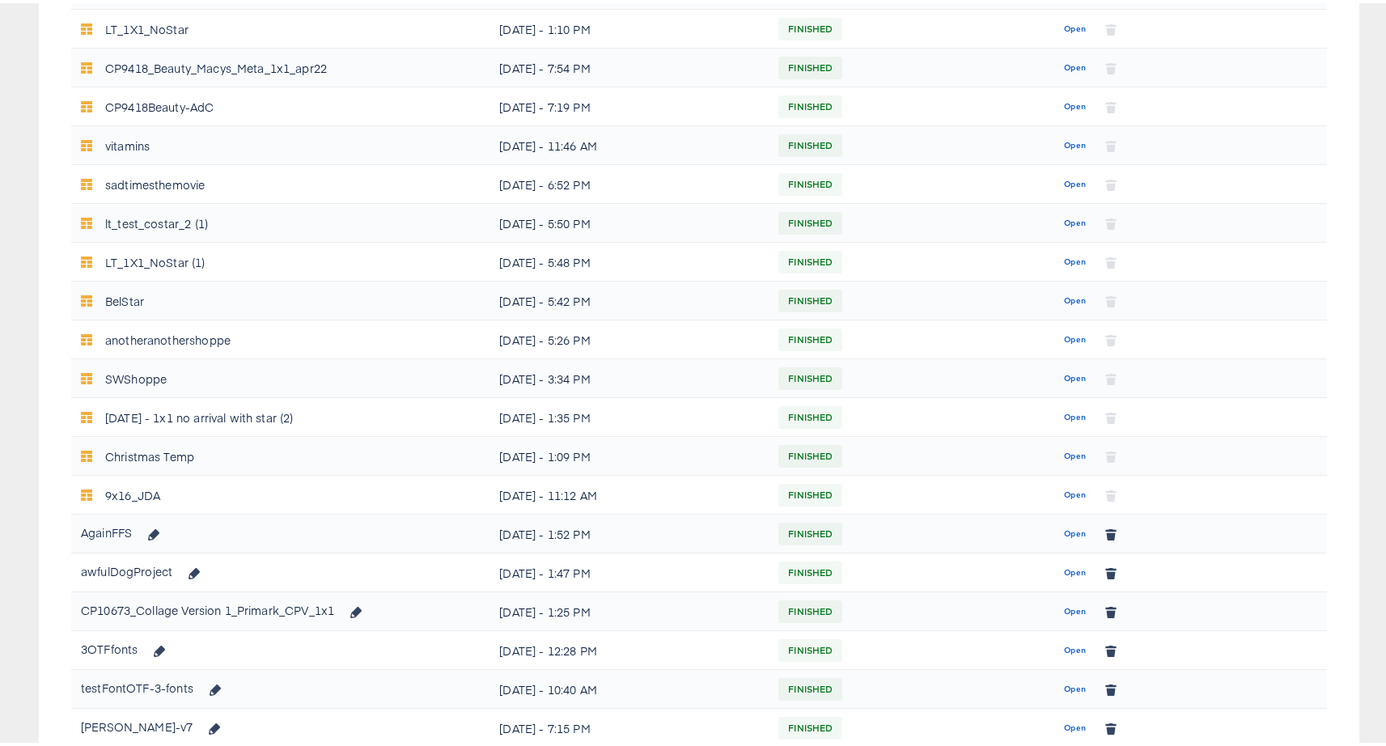
scroll to position [534, 0]
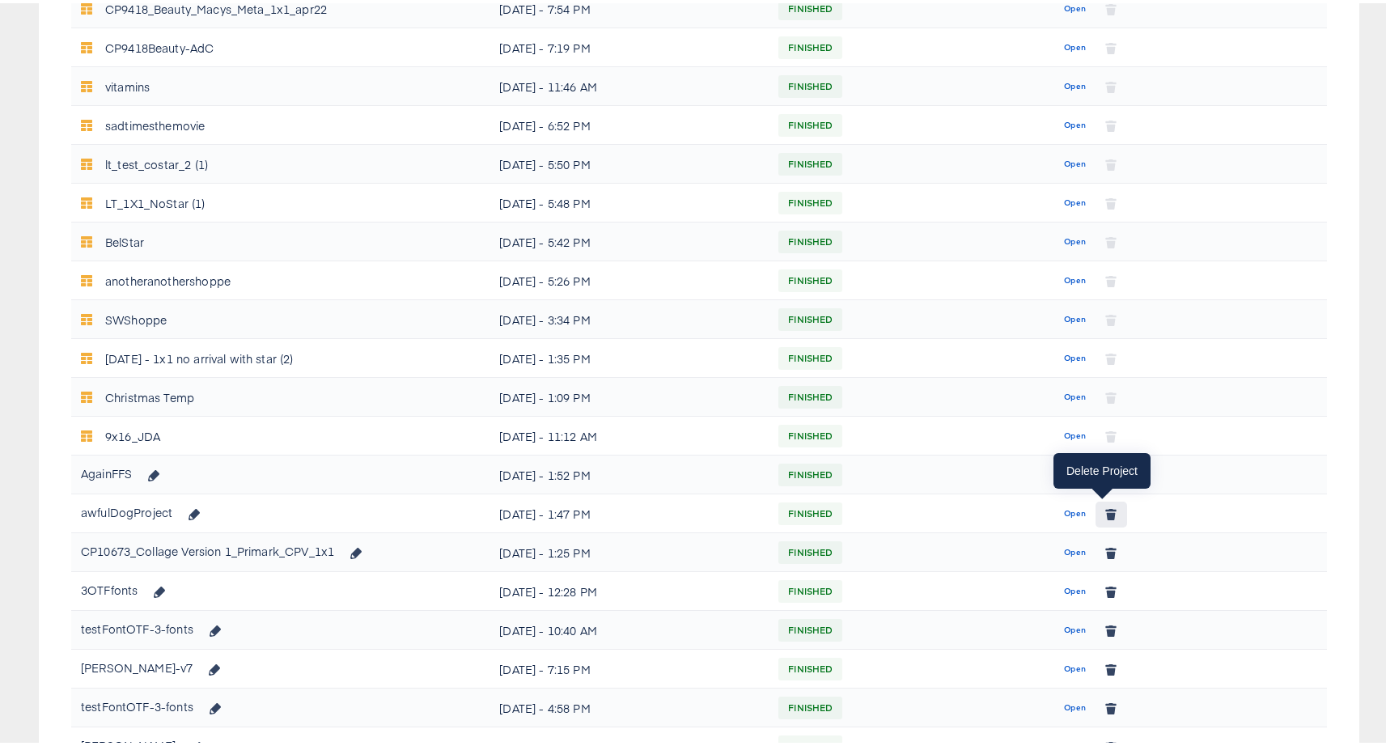
click at [1107, 510] on icon "button" at bounding box center [1111, 512] width 9 height 7
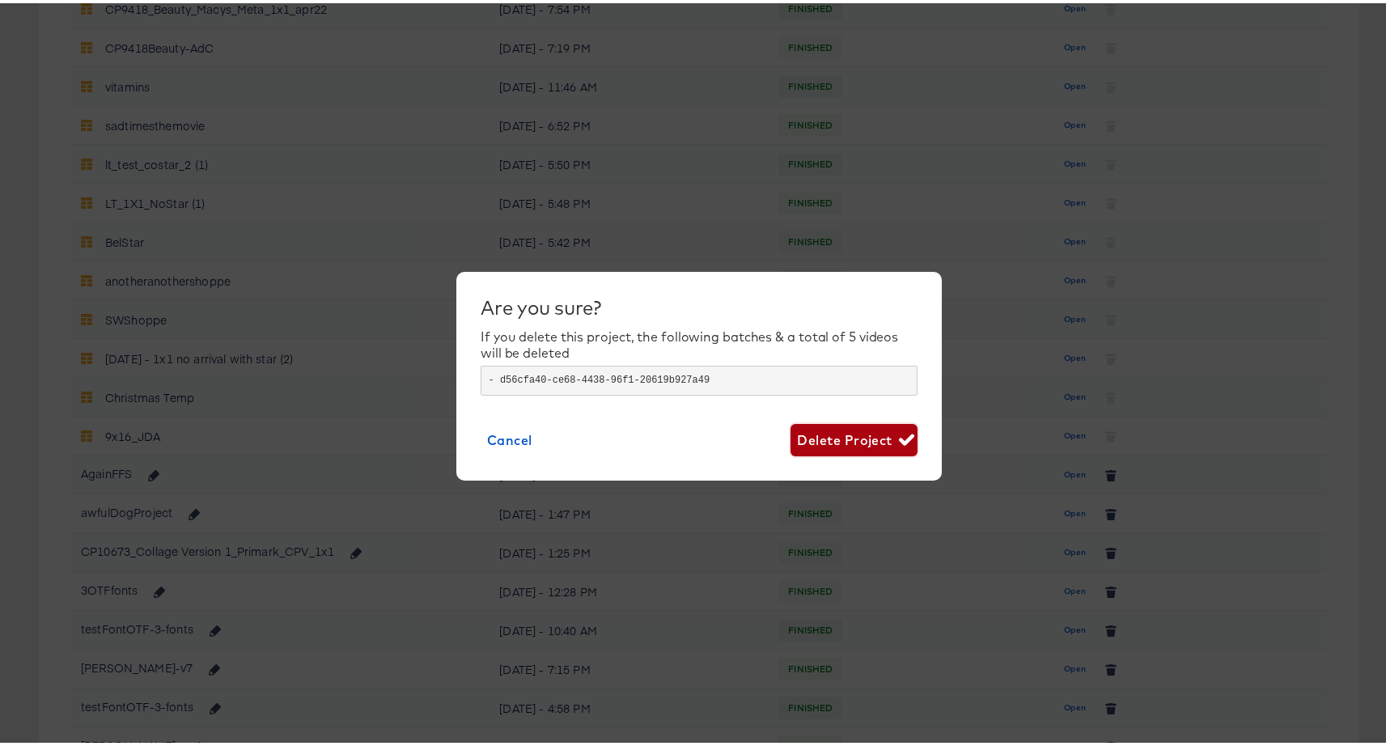
click at [831, 439] on span "Delete Project" at bounding box center [854, 437] width 114 height 23
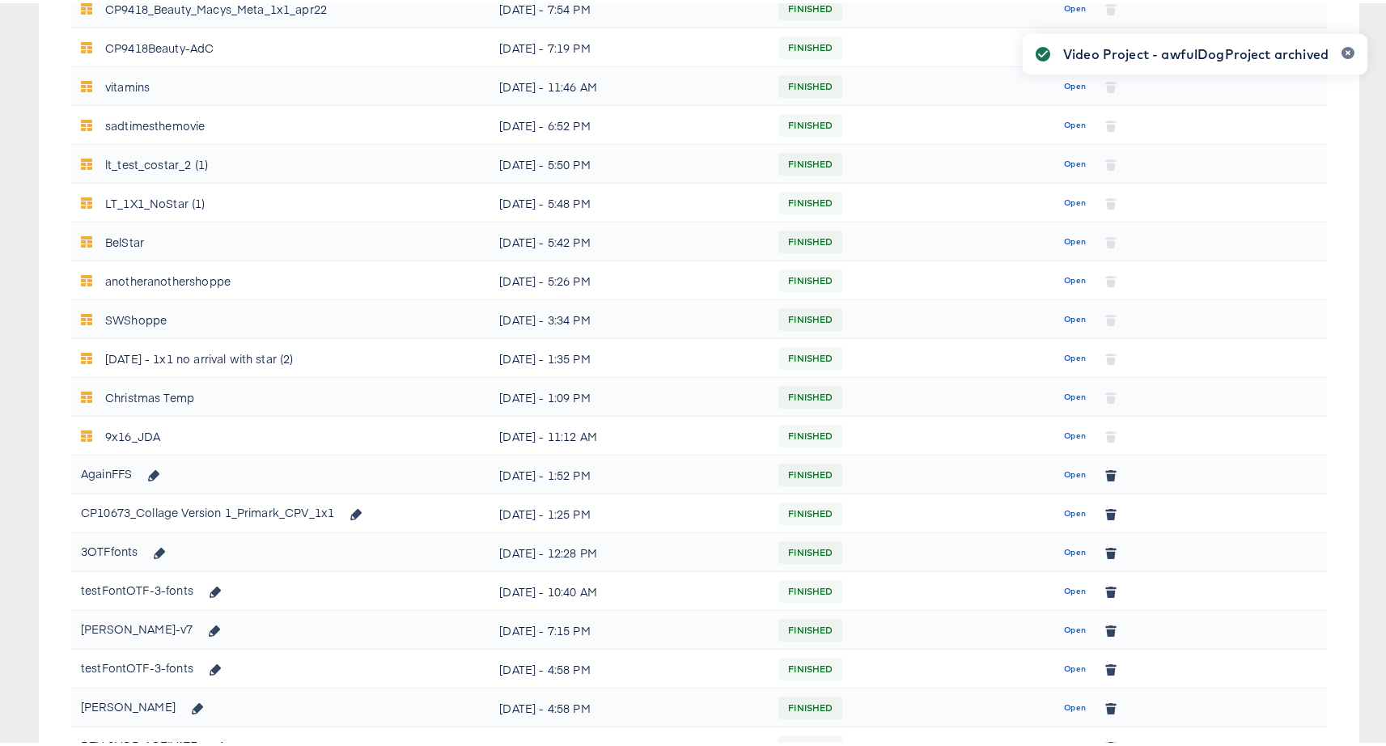
click at [1100, 472] on div "Video Project - awfulDogProject archived" at bounding box center [1195, 344] width 377 height 659
click at [1066, 468] on span "Open" at bounding box center [1075, 471] width 22 height 15
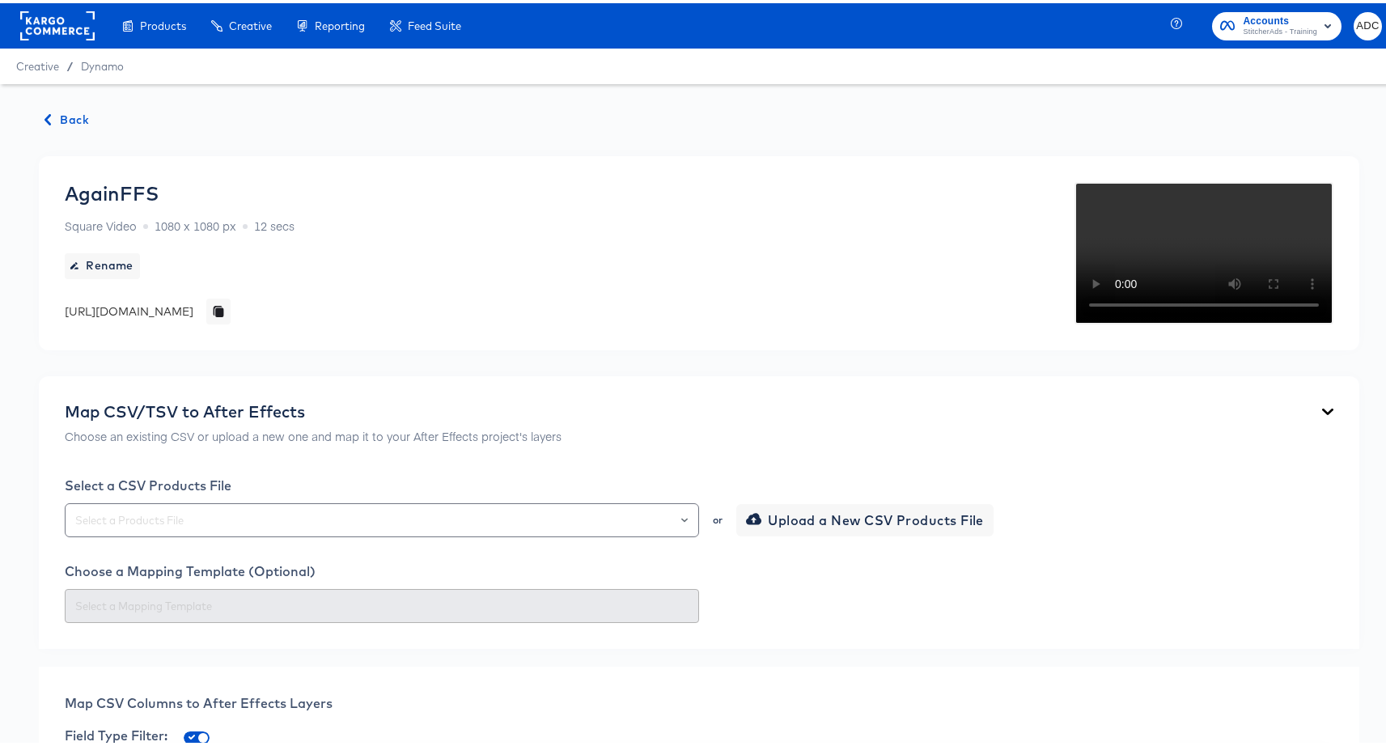
click at [81, 121] on span "Back" at bounding box center [67, 117] width 44 height 20
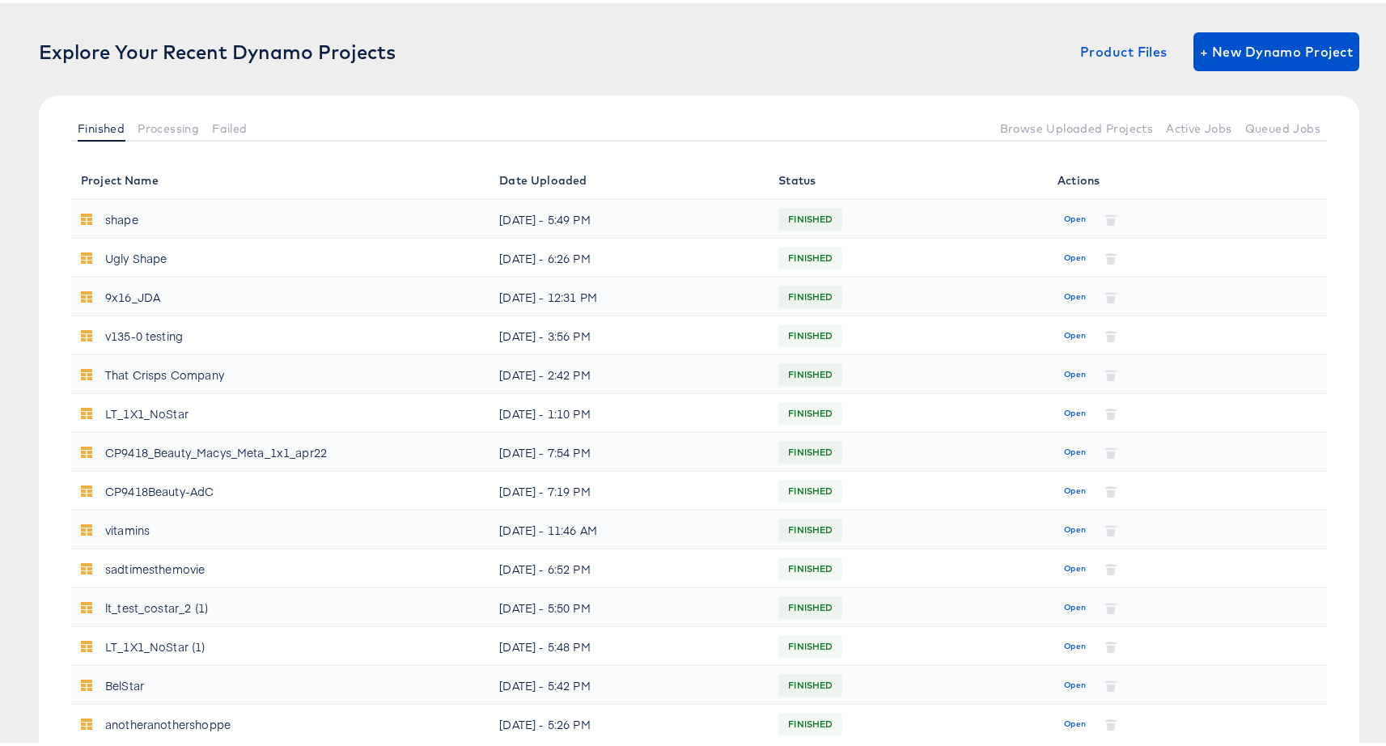
scroll to position [339, 0]
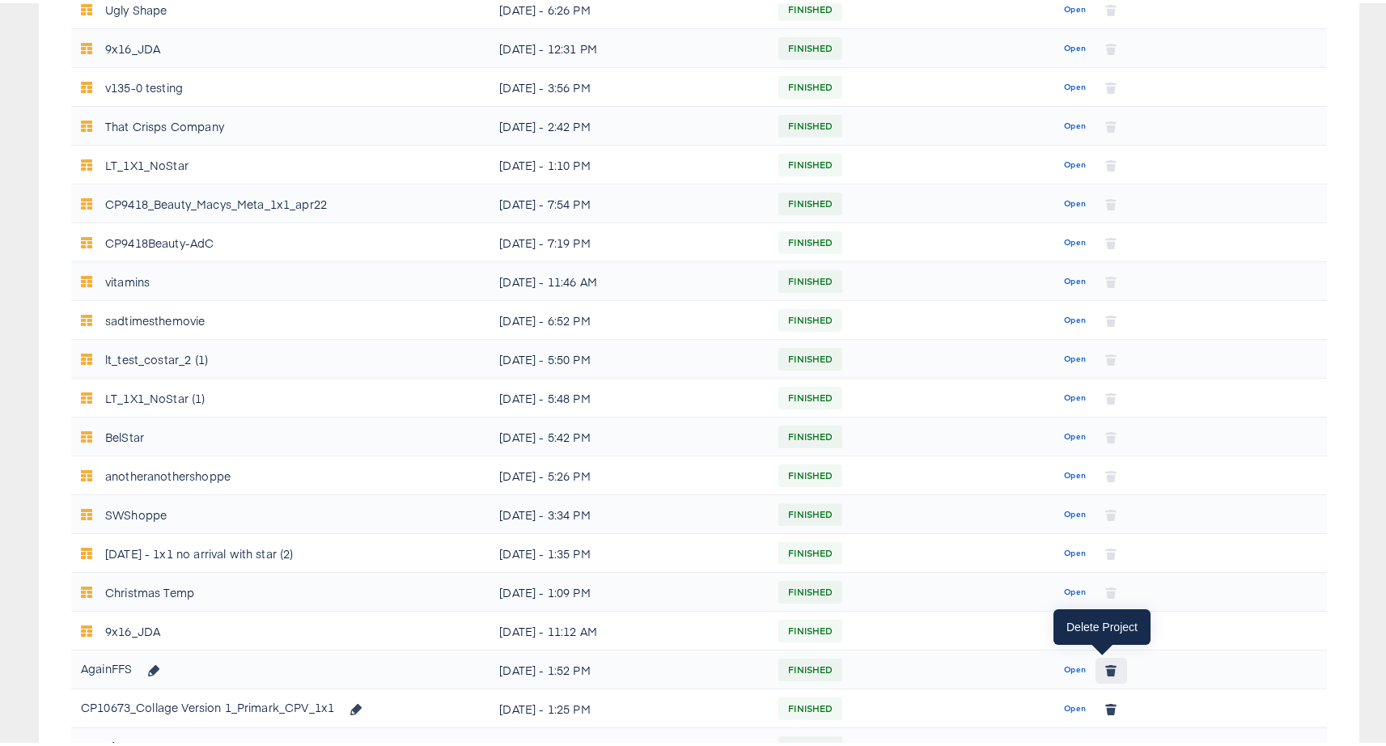
click at [1107, 668] on icon "button" at bounding box center [1111, 668] width 9 height 7
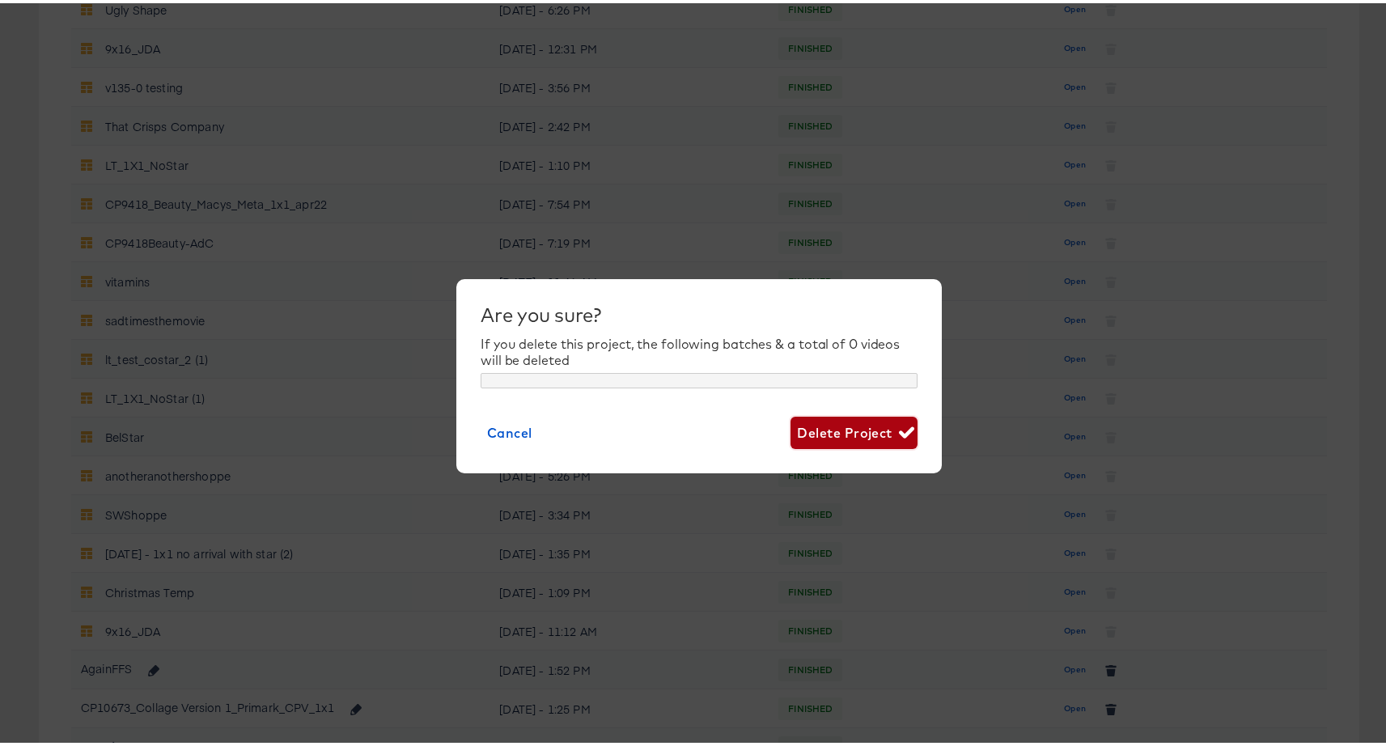
click at [847, 422] on span "Delete Project" at bounding box center [854, 429] width 114 height 23
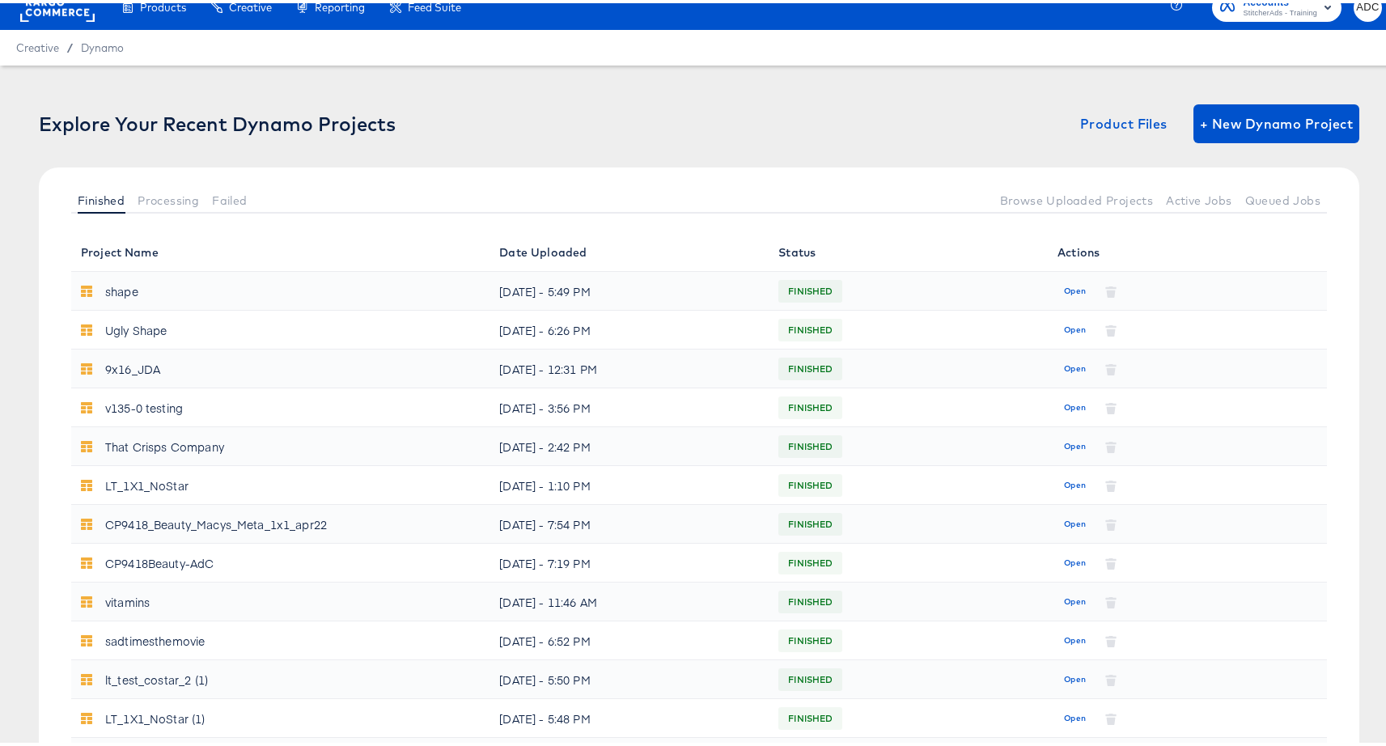
scroll to position [0, 0]
